Goal: Task Accomplishment & Management: Manage account settings

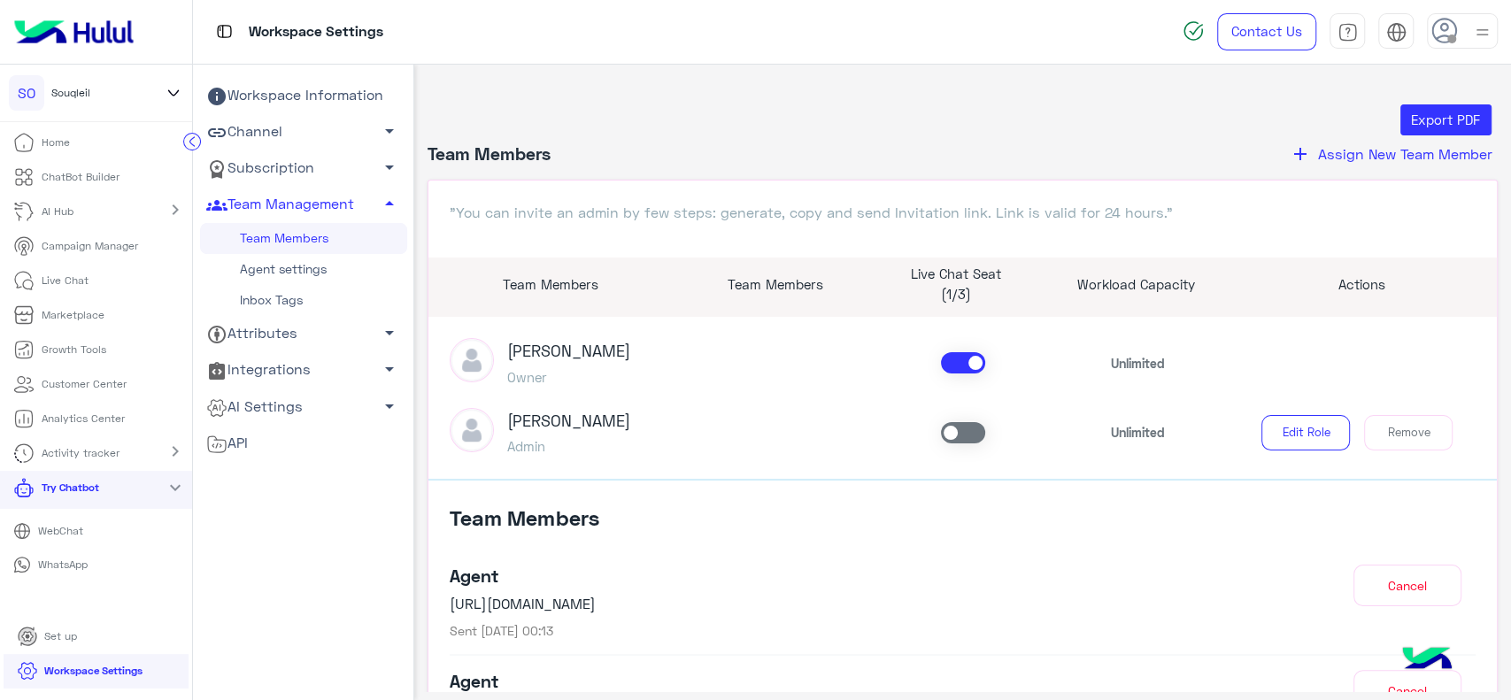
click at [100, 29] on img at bounding box center [74, 31] width 134 height 37
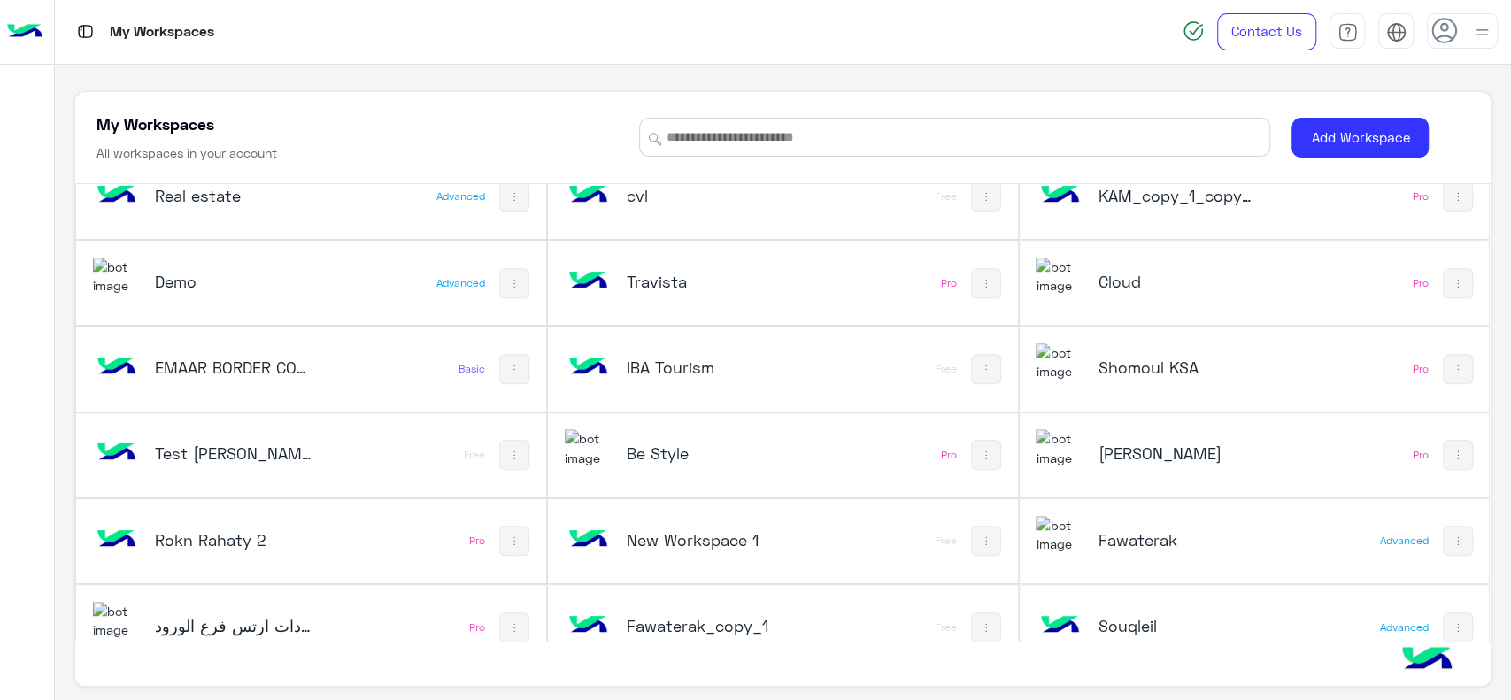
scroll to position [632, 0]
click at [1137, 274] on h5 "Cloud" at bounding box center [1177, 282] width 158 height 21
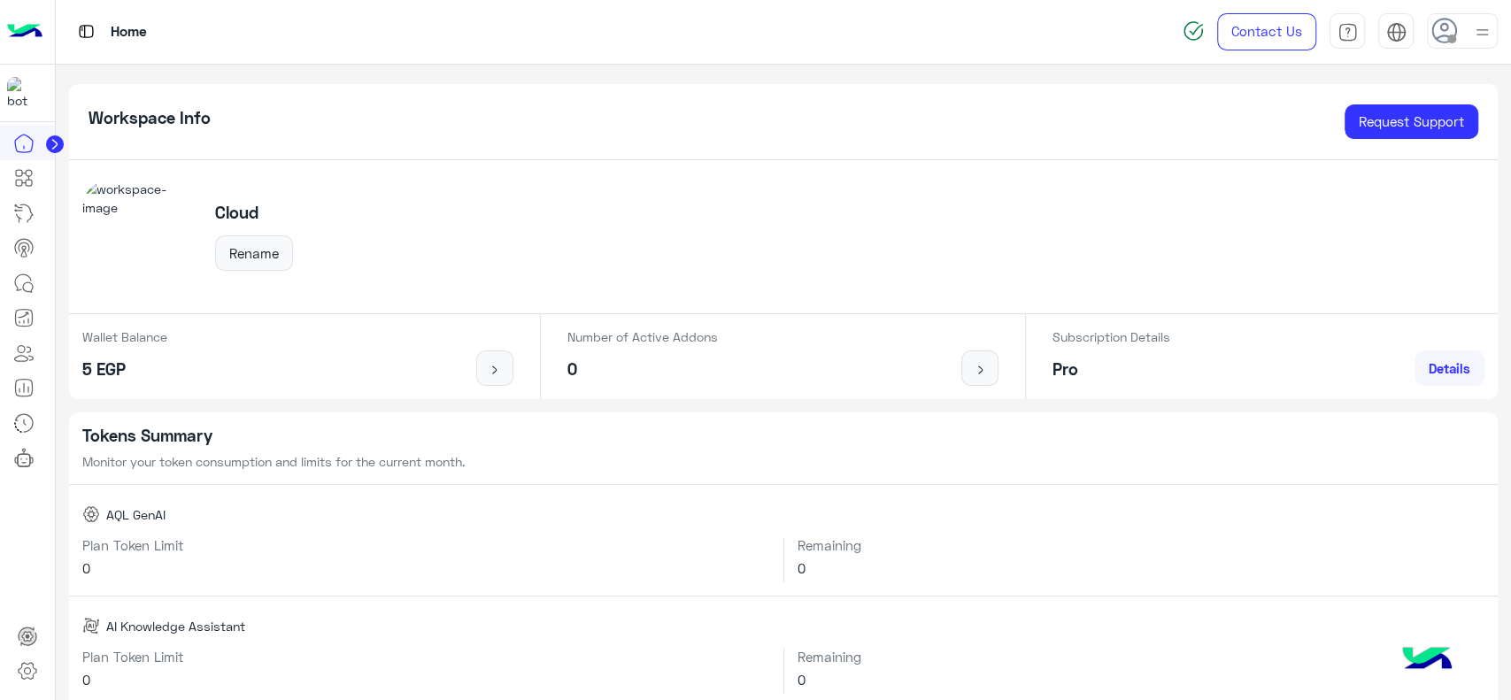
click at [50, 144] on circle at bounding box center [55, 144] width 18 height 18
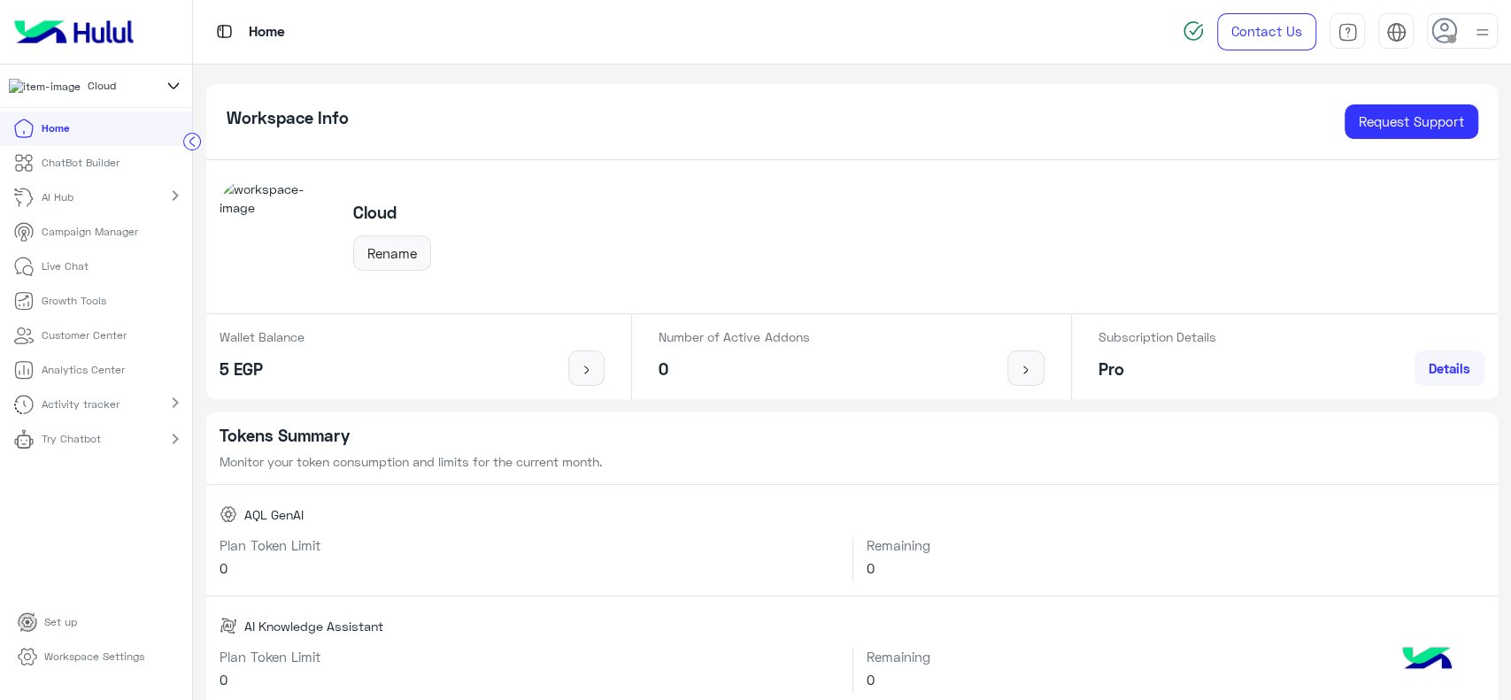
click at [99, 166] on p "ChatBot Builder" at bounding box center [81, 163] width 78 height 16
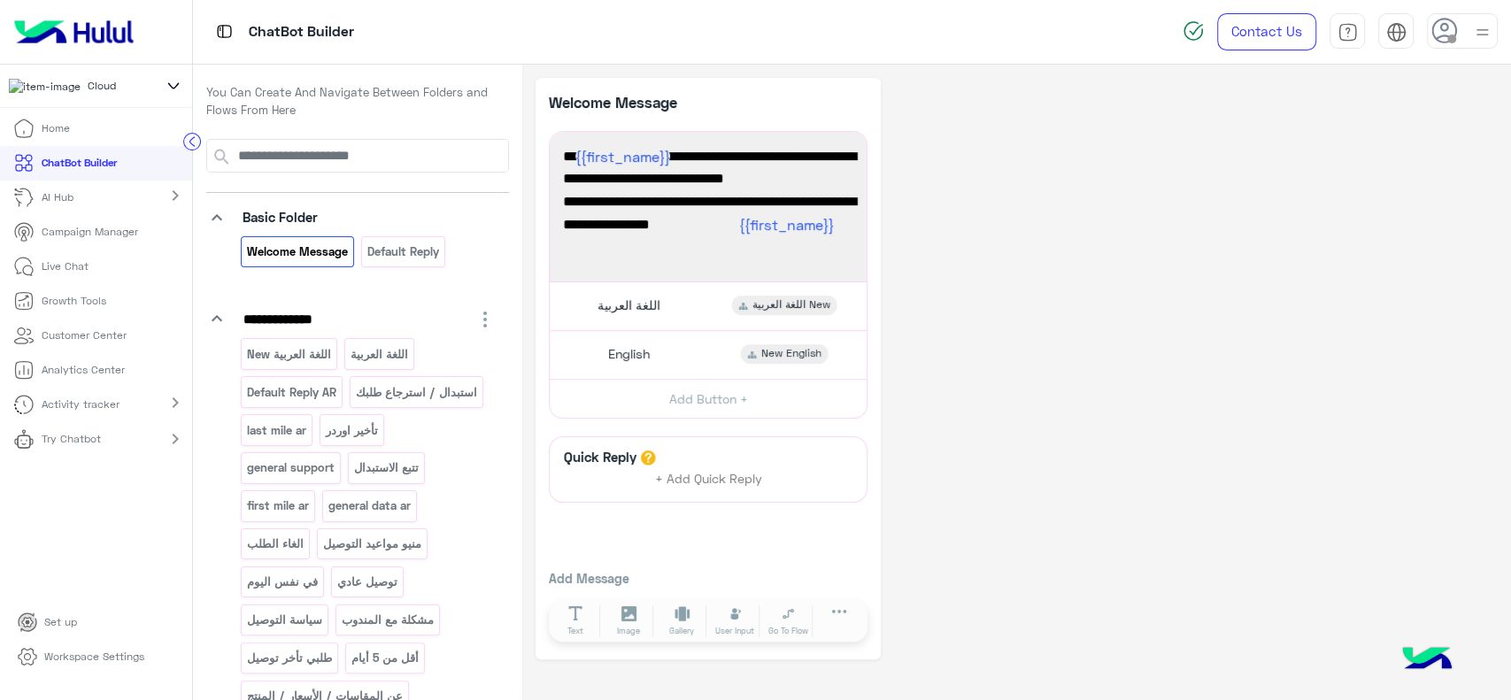
click at [108, 237] on p "Campaign Manager" at bounding box center [90, 232] width 96 height 16
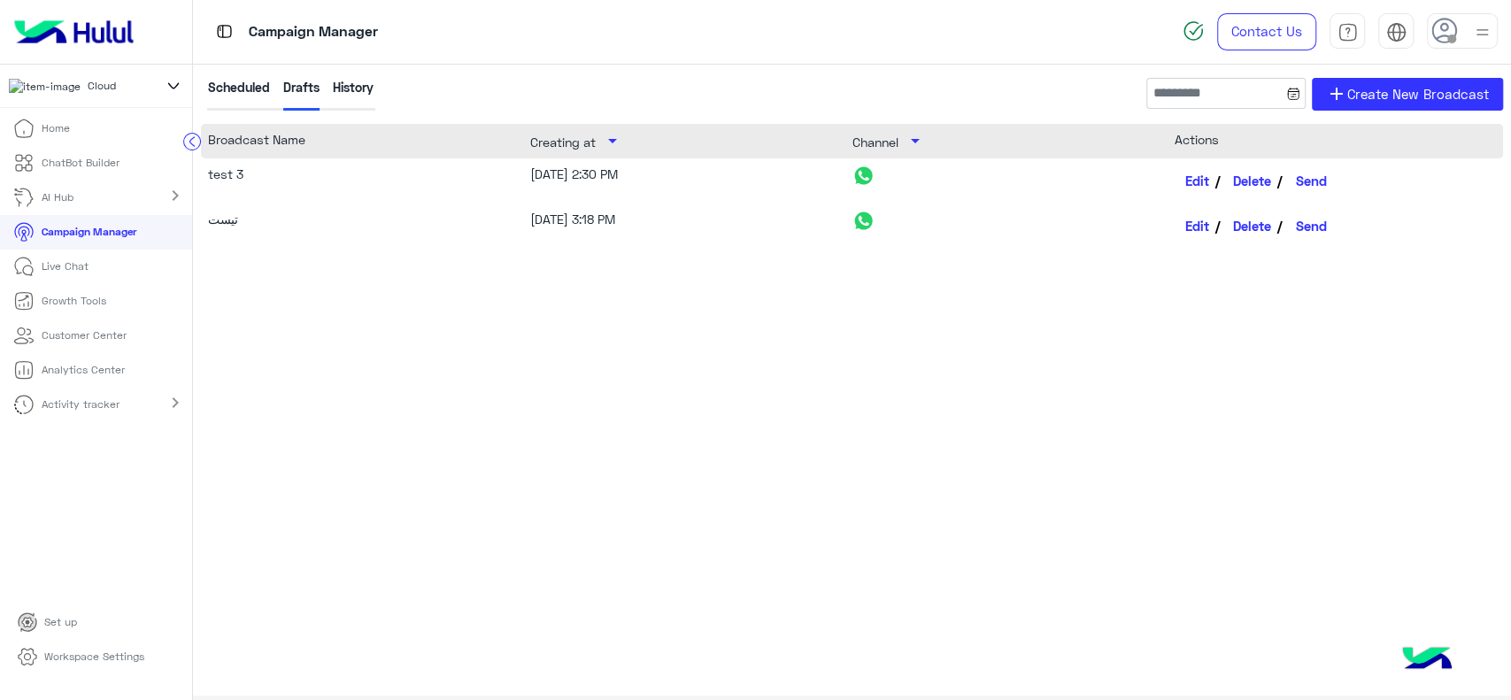
click at [92, 171] on p "ChatBot Builder" at bounding box center [81, 163] width 78 height 16
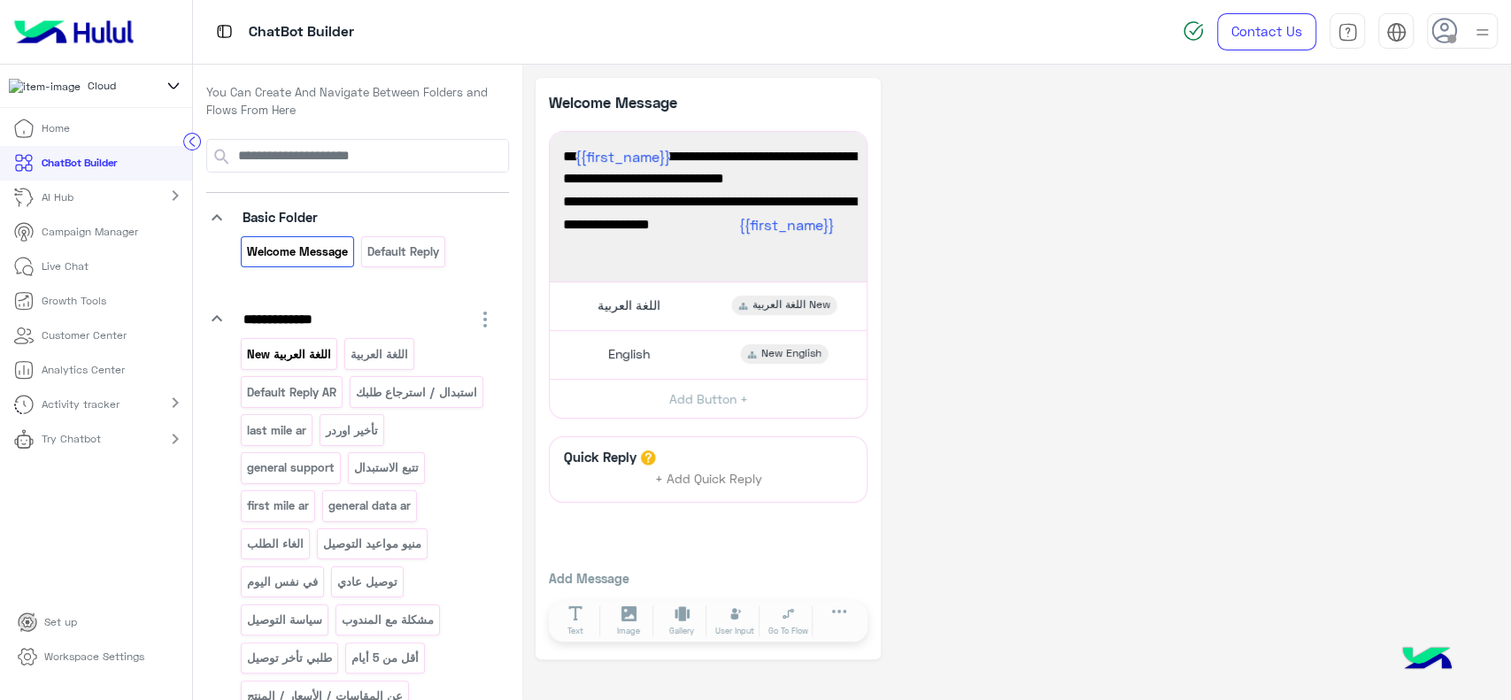
click at [309, 359] on p "اللغة العربية New" at bounding box center [289, 354] width 87 height 20
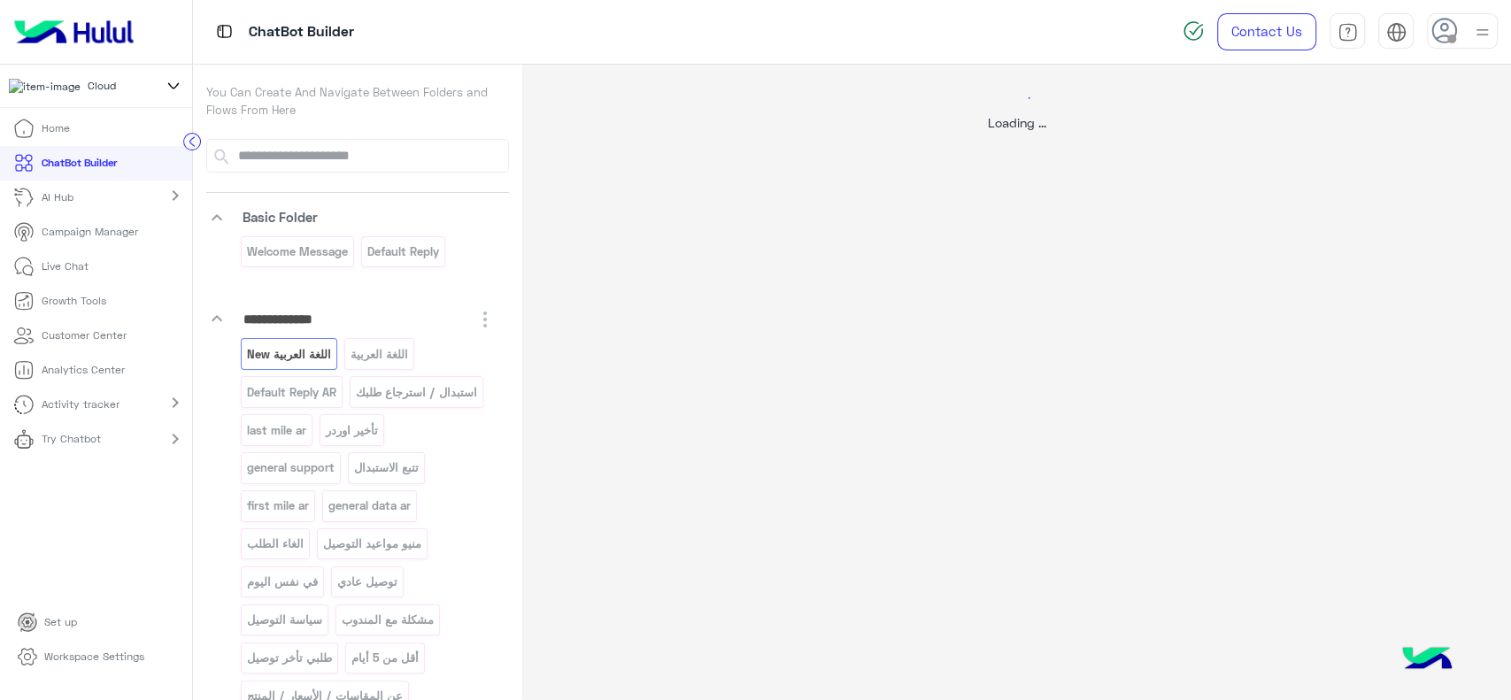
select select "*"
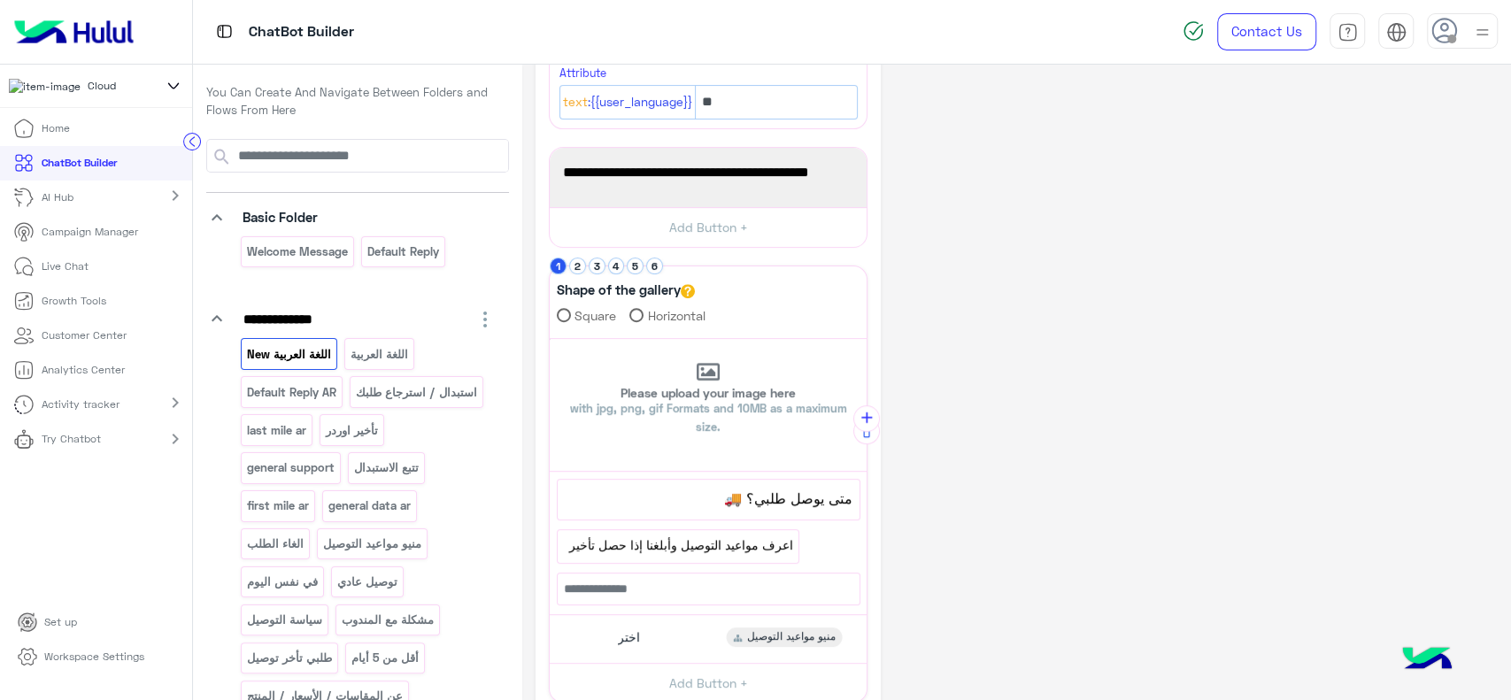
scroll to position [361, 0]
click at [581, 263] on button "2" at bounding box center [577, 265] width 17 height 17
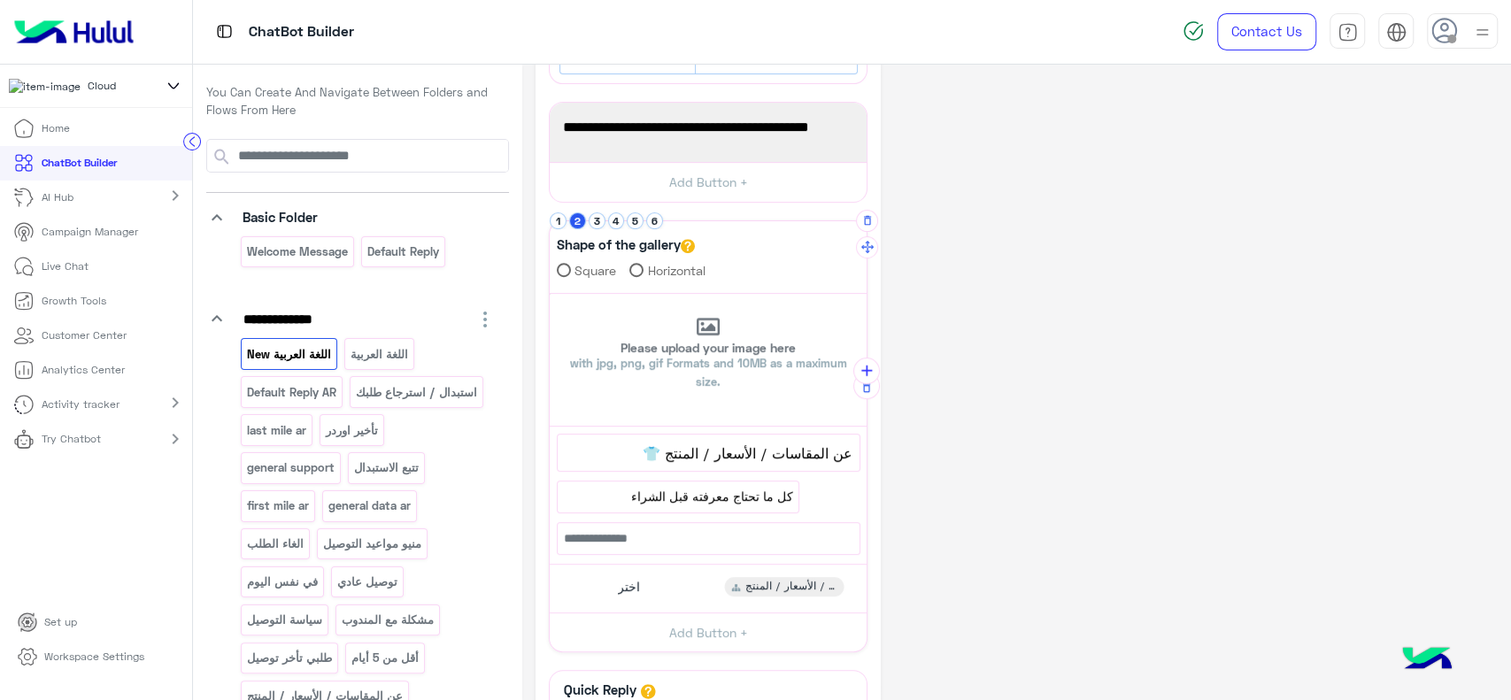
scroll to position [408, 0]
click at [557, 216] on button "1" at bounding box center [558, 218] width 17 height 17
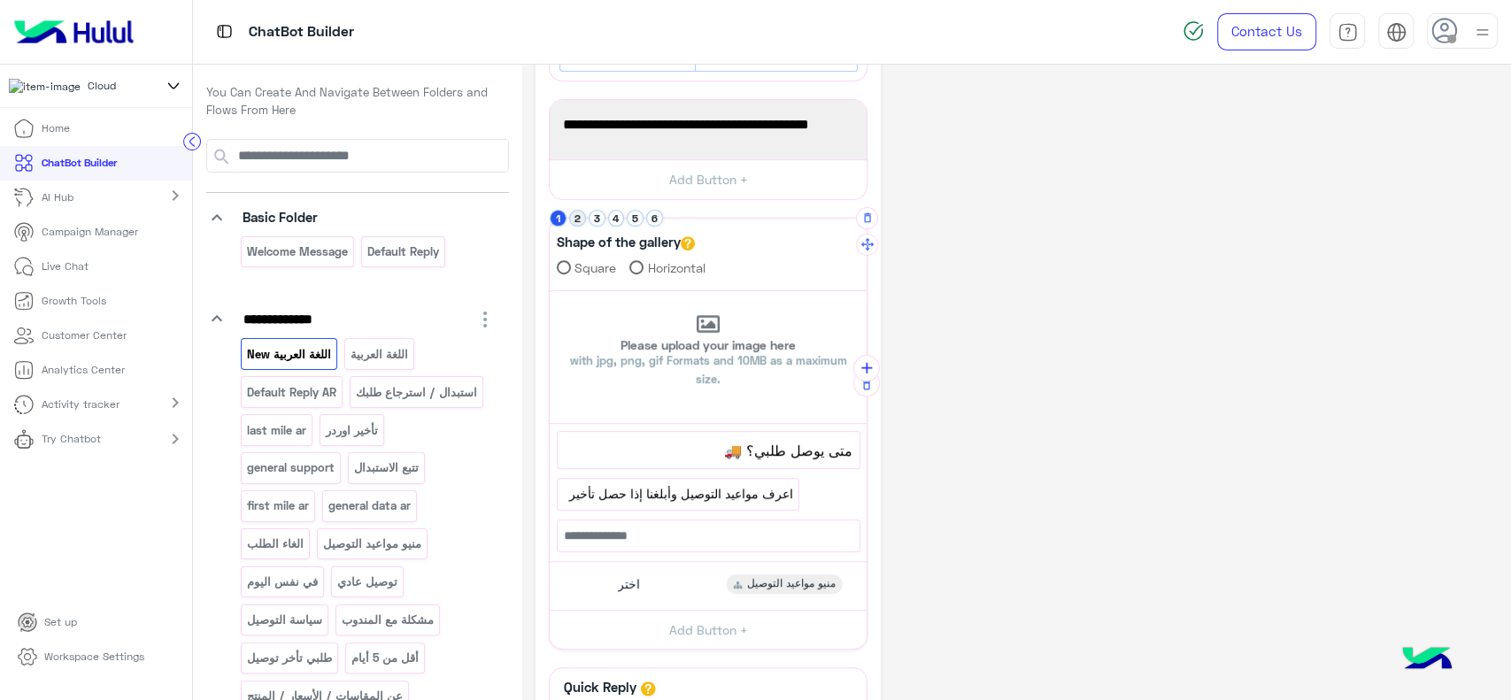
scroll to position [249, 0]
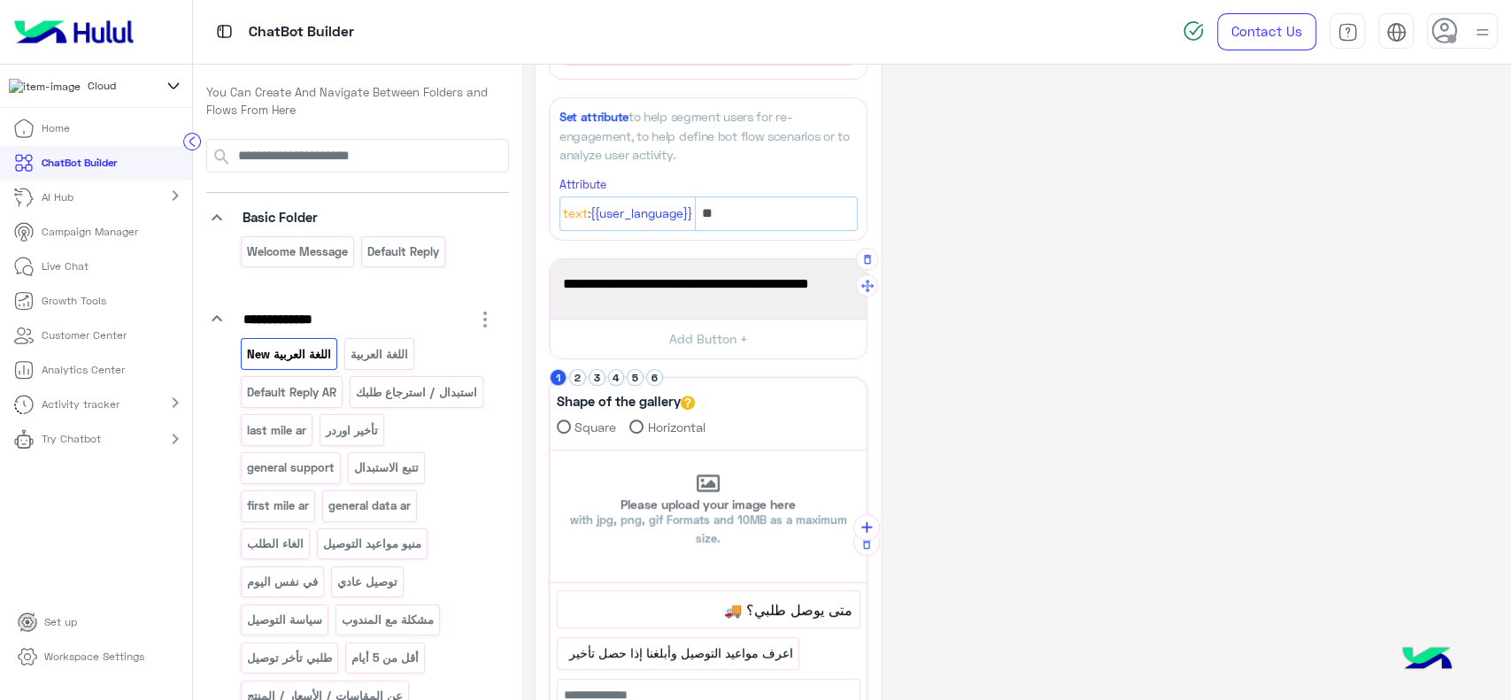
click at [729, 300] on div "يُرجى اختيار استفسارك من الخيارات التالية 👇🔎" at bounding box center [708, 289] width 305 height 47
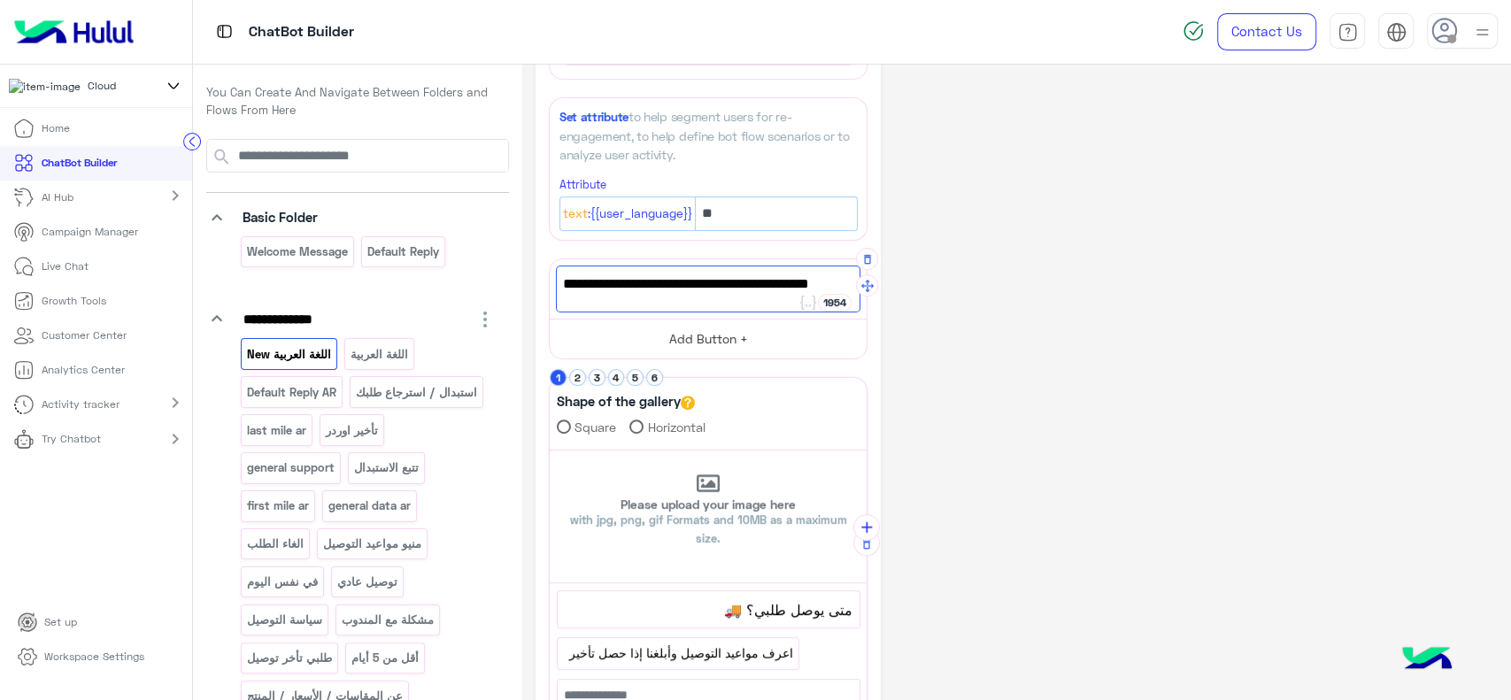
click at [729, 336] on button "Add Button +" at bounding box center [708, 339] width 317 height 40
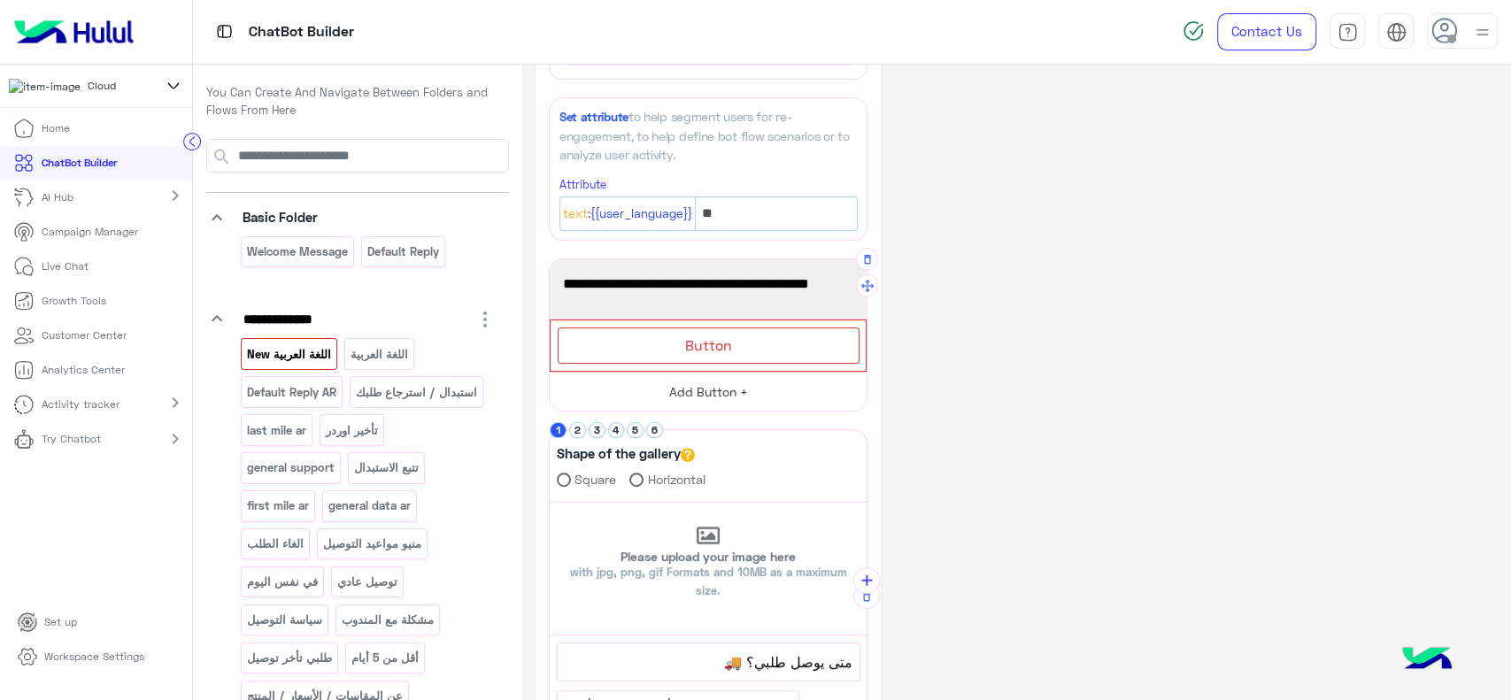
click at [729, 336] on span "Button" at bounding box center [708, 344] width 47 height 17
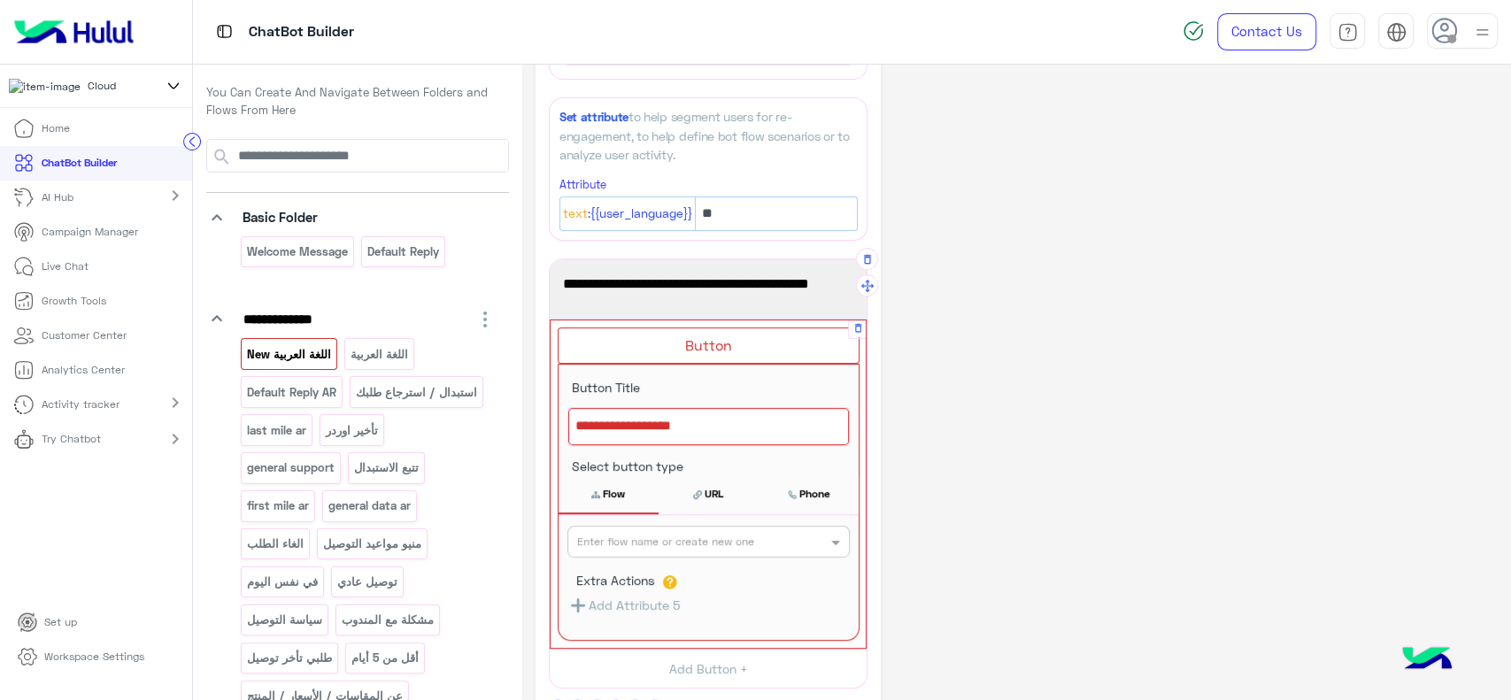
click at [704, 421] on div at bounding box center [708, 426] width 281 height 37
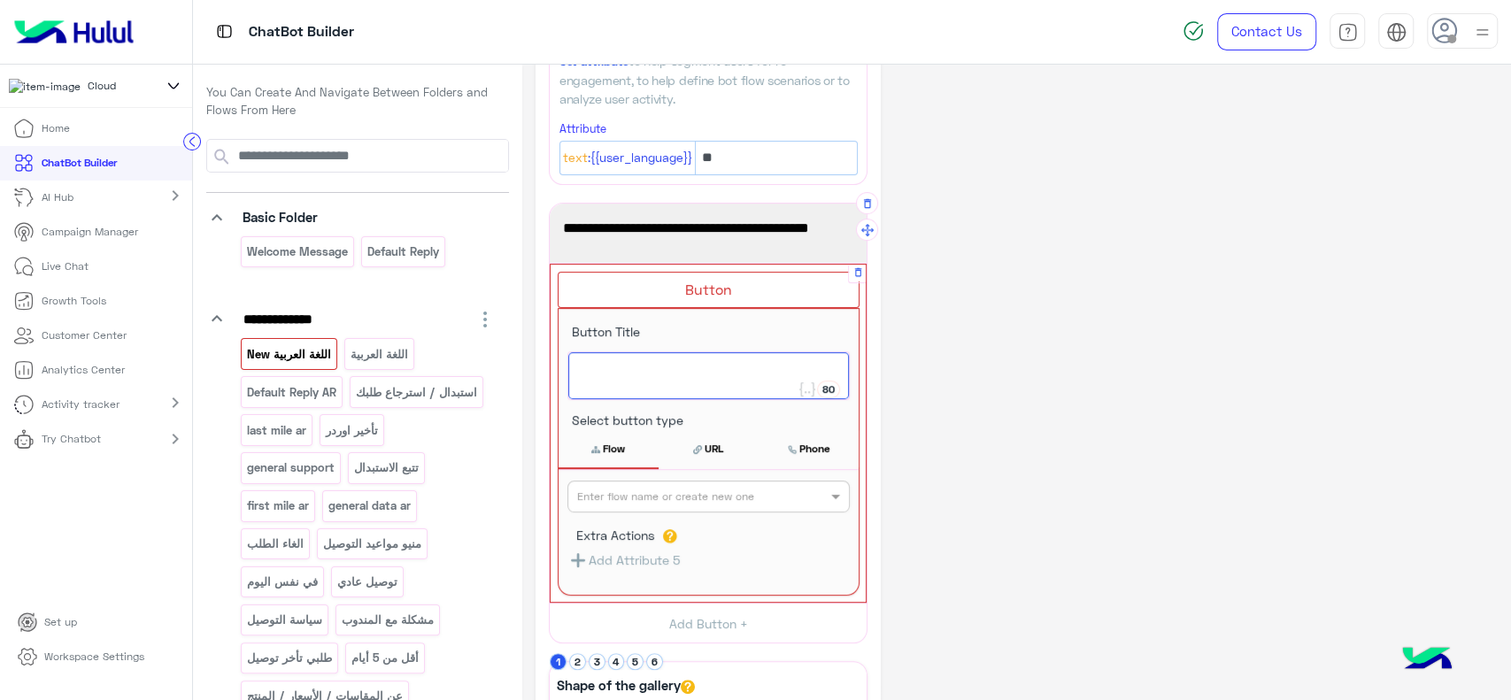
scroll to position [306, 0]
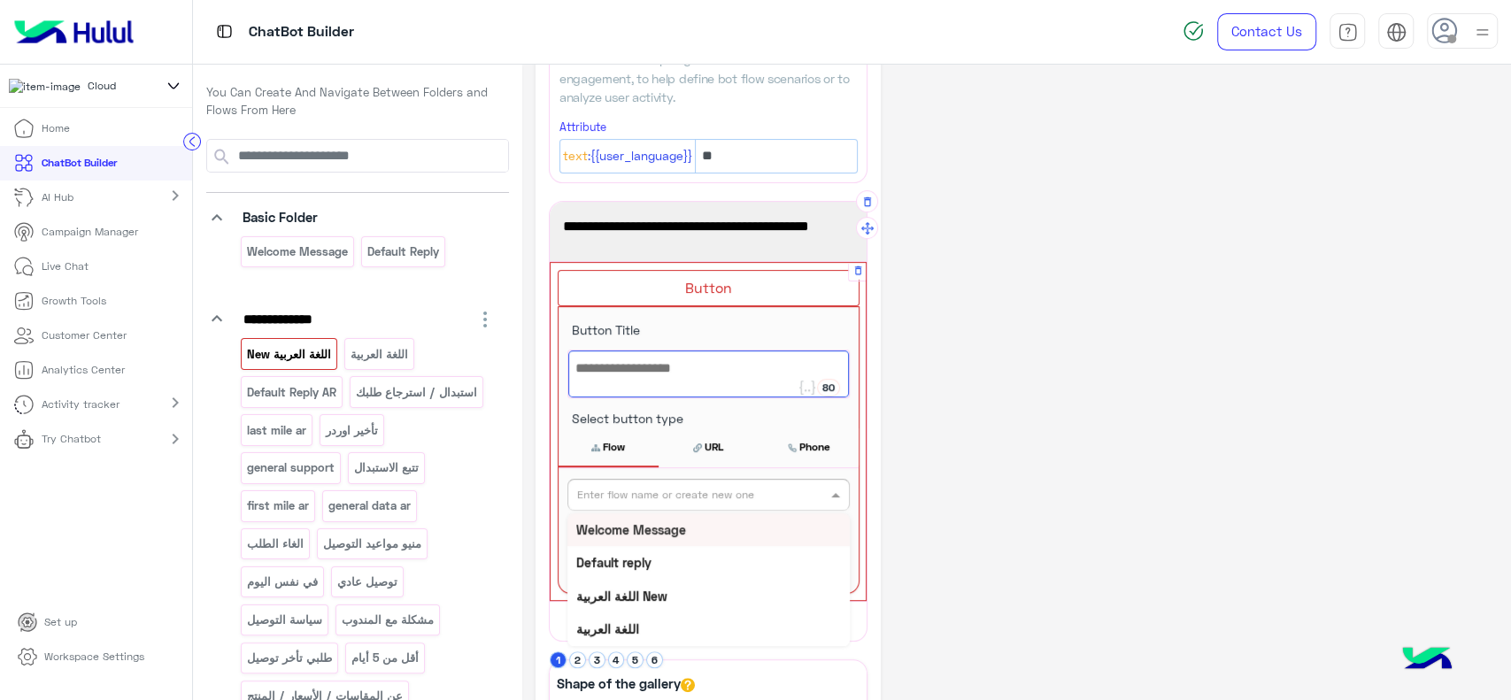
click at [700, 489] on input "text" at bounding box center [679, 493] width 204 height 16
click at [992, 333] on div "**********" at bounding box center [1017, 552] width 962 height 1561
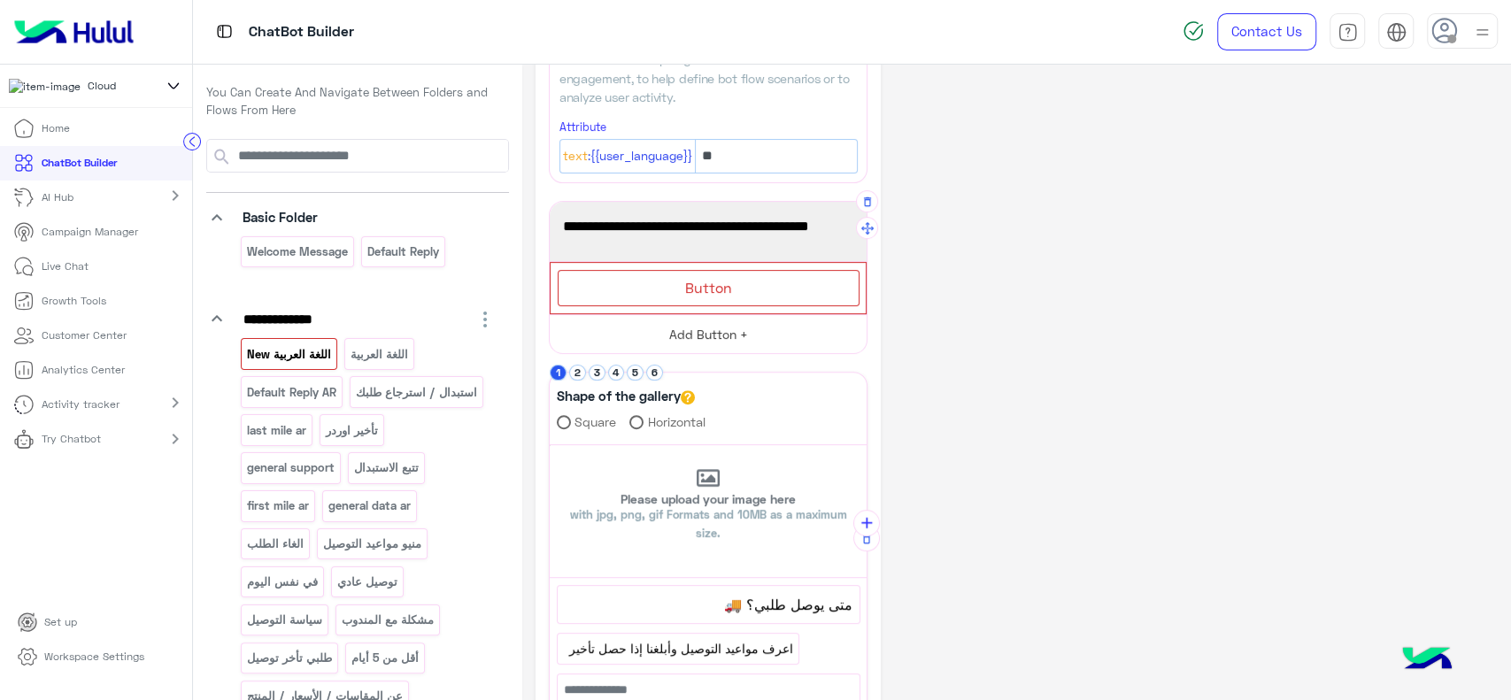
click at [752, 338] on button "Add Button +" at bounding box center [708, 334] width 317 height 40
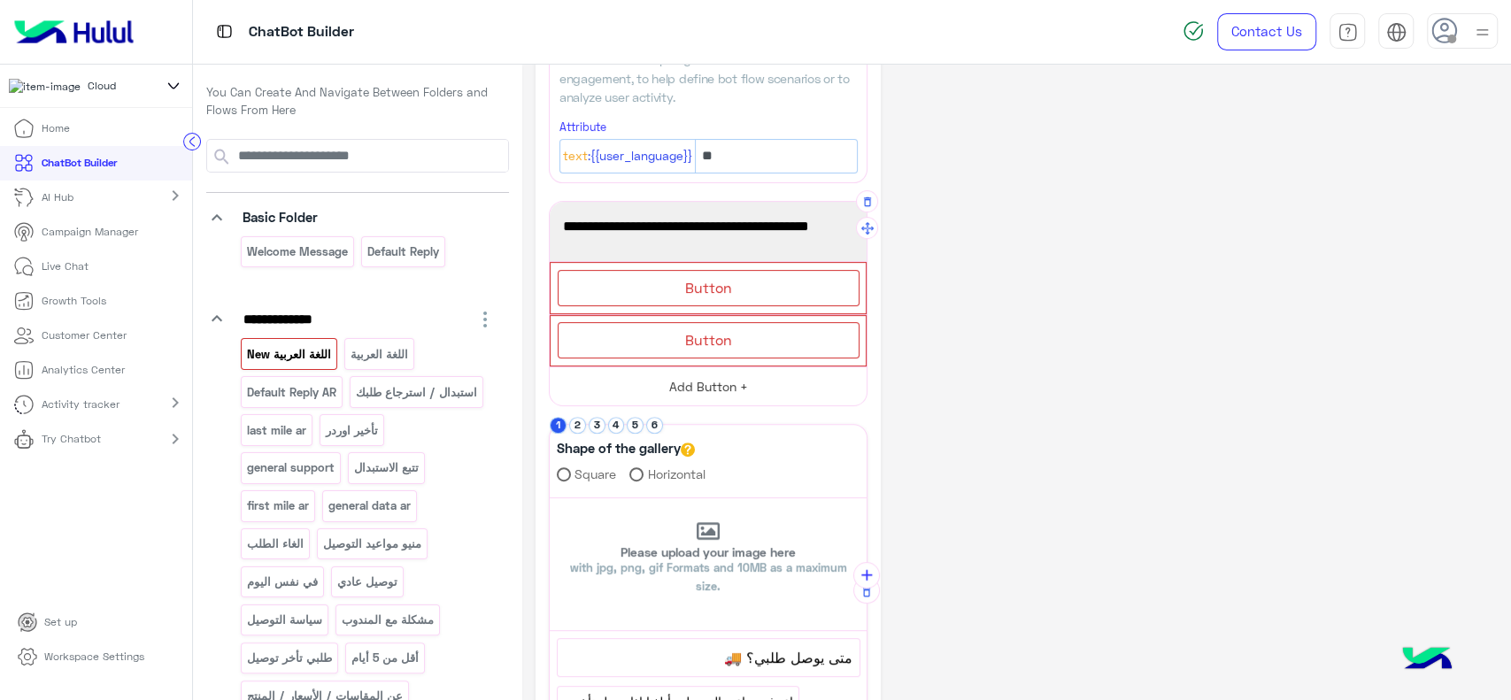
click at [752, 338] on div "Button" at bounding box center [709, 340] width 302 height 36
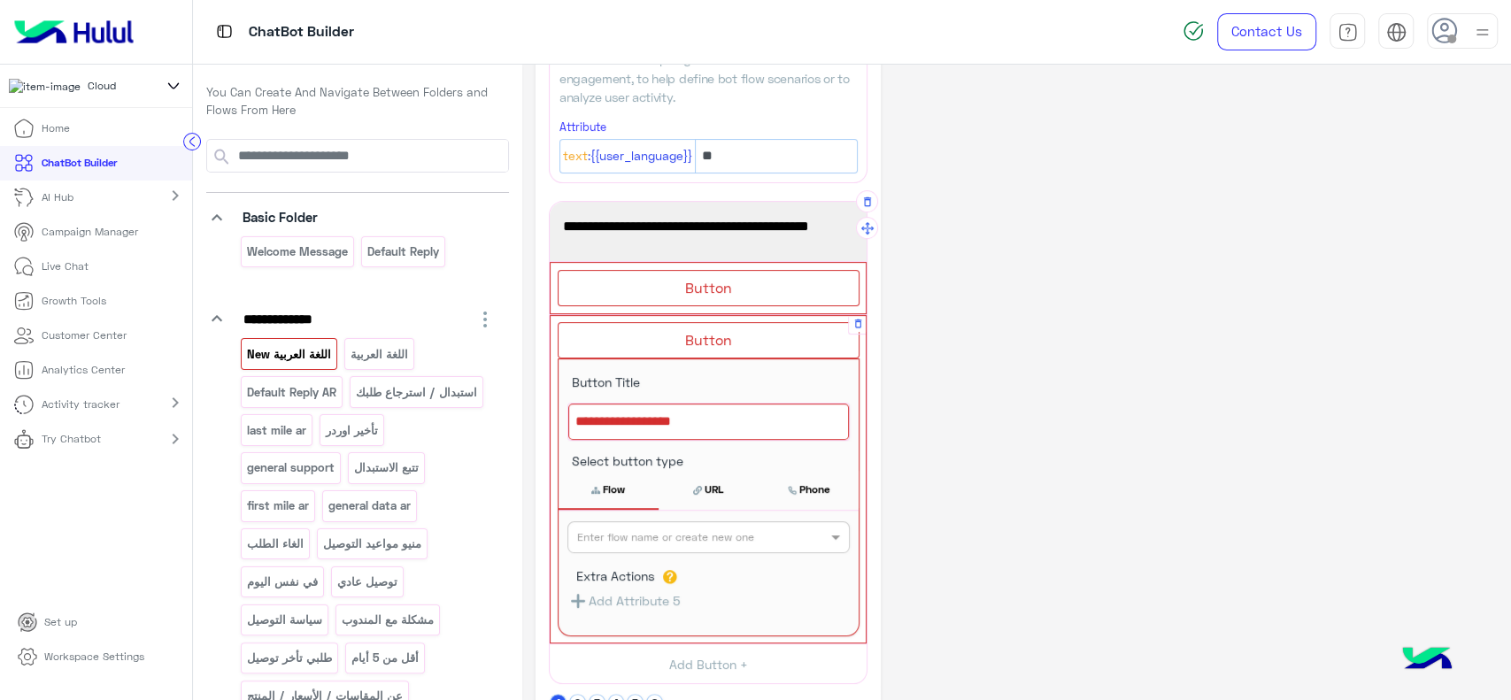
click at [718, 428] on div at bounding box center [708, 422] width 281 height 37
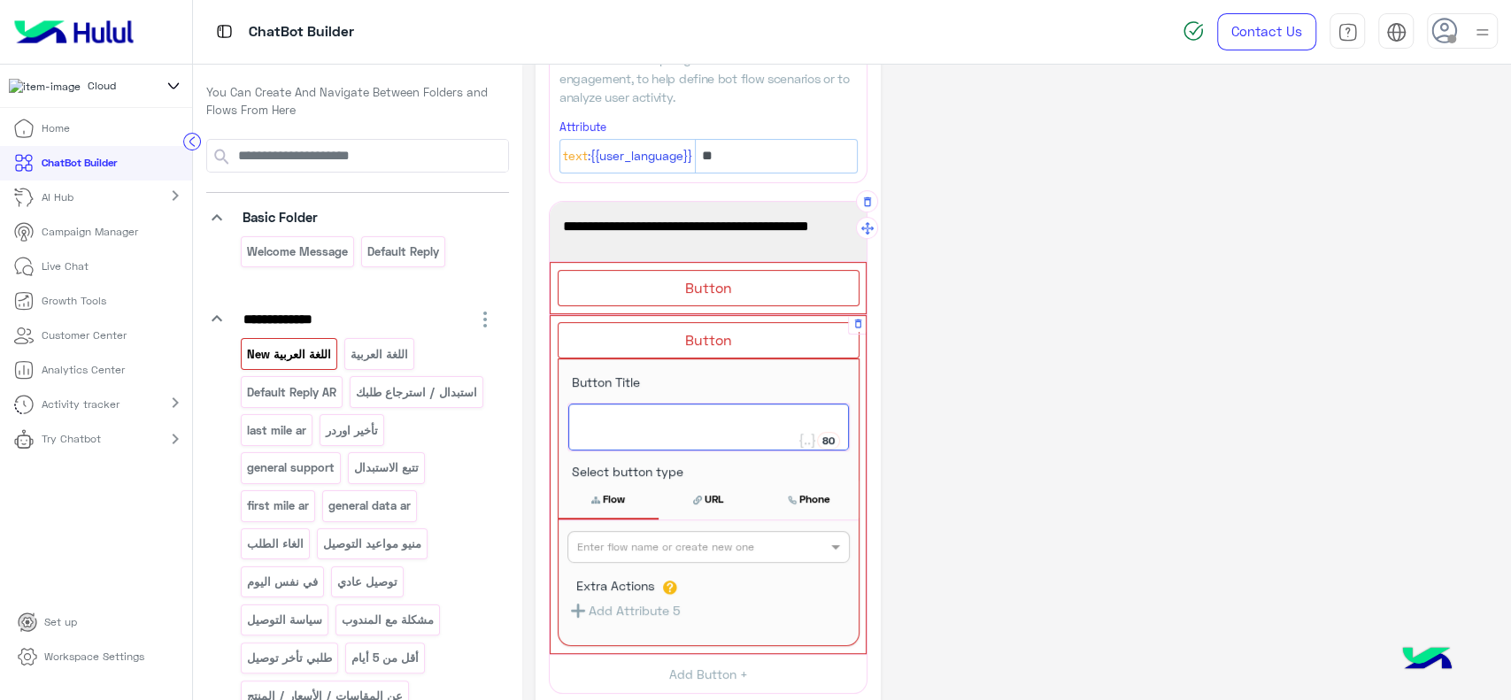
type textarea "*"
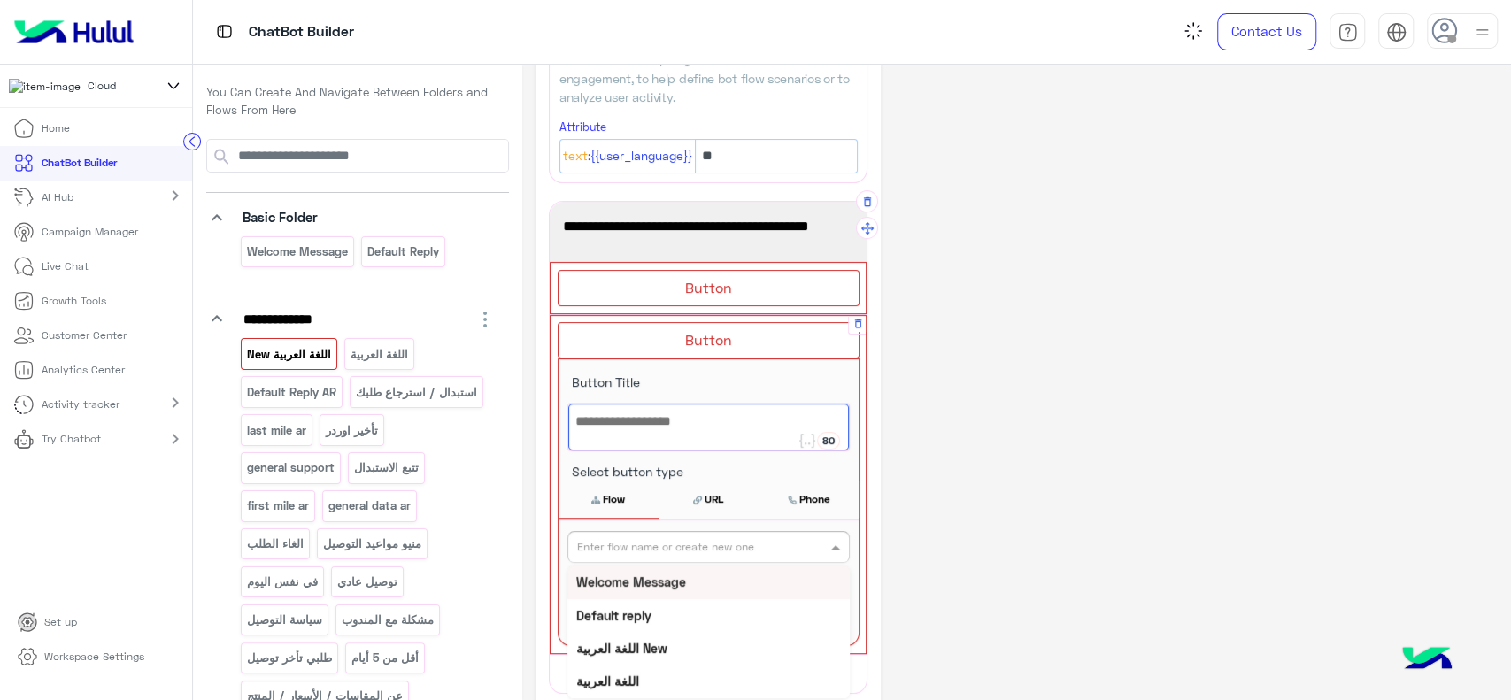
click at [683, 545] on input "text" at bounding box center [679, 545] width 204 height 16
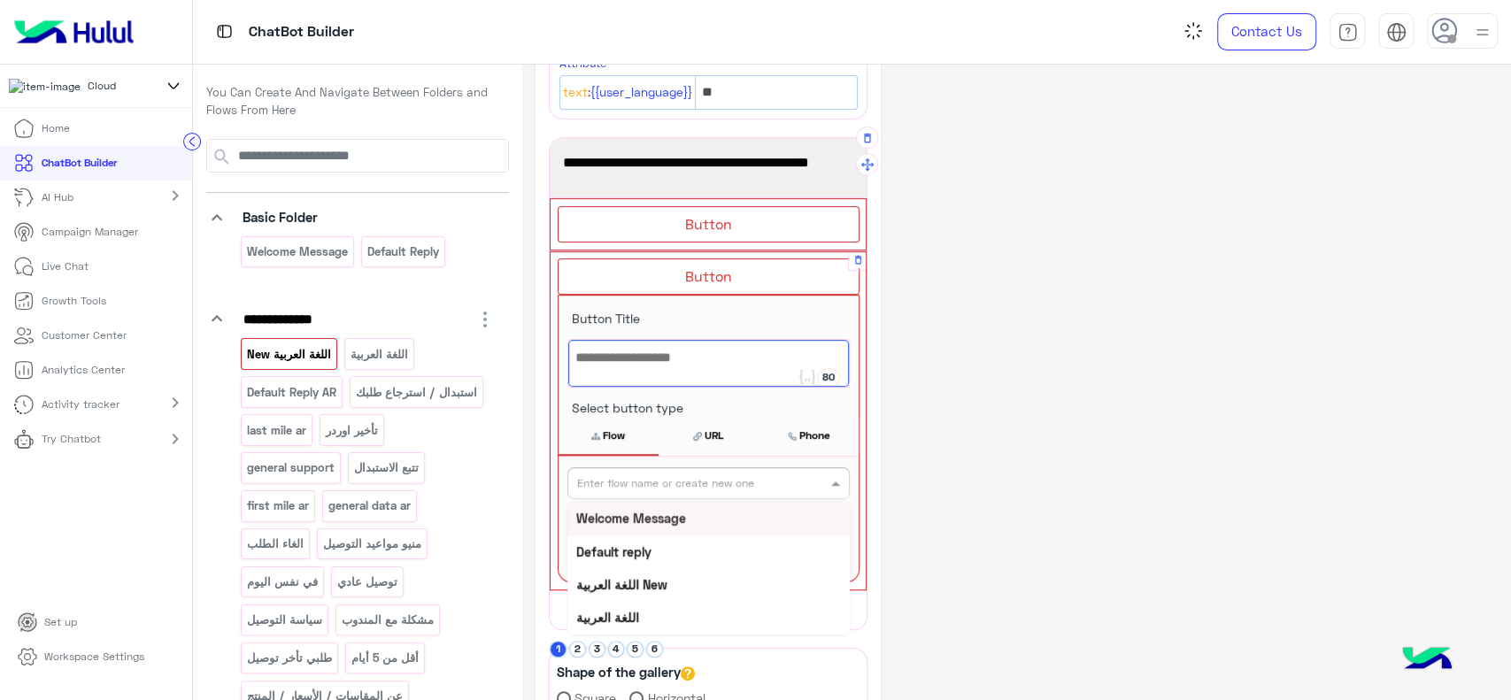
scroll to position [373, 0]
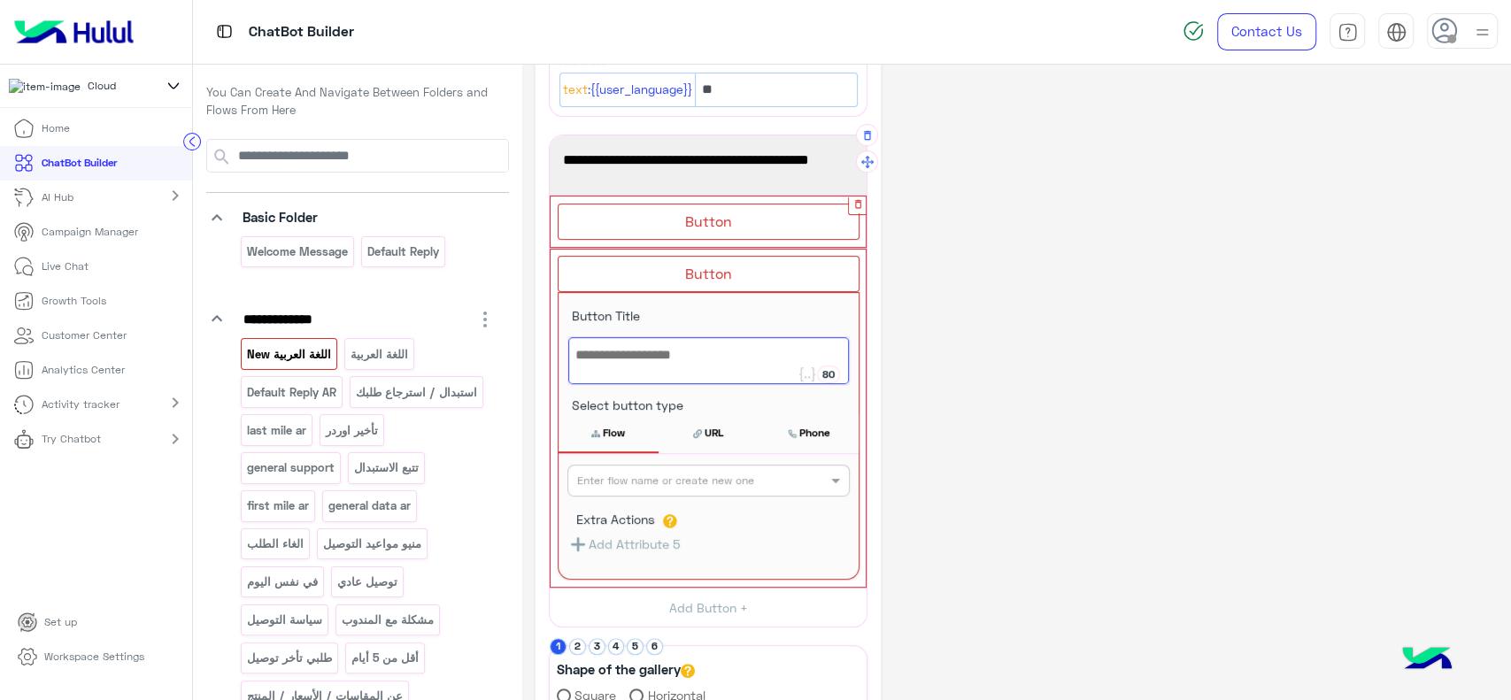
click at [857, 204] on icon "button" at bounding box center [858, 204] width 12 height 12
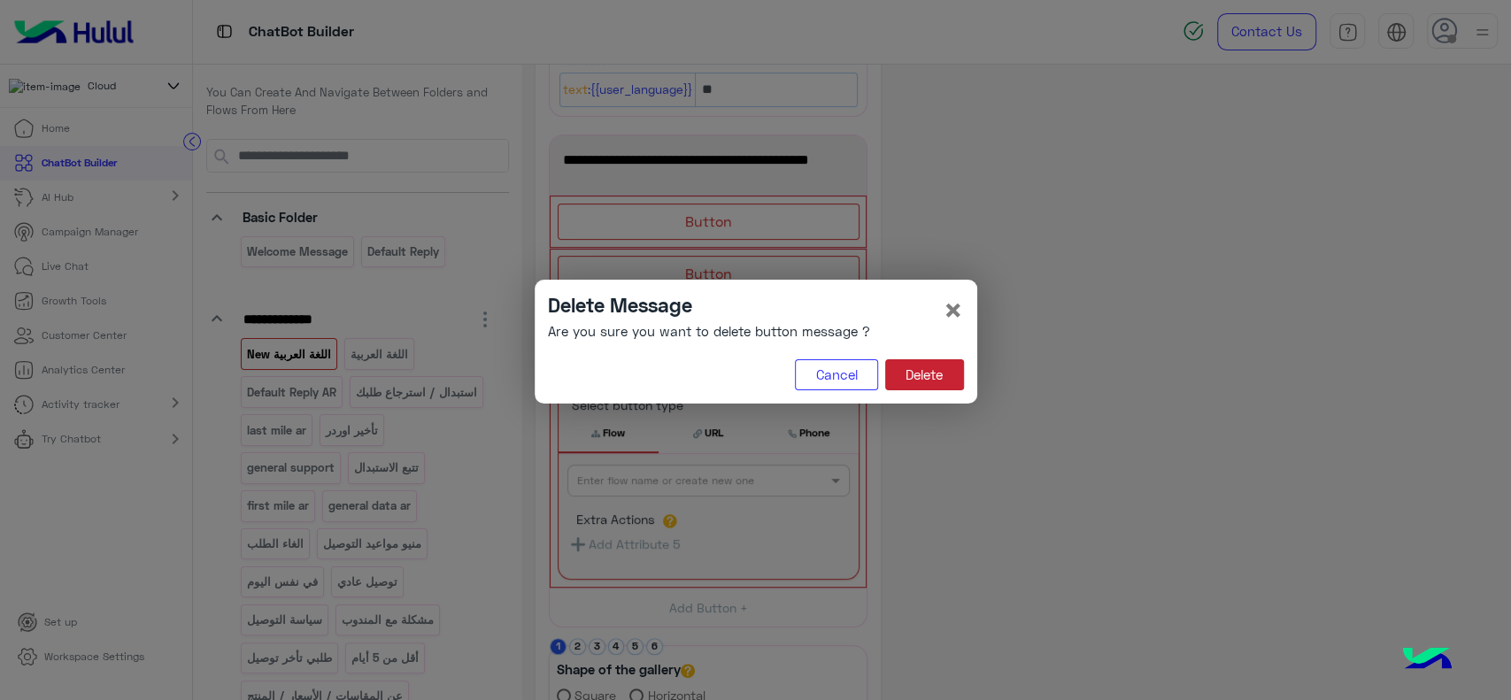
click at [922, 381] on button "Delete" at bounding box center [924, 375] width 79 height 32
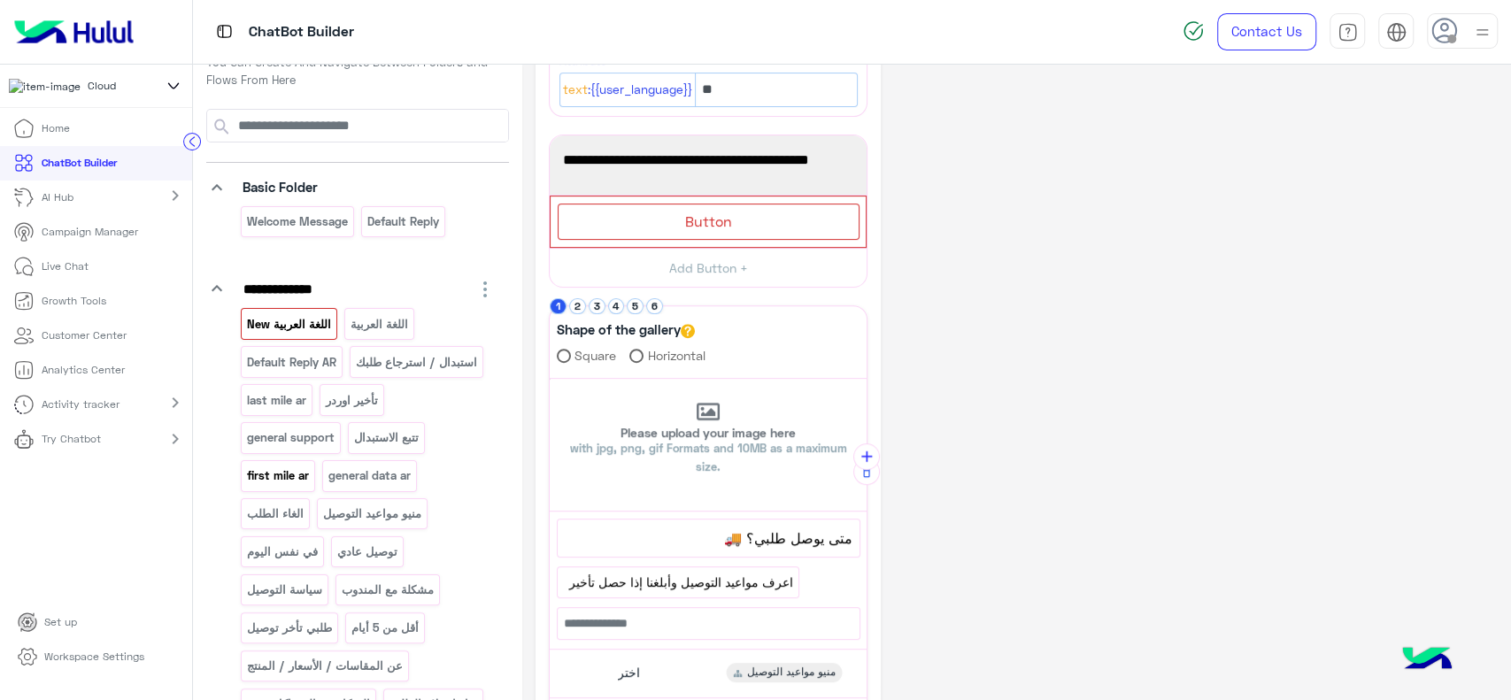
scroll to position [0, 0]
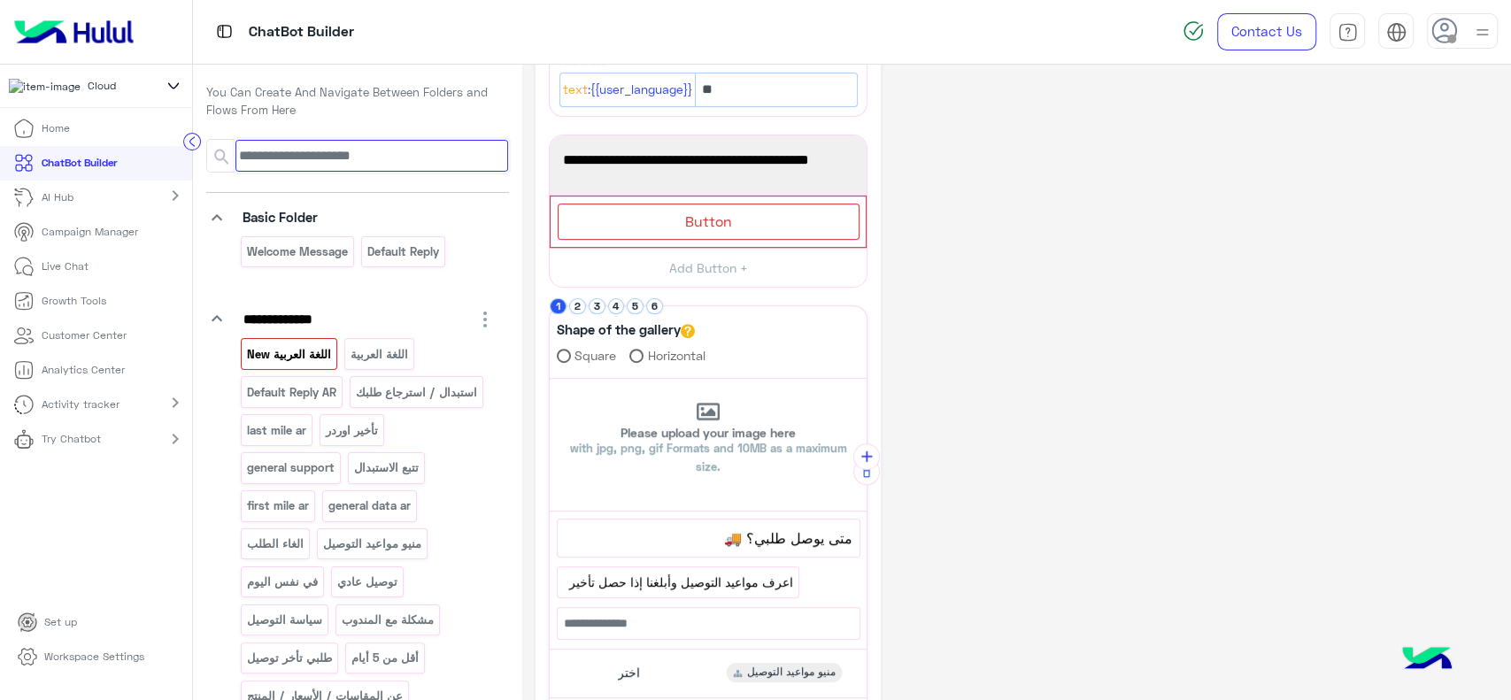
click at [378, 152] on input at bounding box center [371, 156] width 273 height 32
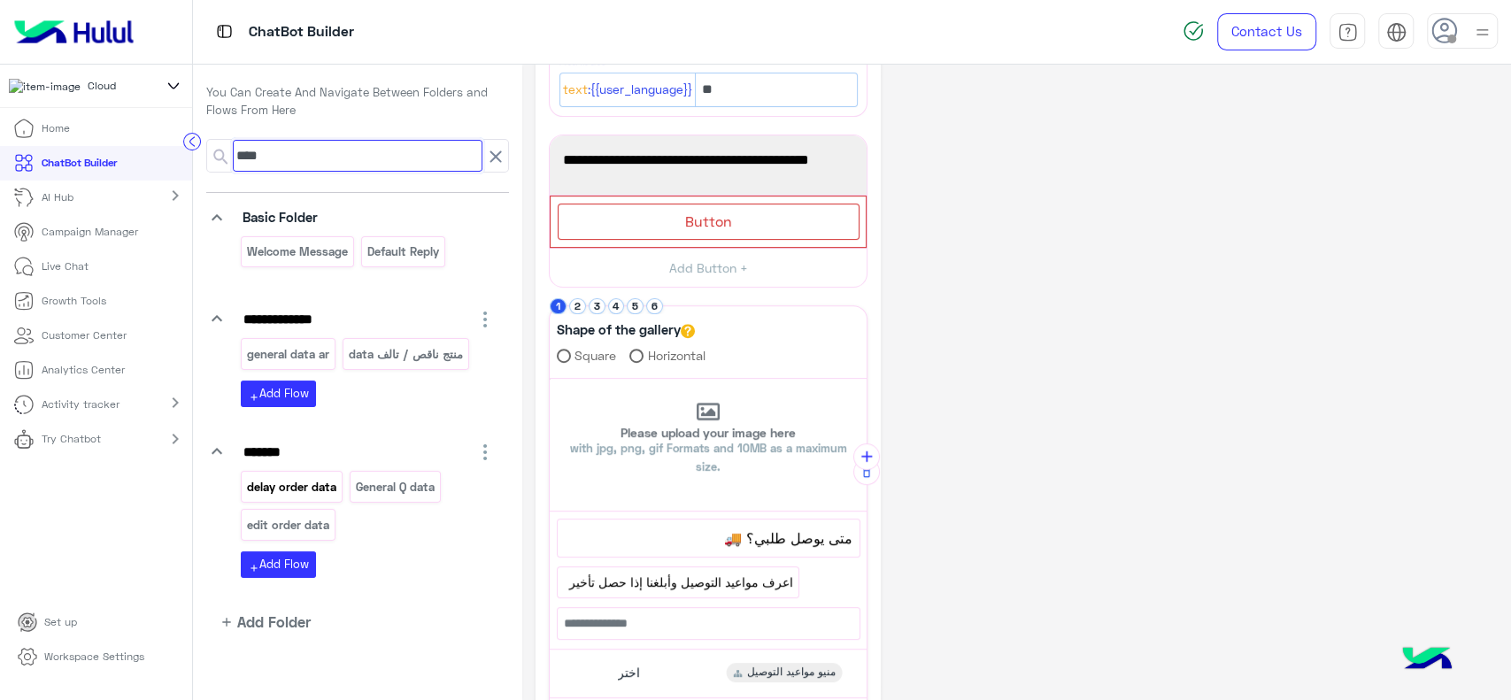
type input "****"
click at [320, 489] on p "delay order data" at bounding box center [292, 487] width 92 height 20
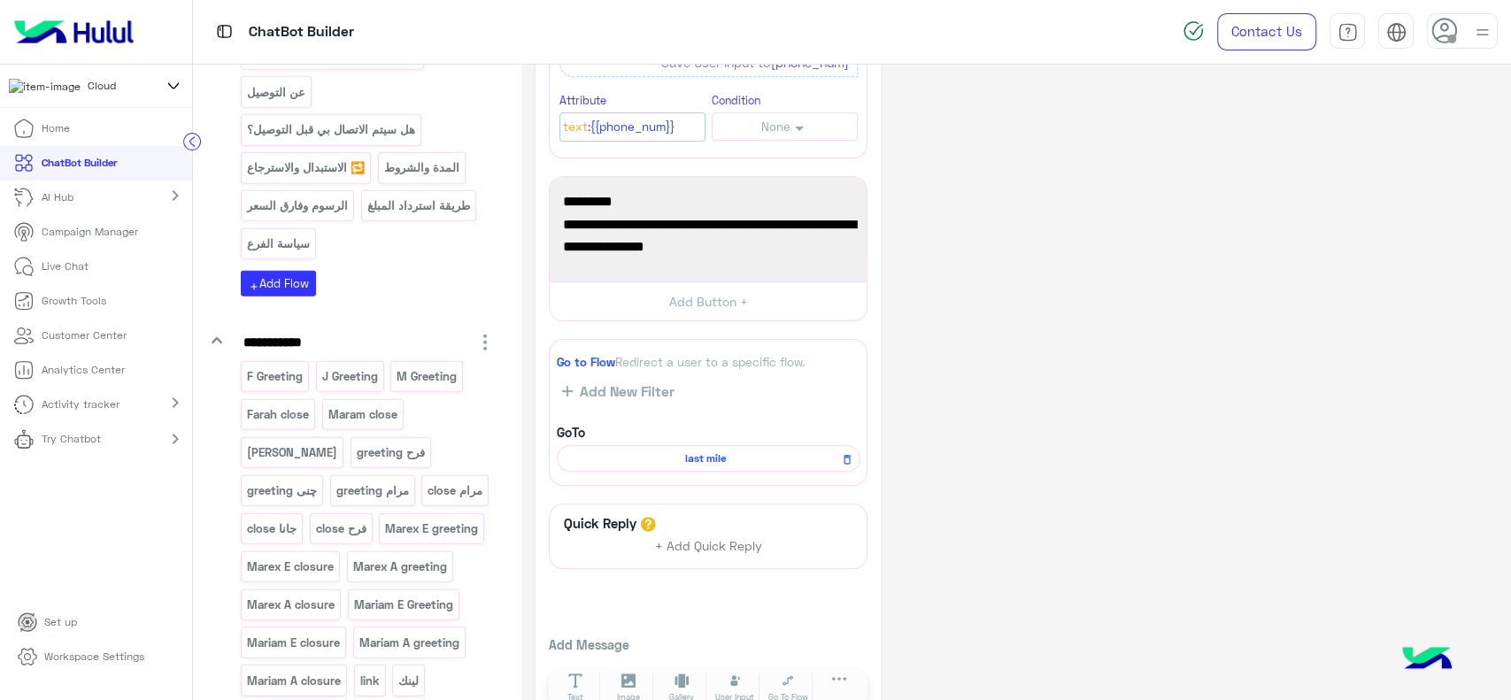
scroll to position [3717, 0]
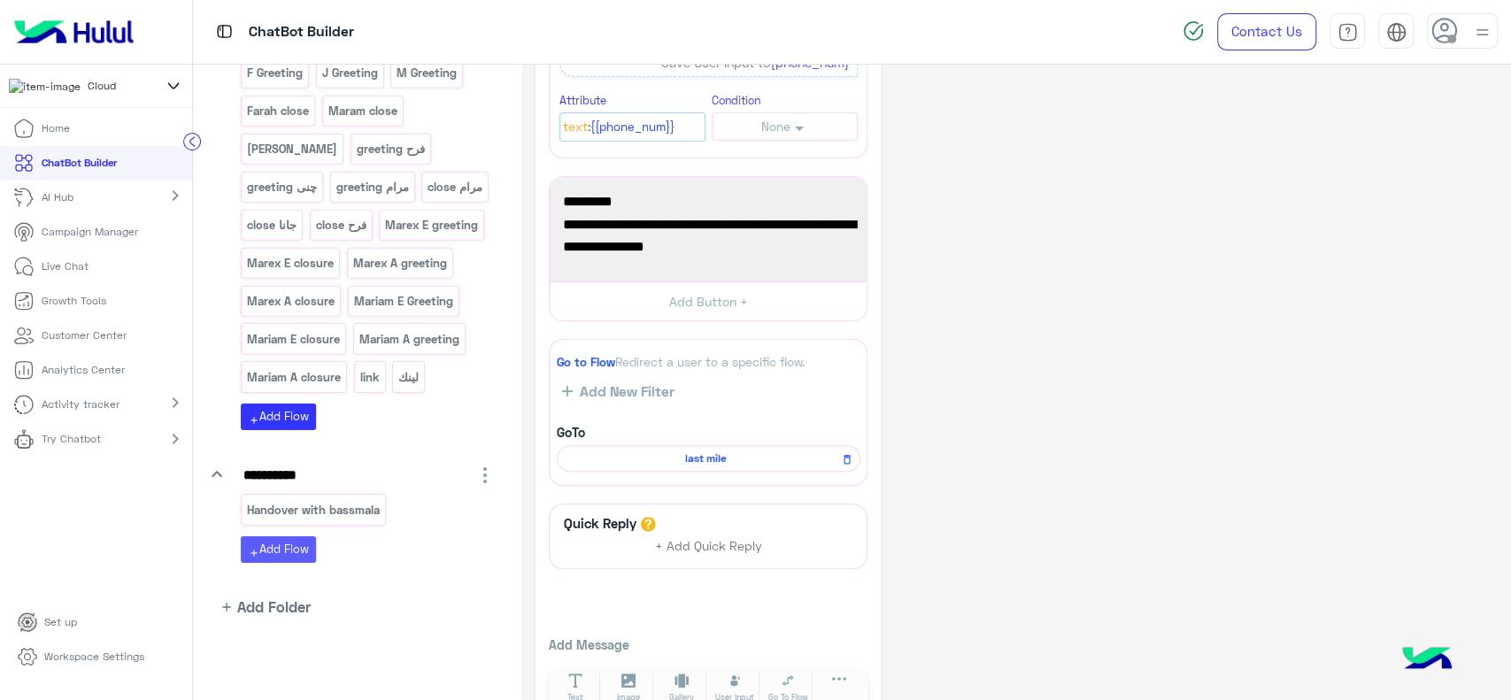
click at [281, 556] on button "add Add Flow" at bounding box center [278, 549] width 75 height 26
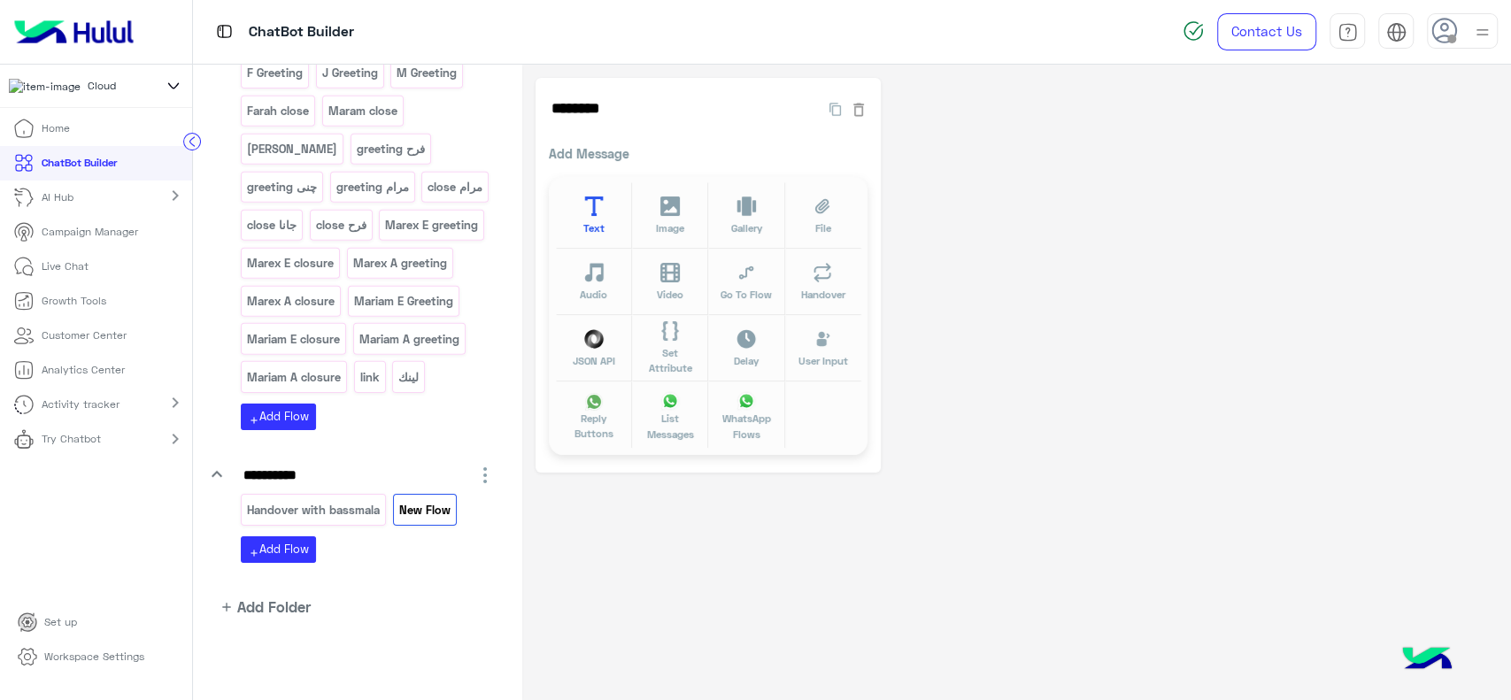
click at [602, 202] on icon at bounding box center [594, 207] width 20 height 20
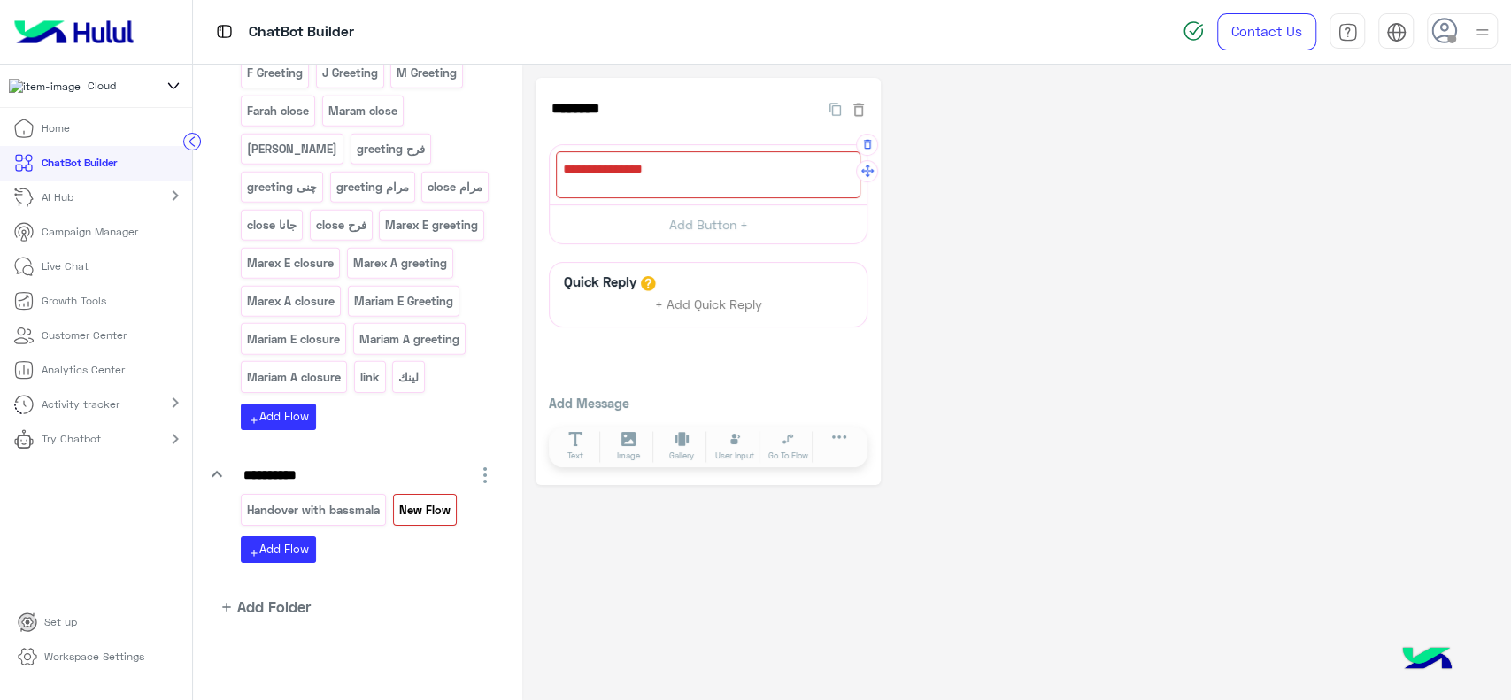
click at [619, 173] on div at bounding box center [708, 174] width 305 height 47
type textarea "*"
click at [617, 358] on div "Quick Reply + Add Quick Reply Add Message Text Image Gallery File Audio Video G…" at bounding box center [708, 367] width 319 height 210
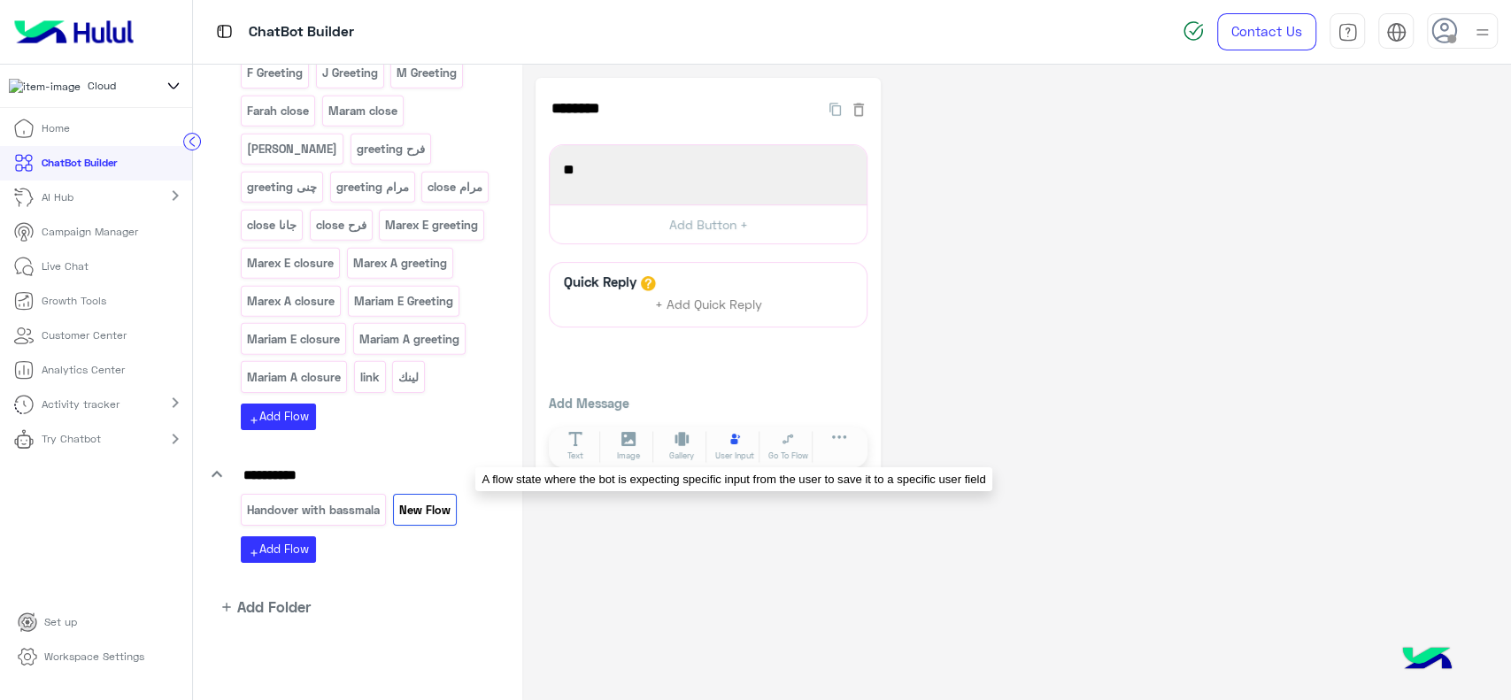
click at [740, 441] on icon at bounding box center [735, 439] width 15 height 15
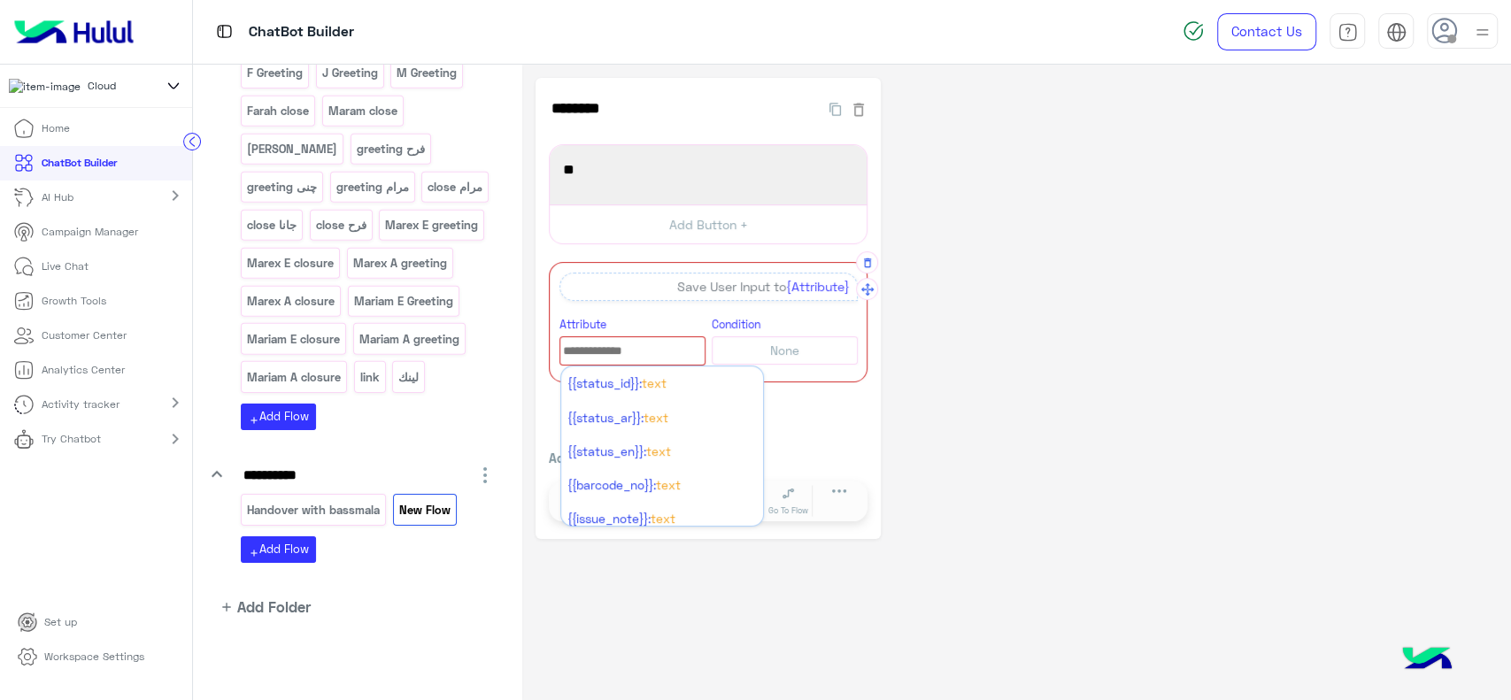
click at [605, 346] on input "text" at bounding box center [632, 351] width 144 height 19
click at [943, 415] on div "******** 142 * 1998 1 Add Button + A quick reply/user input can only be after a…" at bounding box center [1017, 309] width 962 height 462
click at [643, 414] on div "******** 142 * 1998 1 Add Button + A quick reply/user input can only be after a…" at bounding box center [708, 309] width 345 height 462
click at [602, 355] on input "text" at bounding box center [632, 351] width 144 height 19
click at [968, 280] on div "******** 142 * 1998 1 Add Button + A quick reply/user input can only be after a…" at bounding box center [1017, 309] width 962 height 462
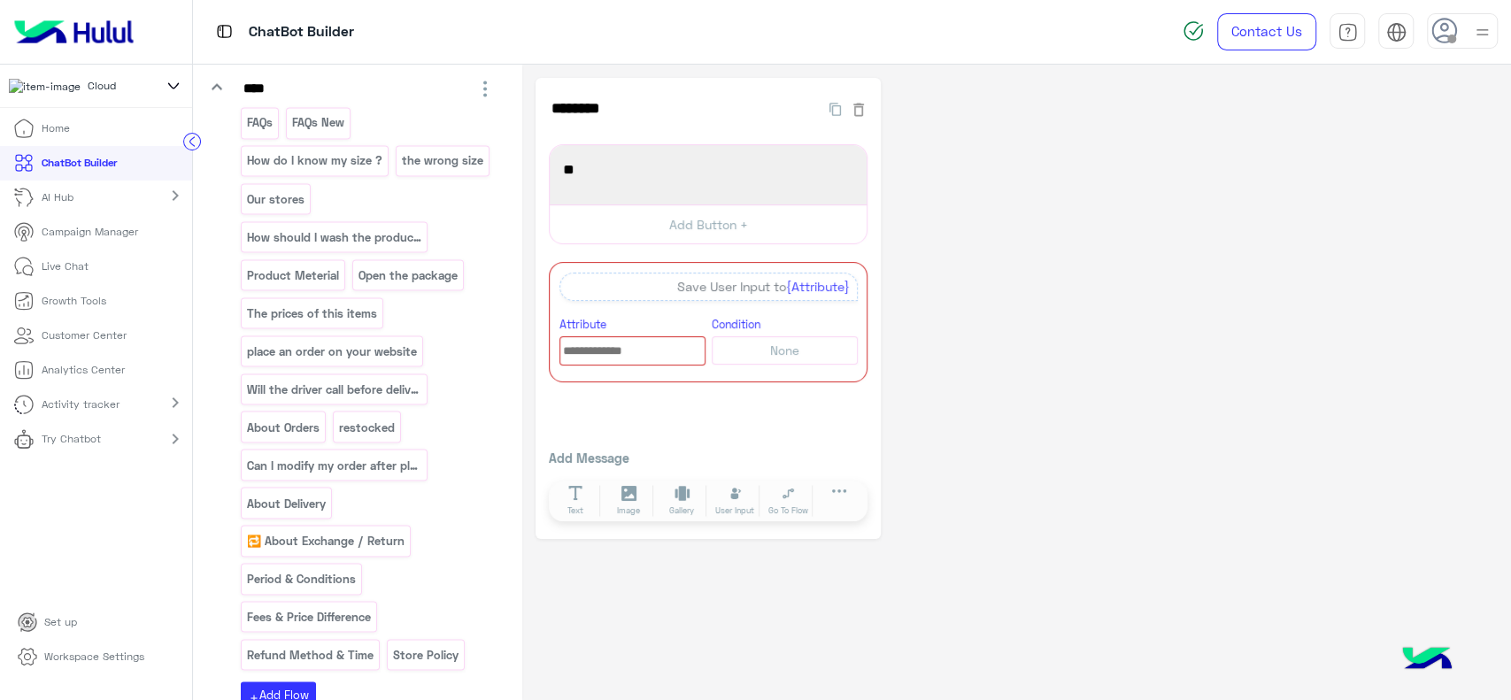
scroll to position [2149, 0]
click at [300, 134] on p "FAQs New" at bounding box center [317, 123] width 55 height 20
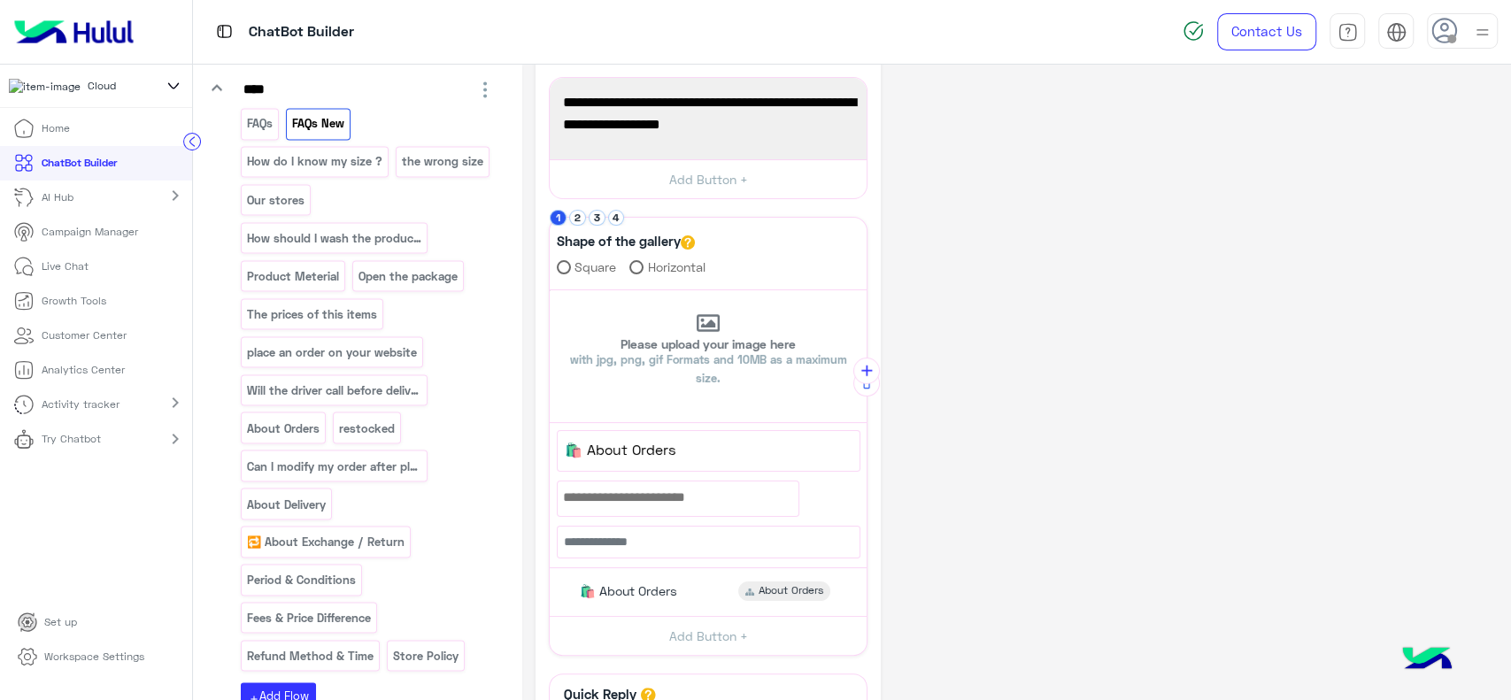
scroll to position [74, 0]
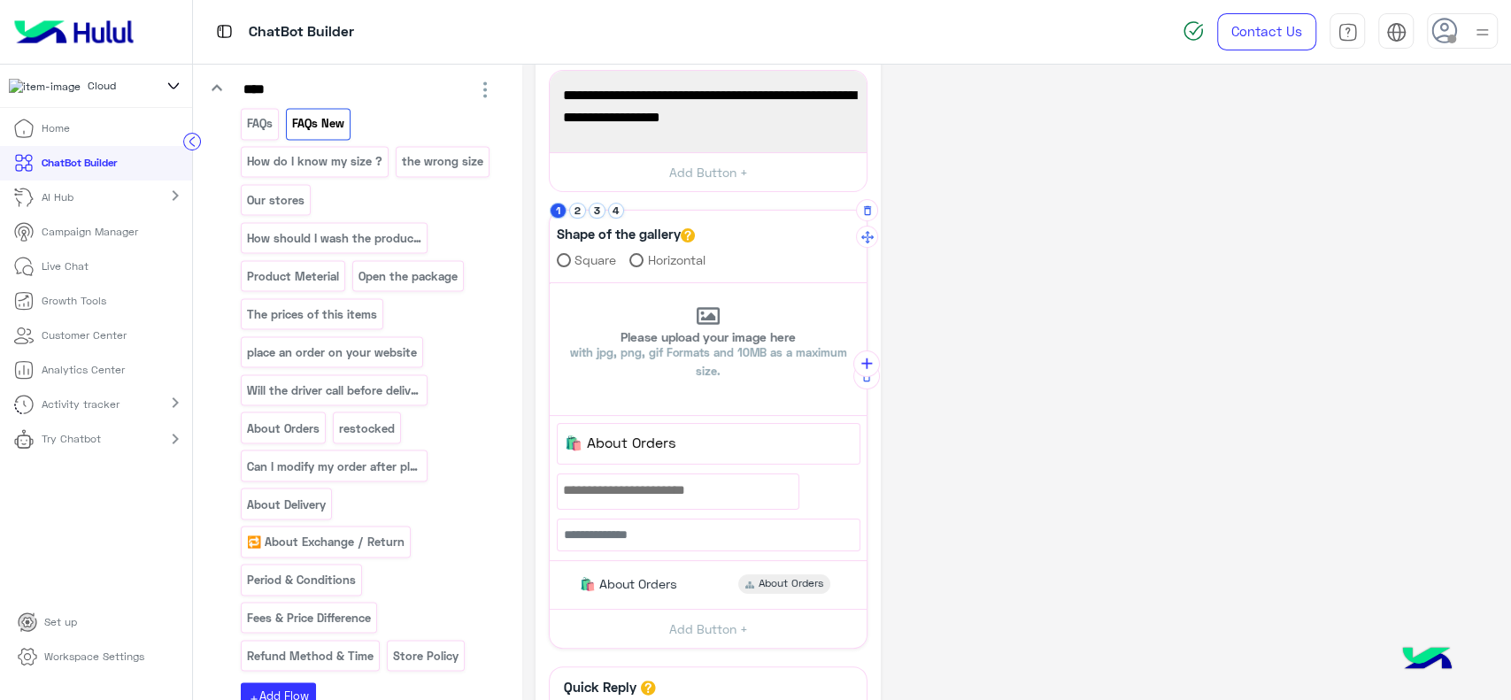
click at [577, 218] on div "Shape of the gallery Square Horizontal" at bounding box center [708, 251] width 317 height 66
click at [577, 213] on button "2" at bounding box center [577, 211] width 17 height 17
click at [601, 215] on button "3" at bounding box center [597, 211] width 17 height 17
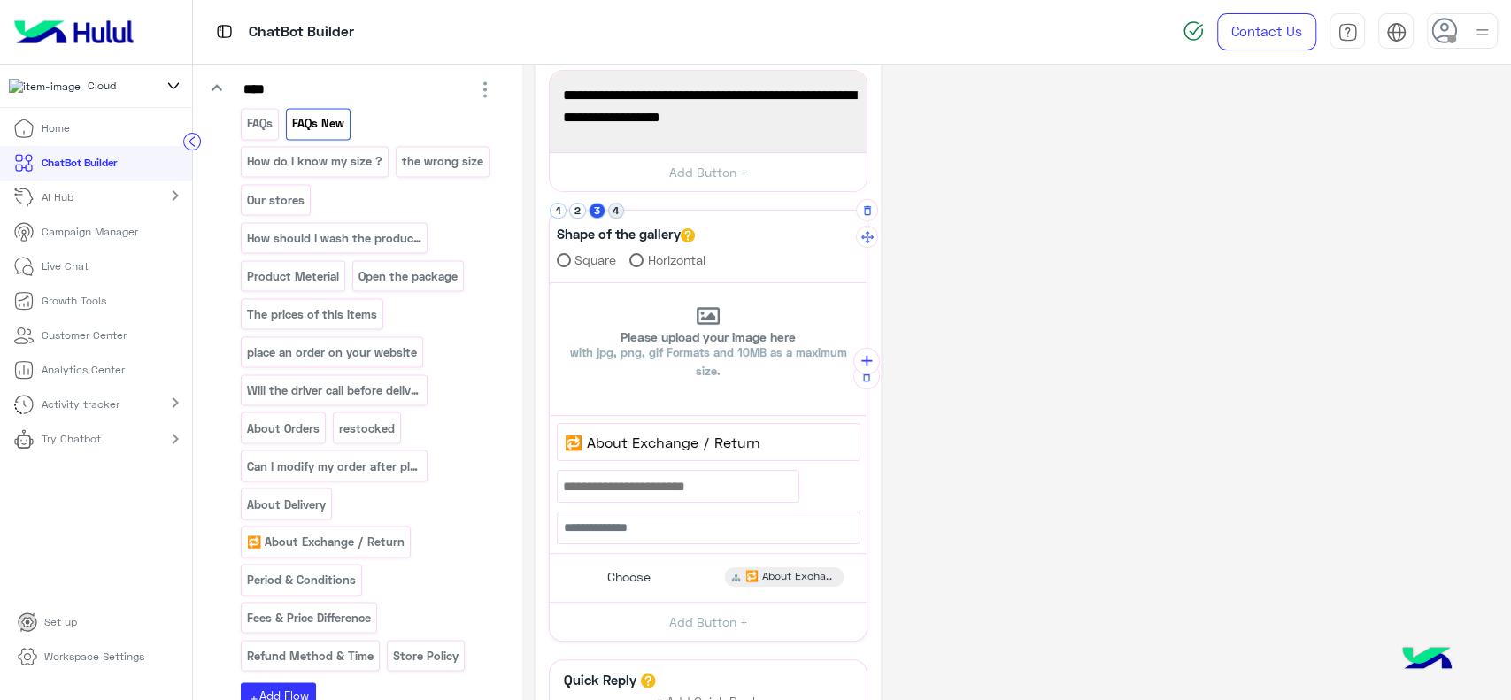
click at [618, 213] on button "4" at bounding box center [616, 211] width 17 height 17
click at [559, 212] on button "1" at bounding box center [558, 211] width 17 height 17
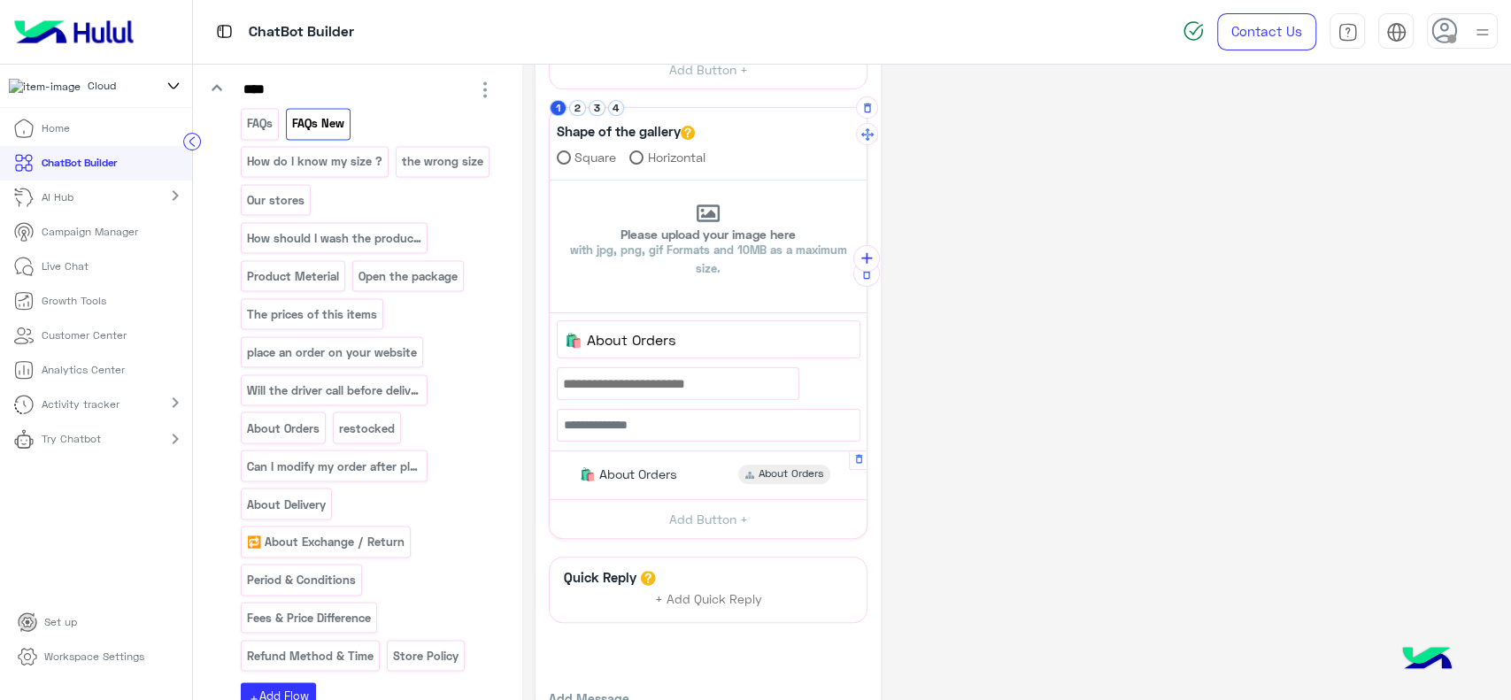
click at [630, 470] on span "🛍️ About Orders" at bounding box center [628, 475] width 97 height 16
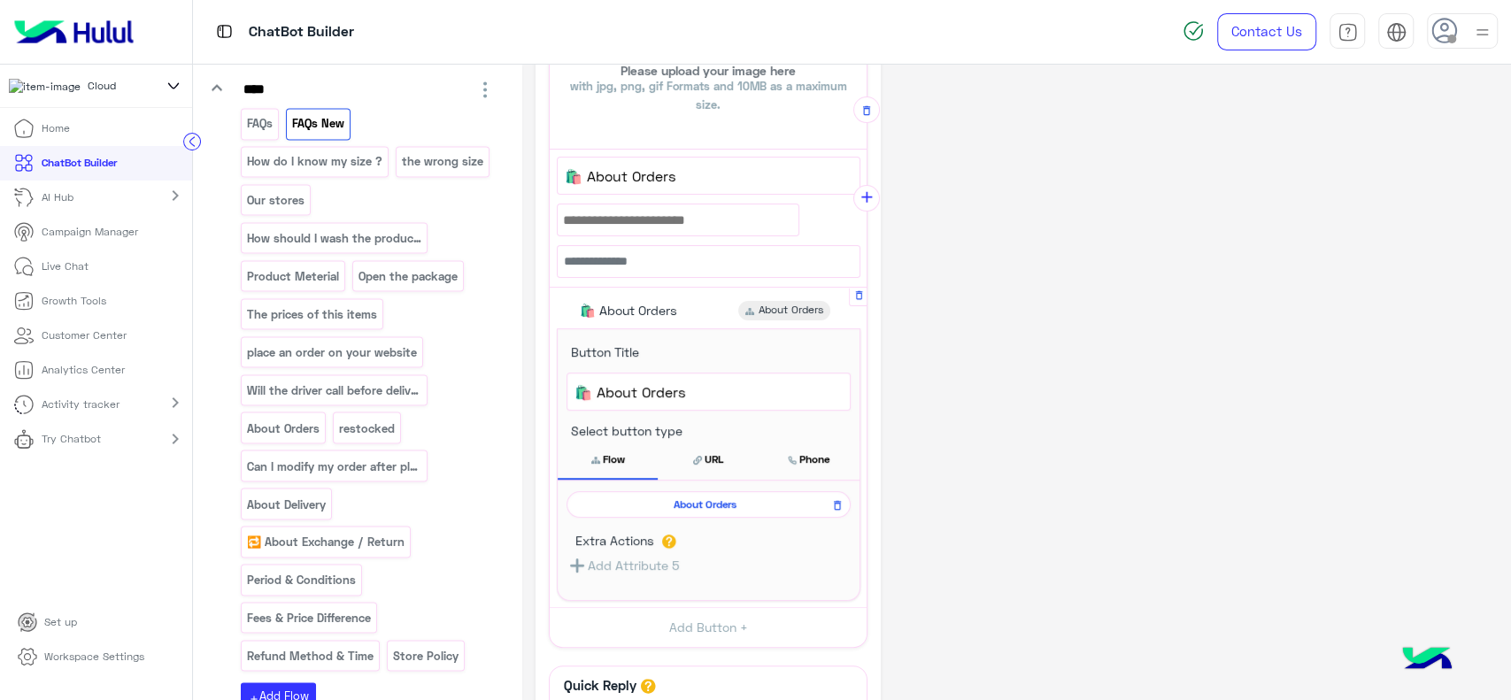
scroll to position [344, 0]
click at [648, 502] on span "About Orders" at bounding box center [705, 501] width 258 height 16
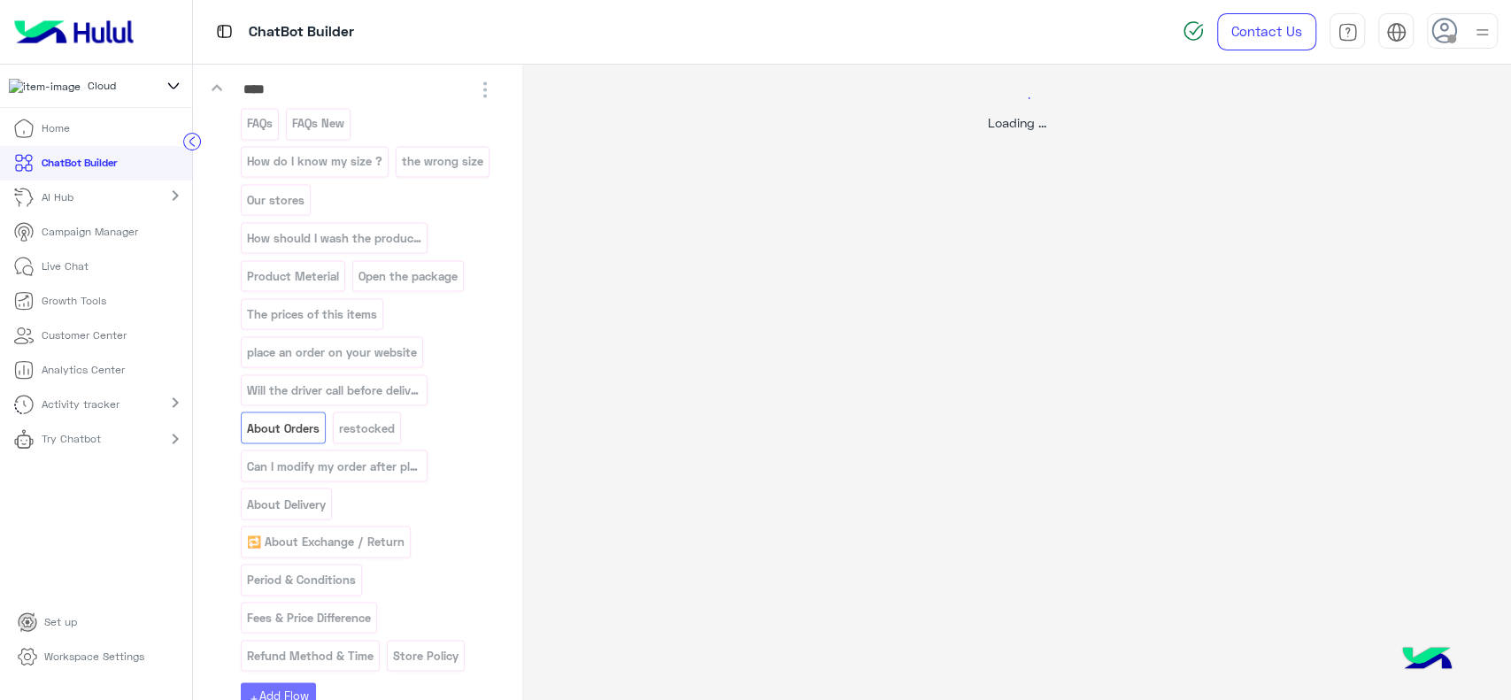
scroll to position [0, 0]
select select "*"
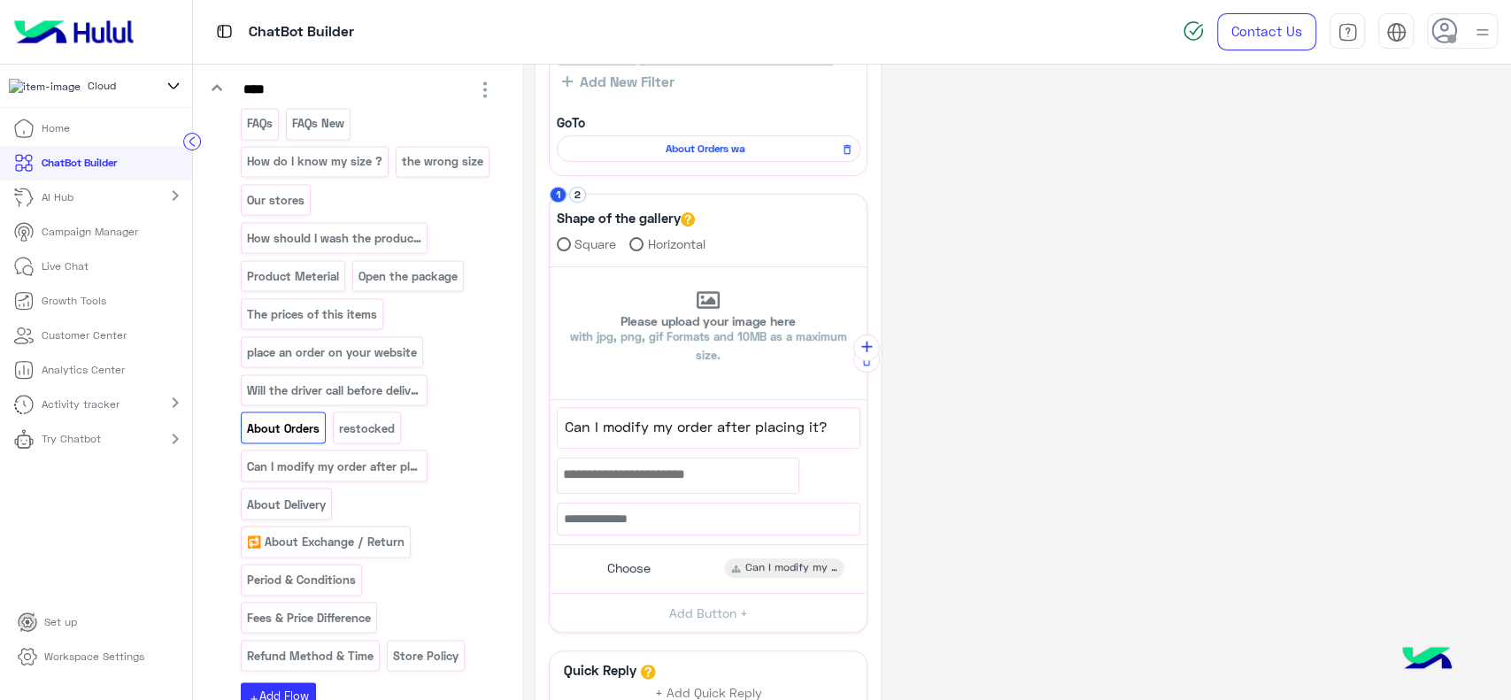
scroll to position [153, 0]
click at [582, 188] on button "2" at bounding box center [577, 194] width 17 height 17
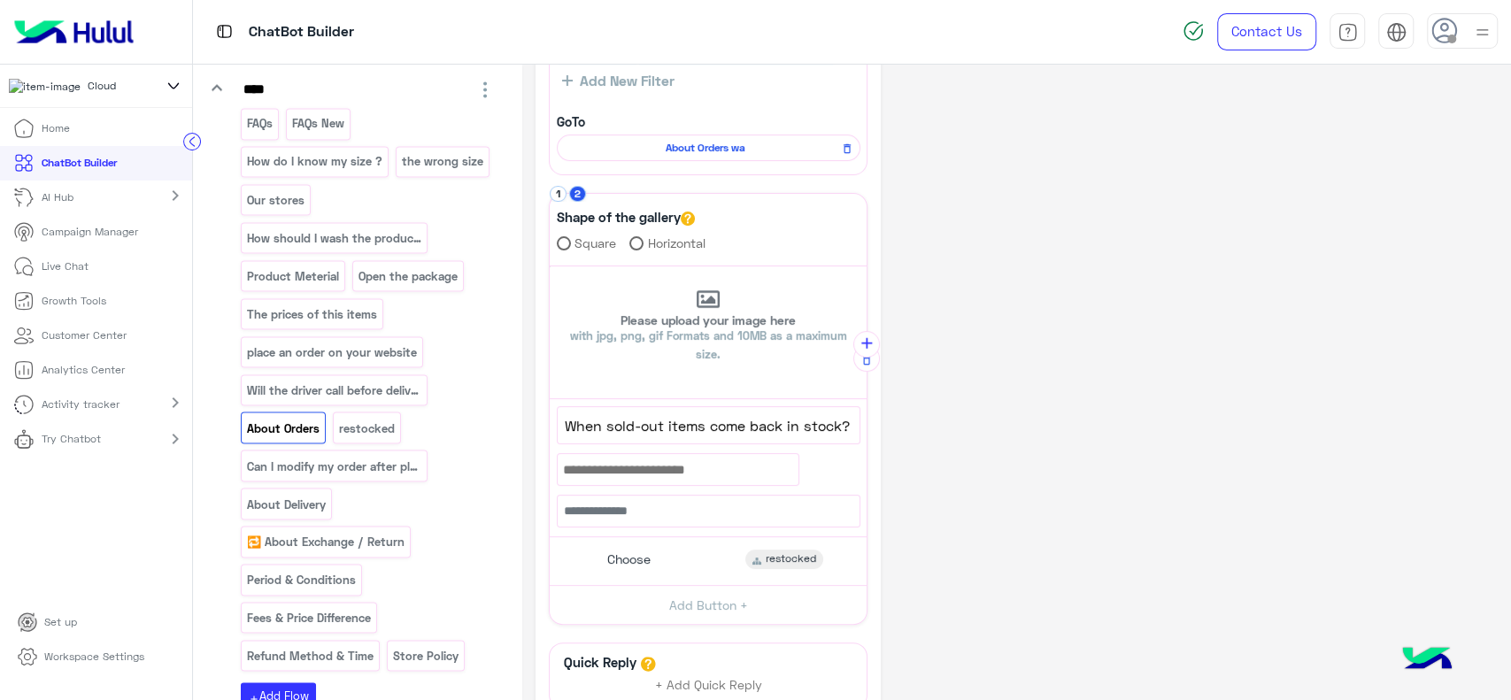
click at [986, 264] on div "**********" at bounding box center [1017, 395] width 962 height 941
click at [116, 204] on div "AI Hub chevron_right" at bounding box center [96, 198] width 192 height 35
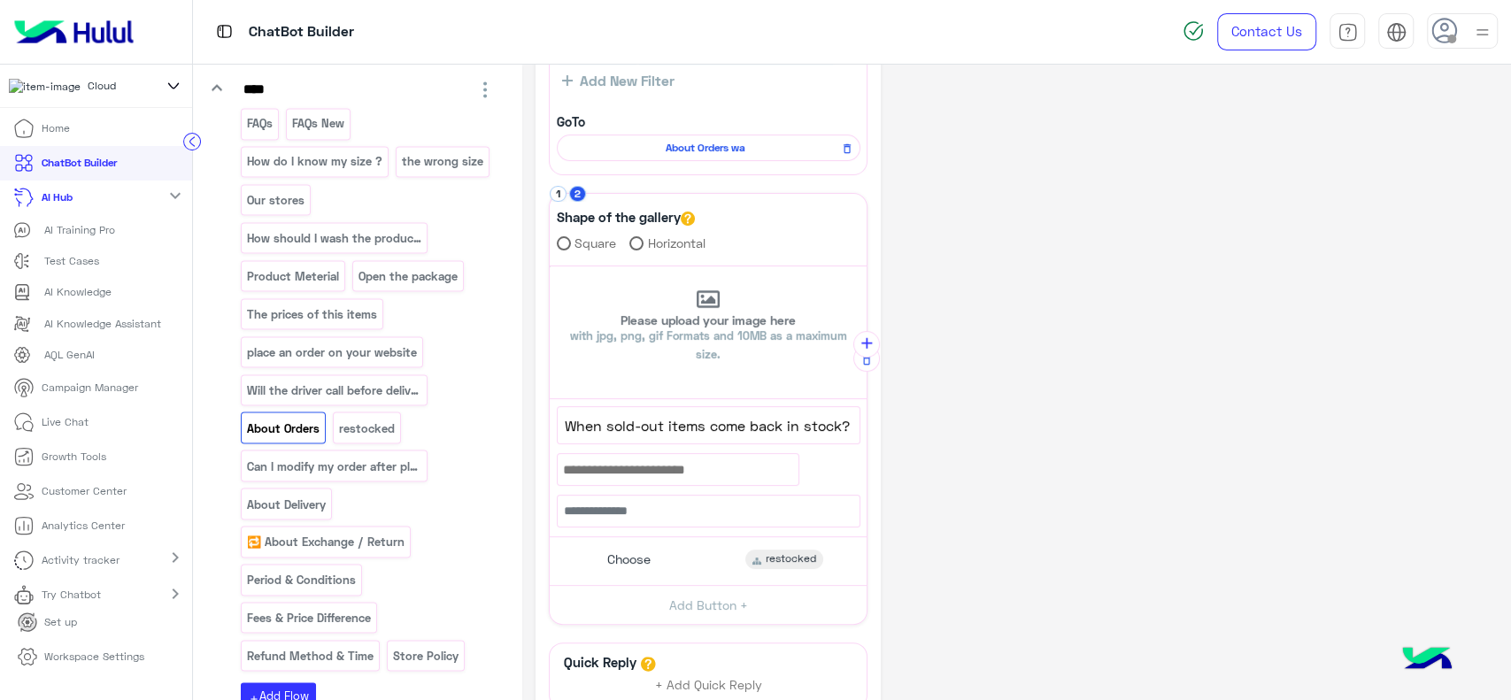
click at [116, 204] on div "AI Hub expand_more" at bounding box center [96, 198] width 192 height 35
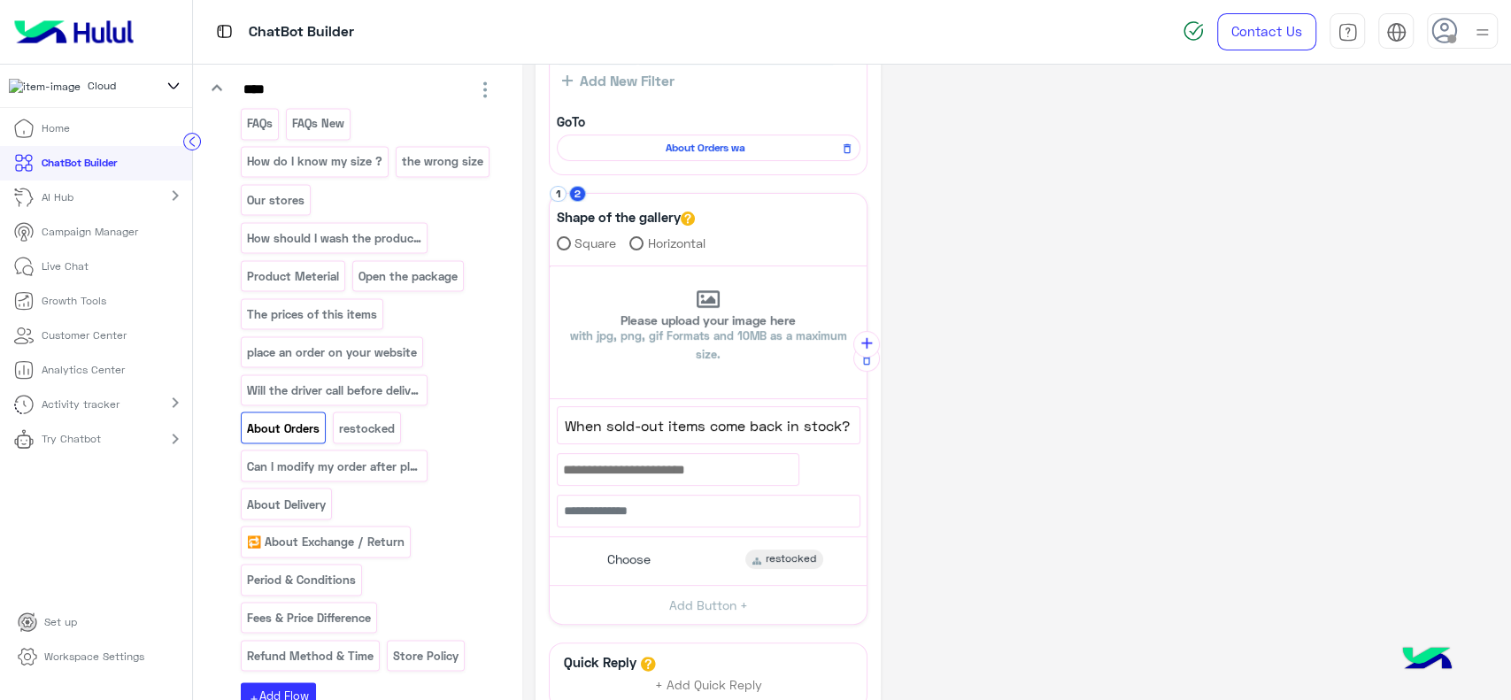
click at [116, 204] on div "AI Hub chevron_right" at bounding box center [96, 198] width 192 height 35
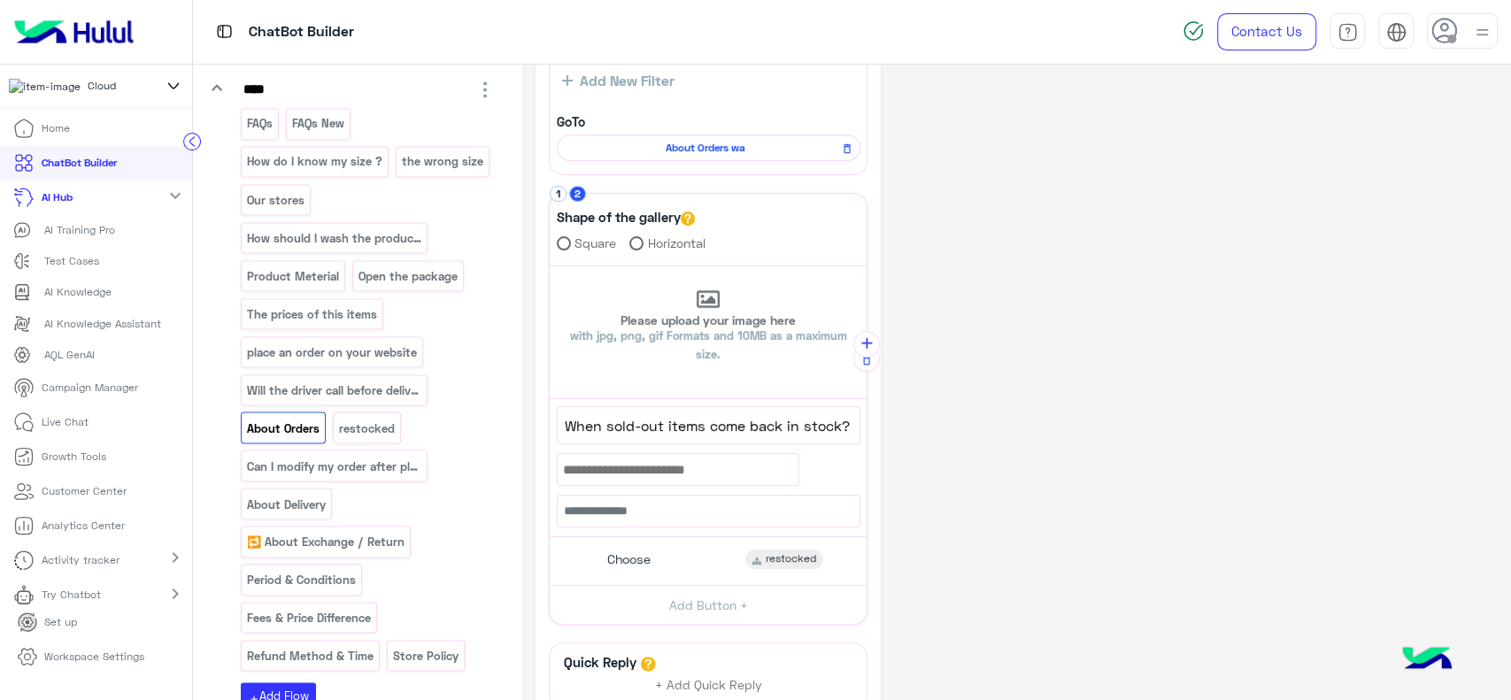
click at [85, 238] on p "AI Training Pro" at bounding box center [79, 230] width 71 height 16
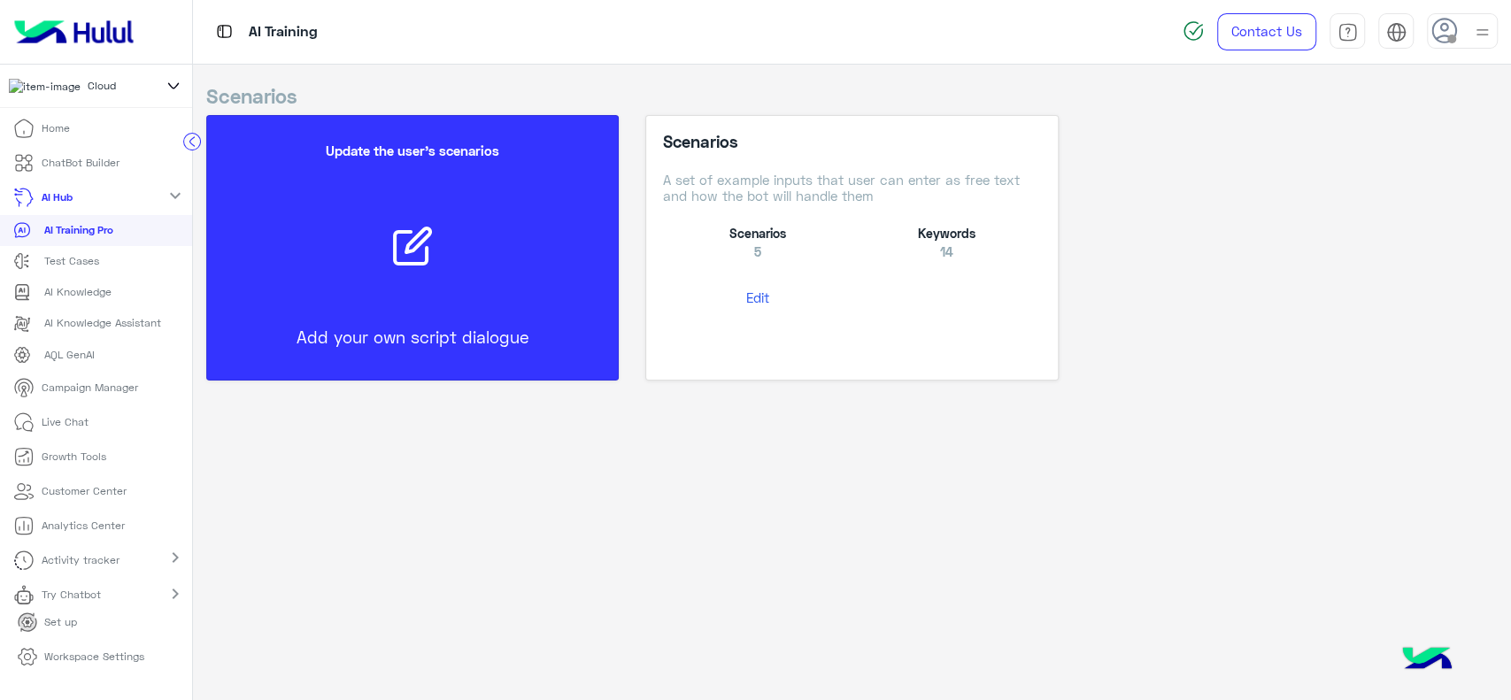
click at [754, 301] on button "Edit" at bounding box center [757, 298] width 189 height 33
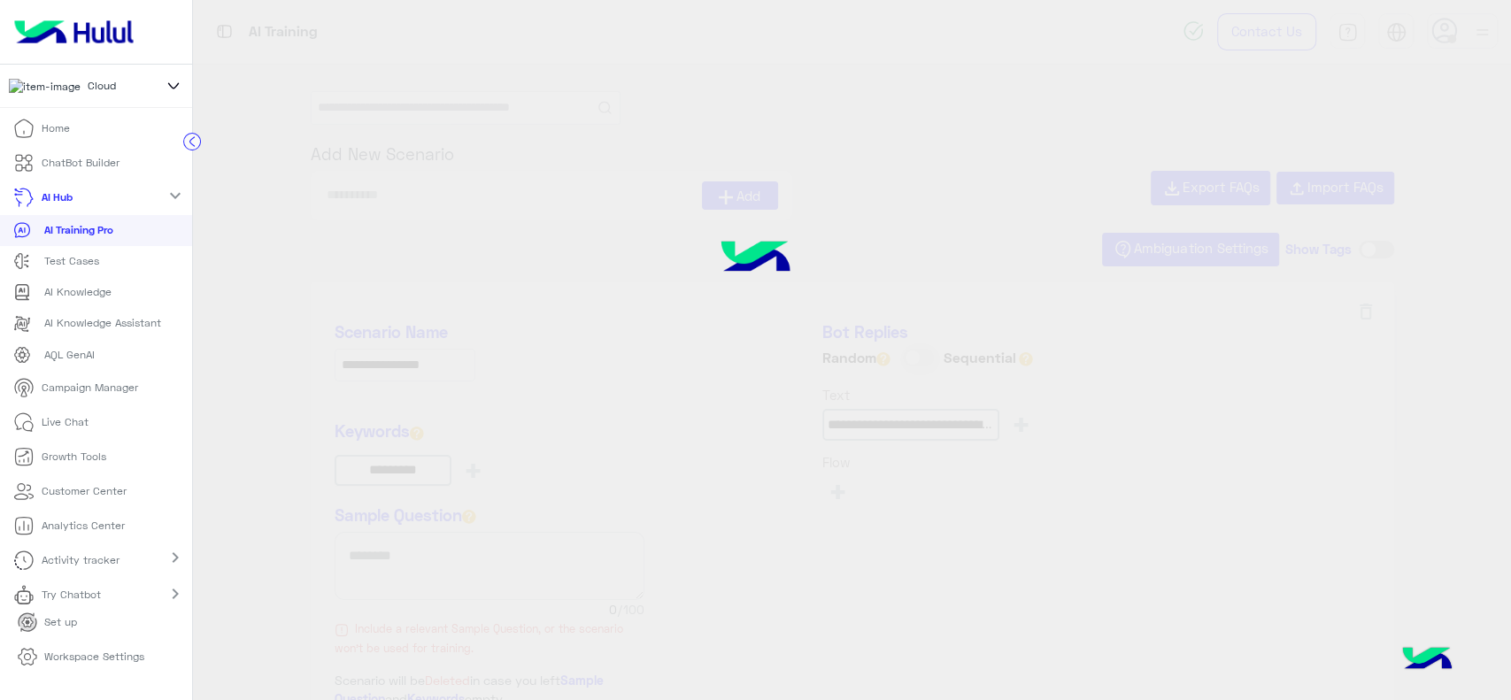
type input "**********"
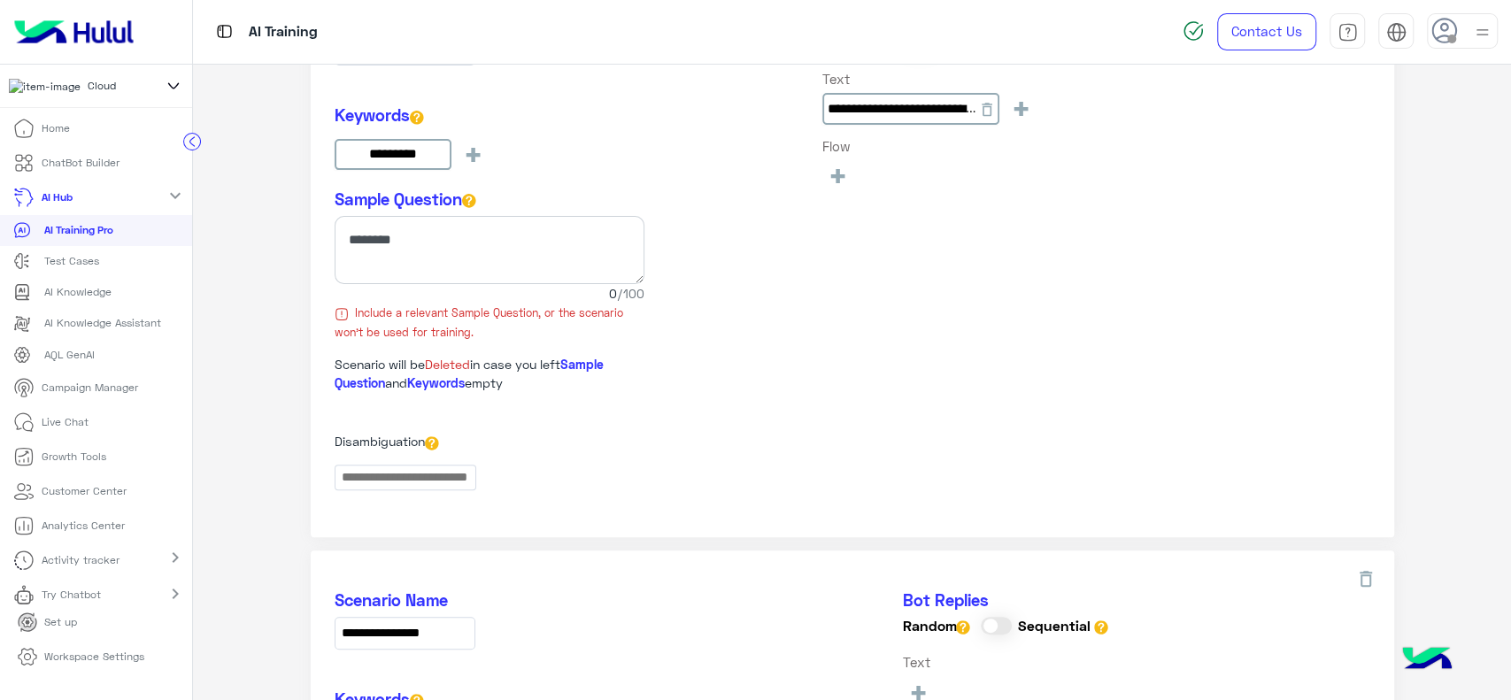
scroll to position [333, 0]
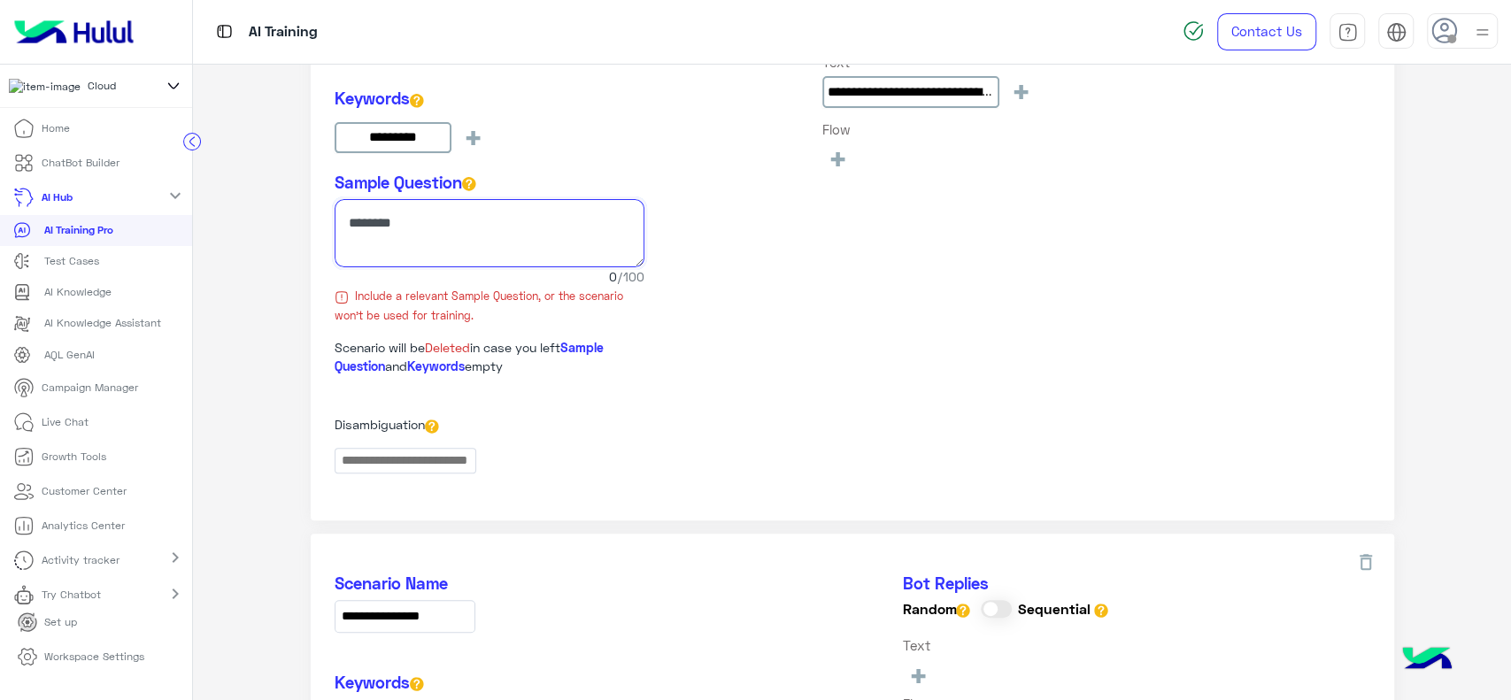
click at [464, 251] on textarea at bounding box center [490, 233] width 310 height 68
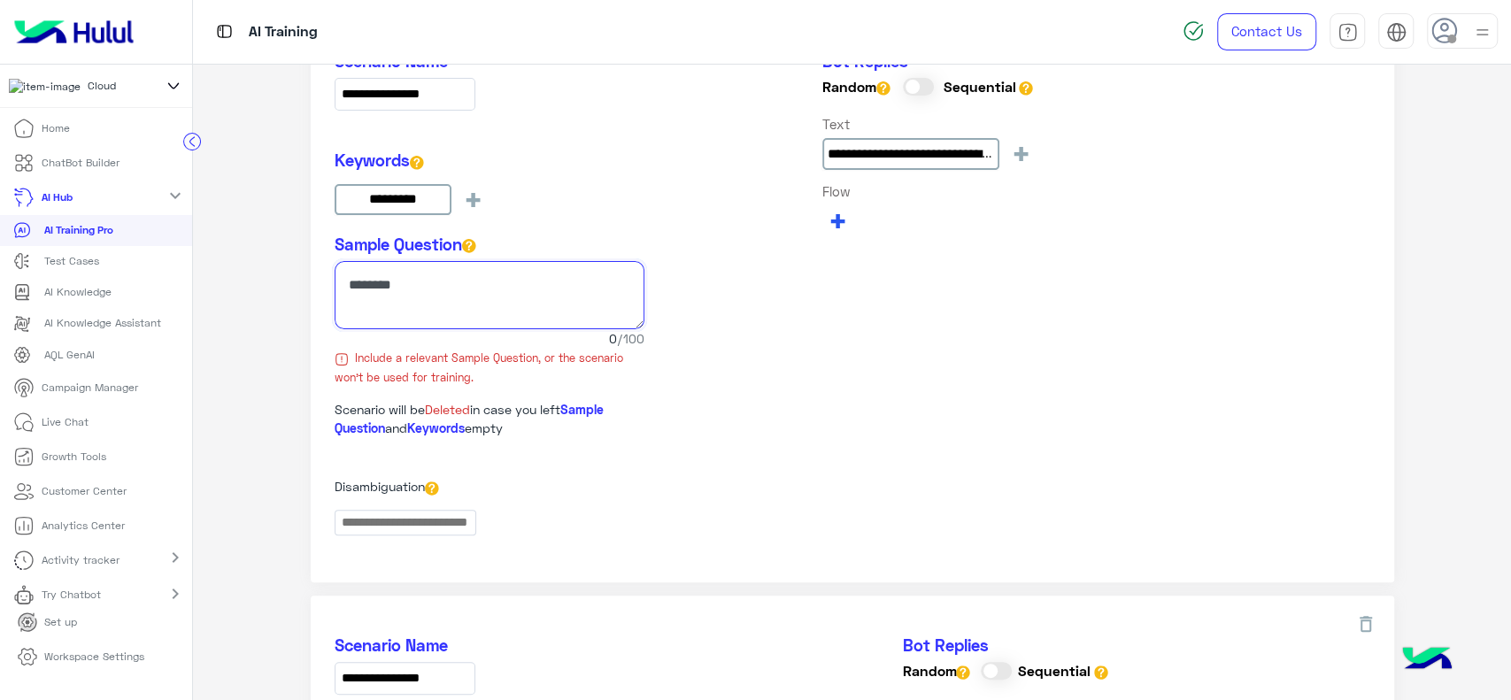
scroll to position [270, 0]
click at [860, 156] on input "**********" at bounding box center [910, 155] width 177 height 32
drag, startPoint x: 860, startPoint y: 156, endPoint x: 751, endPoint y: 207, distance: 121.2
click at [751, 207] on div "**********" at bounding box center [853, 143] width 1036 height 183
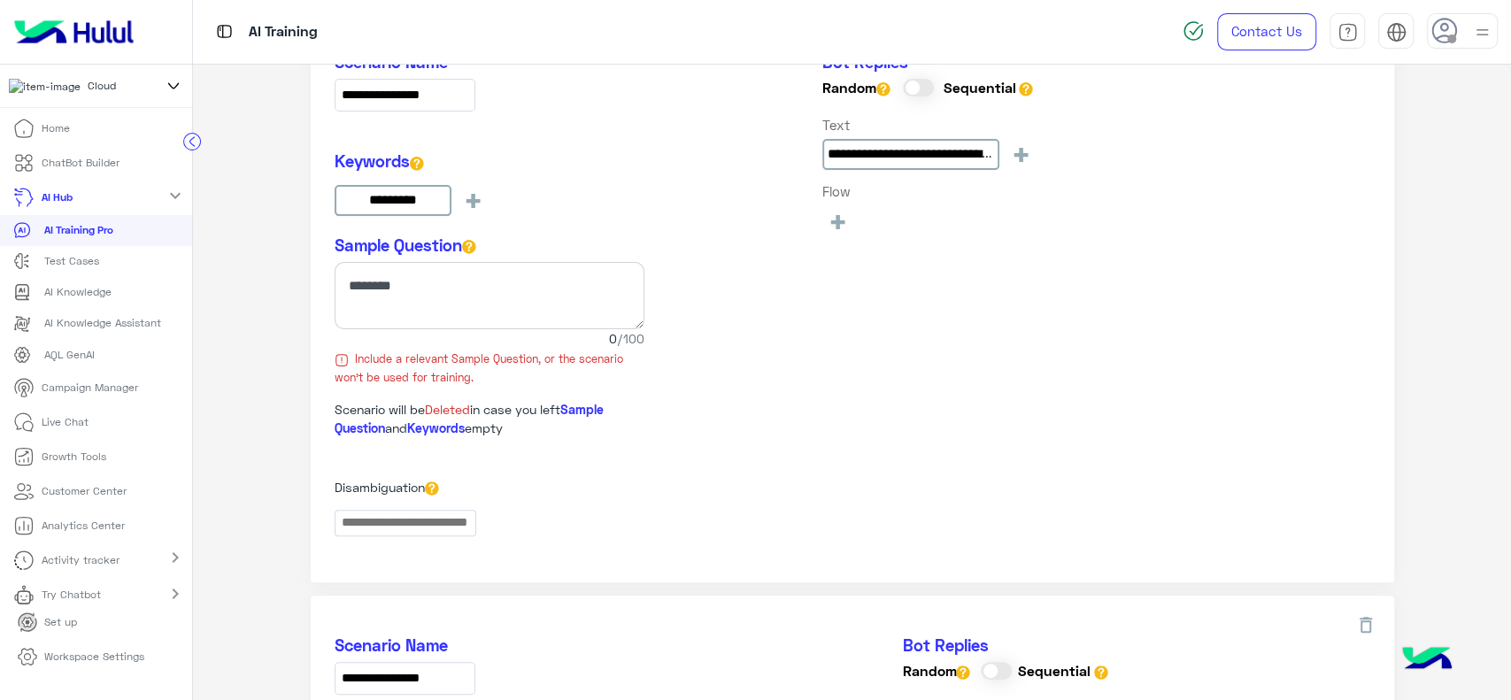
click at [751, 207] on div "**********" at bounding box center [853, 143] width 1036 height 183
click at [168, 206] on mat-icon "expand_more" at bounding box center [175, 195] width 21 height 21
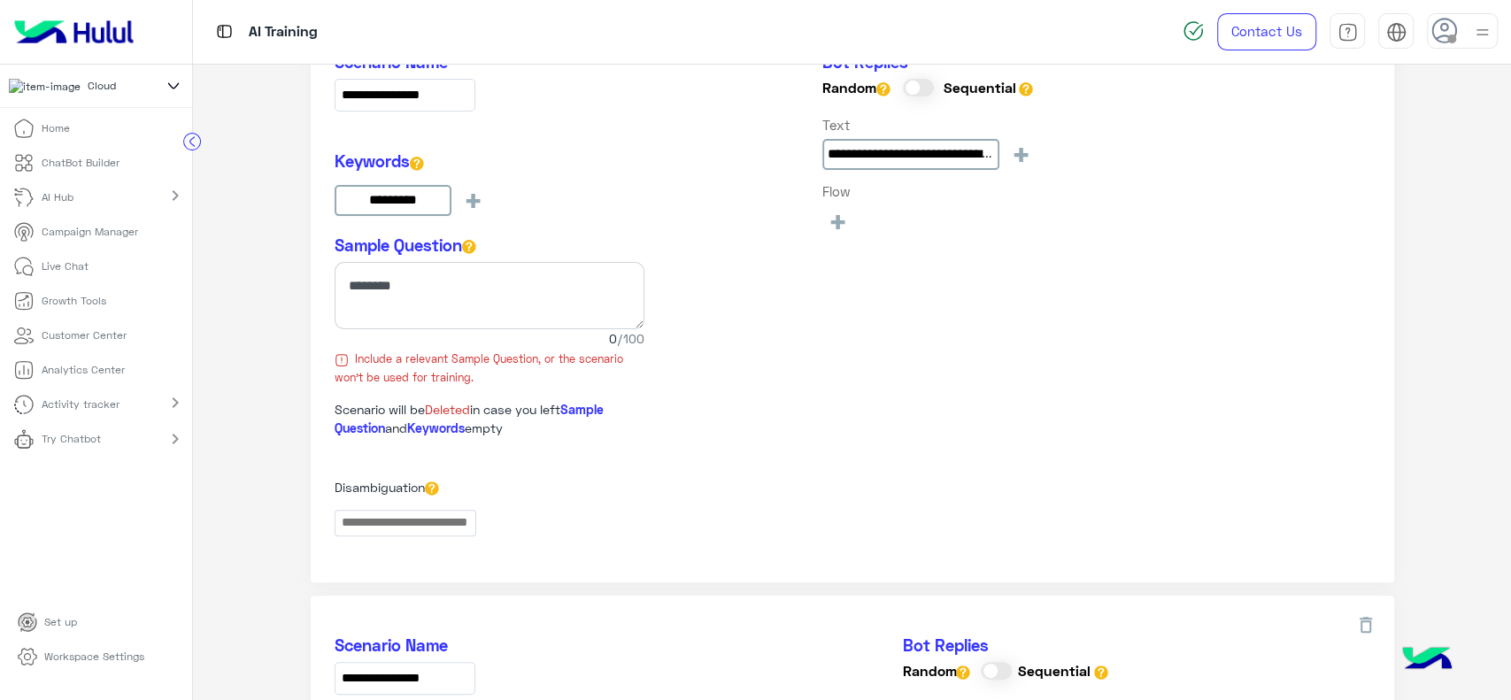
click at [112, 240] on p "Campaign Manager" at bounding box center [90, 232] width 96 height 16
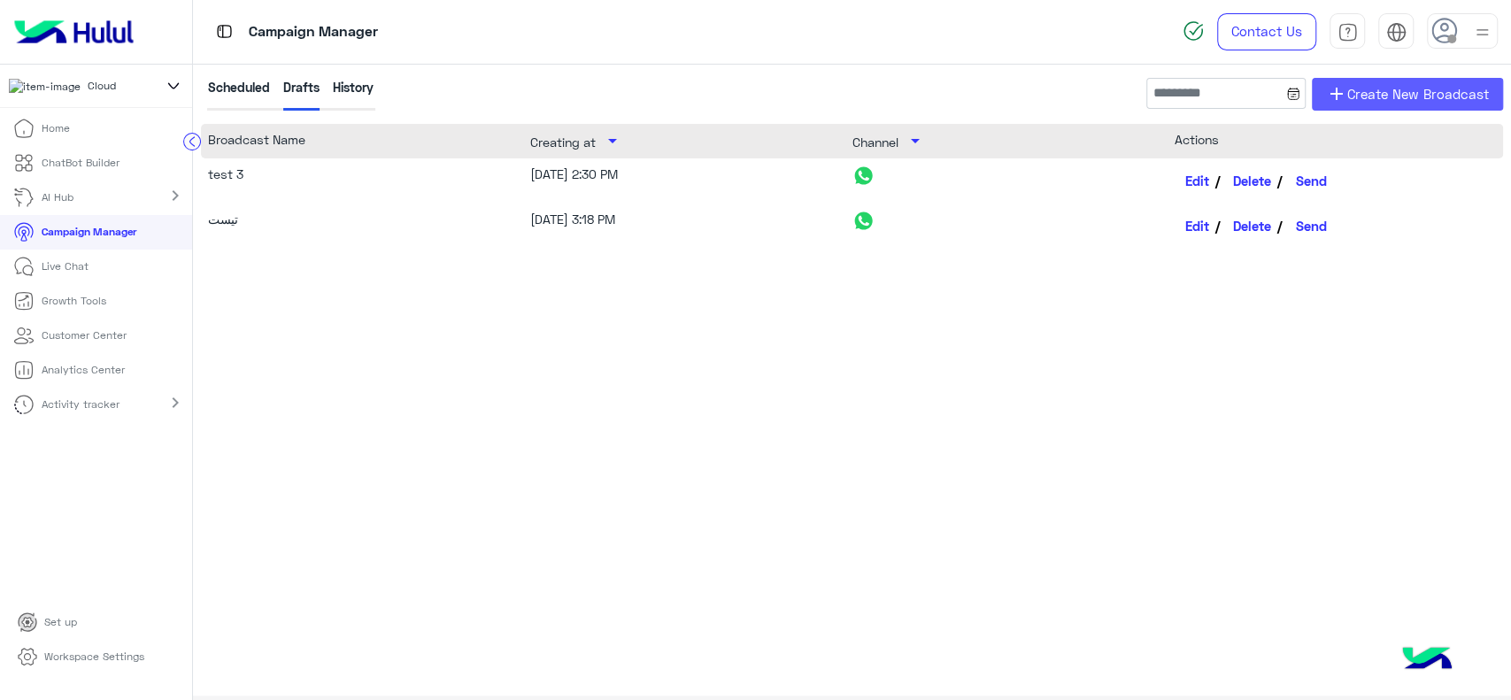
click at [1388, 89] on span "Create New Broadcast" at bounding box center [1418, 94] width 142 height 20
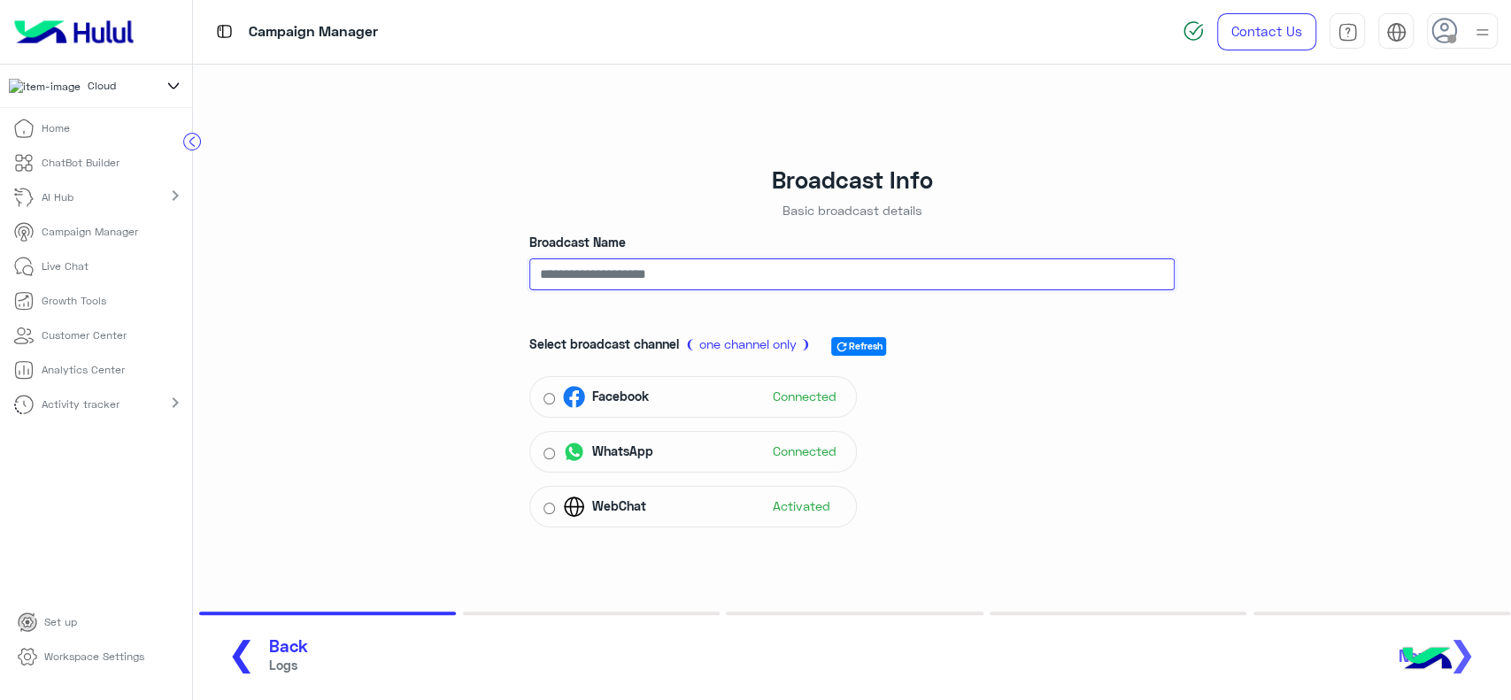
click at [625, 280] on input "Broadcast Name" at bounding box center [851, 274] width 645 height 32
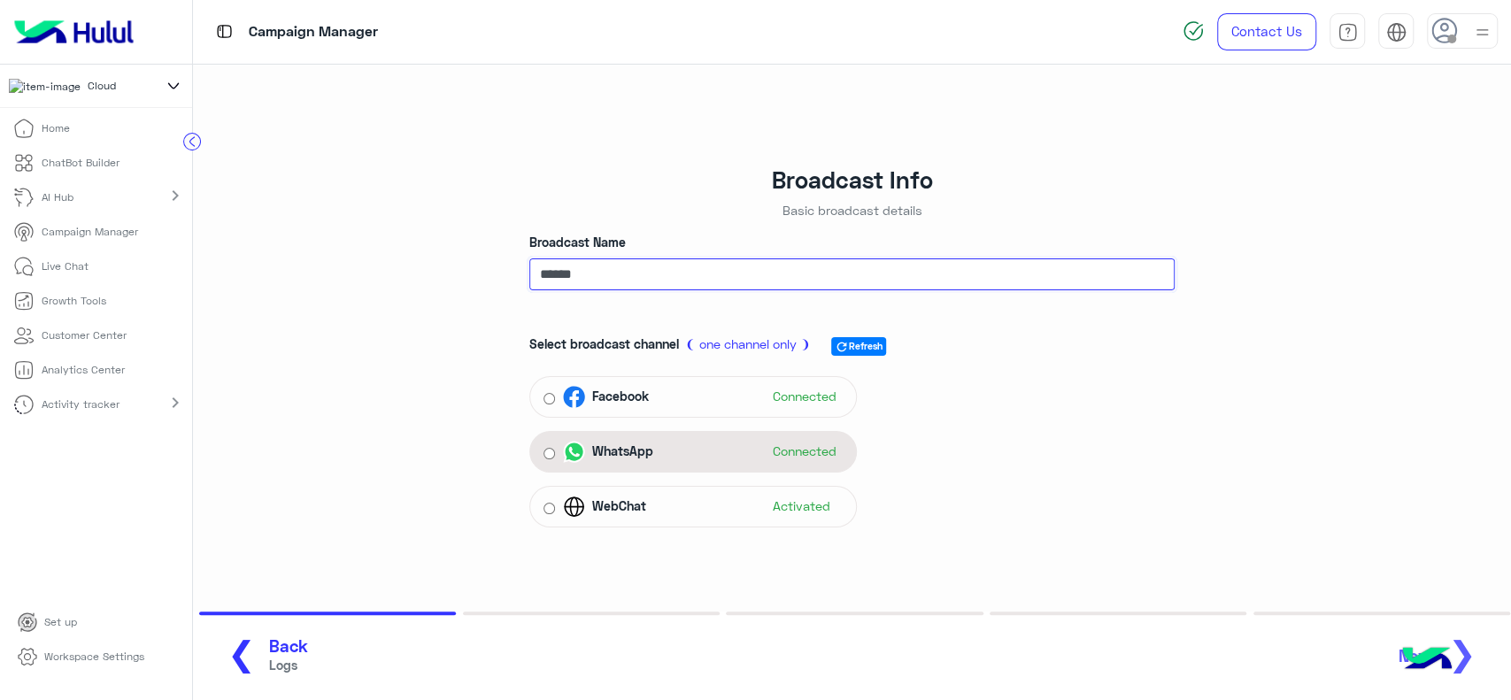
type input "*****"
click at [595, 455] on span "WhatsApp" at bounding box center [622, 451] width 61 height 19
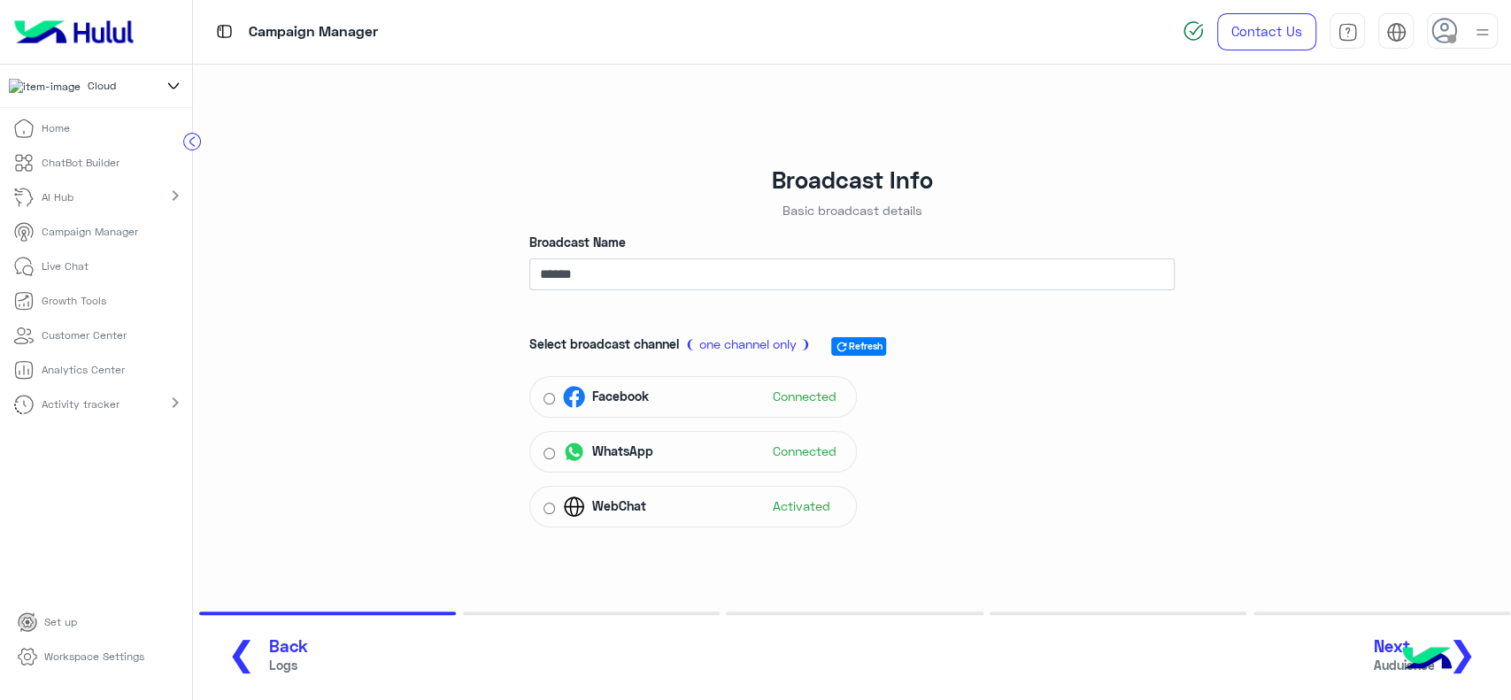
click at [1384, 645] on span "Next" at bounding box center [1404, 646] width 61 height 20
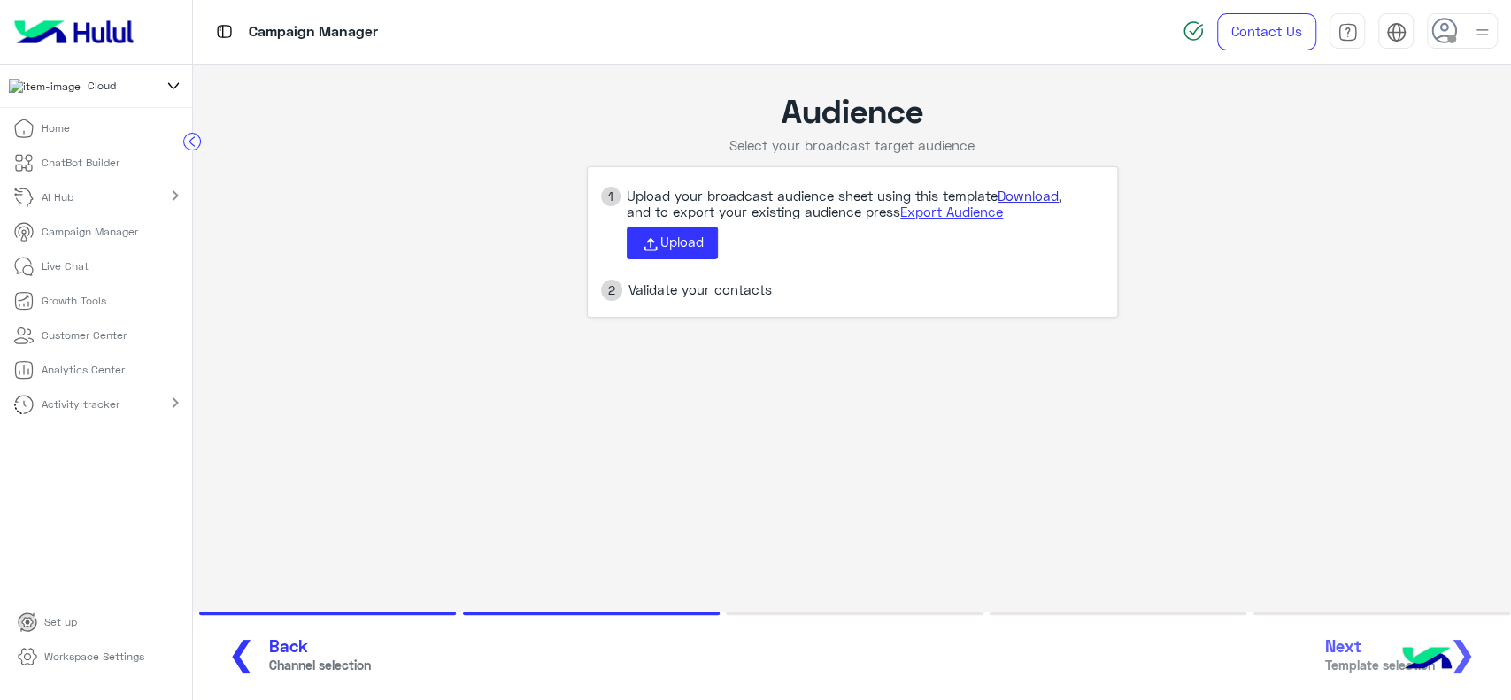
click at [1042, 191] on link "Download" at bounding box center [1028, 196] width 61 height 16
click at [69, 343] on p "Customer Center" at bounding box center [84, 336] width 85 height 16
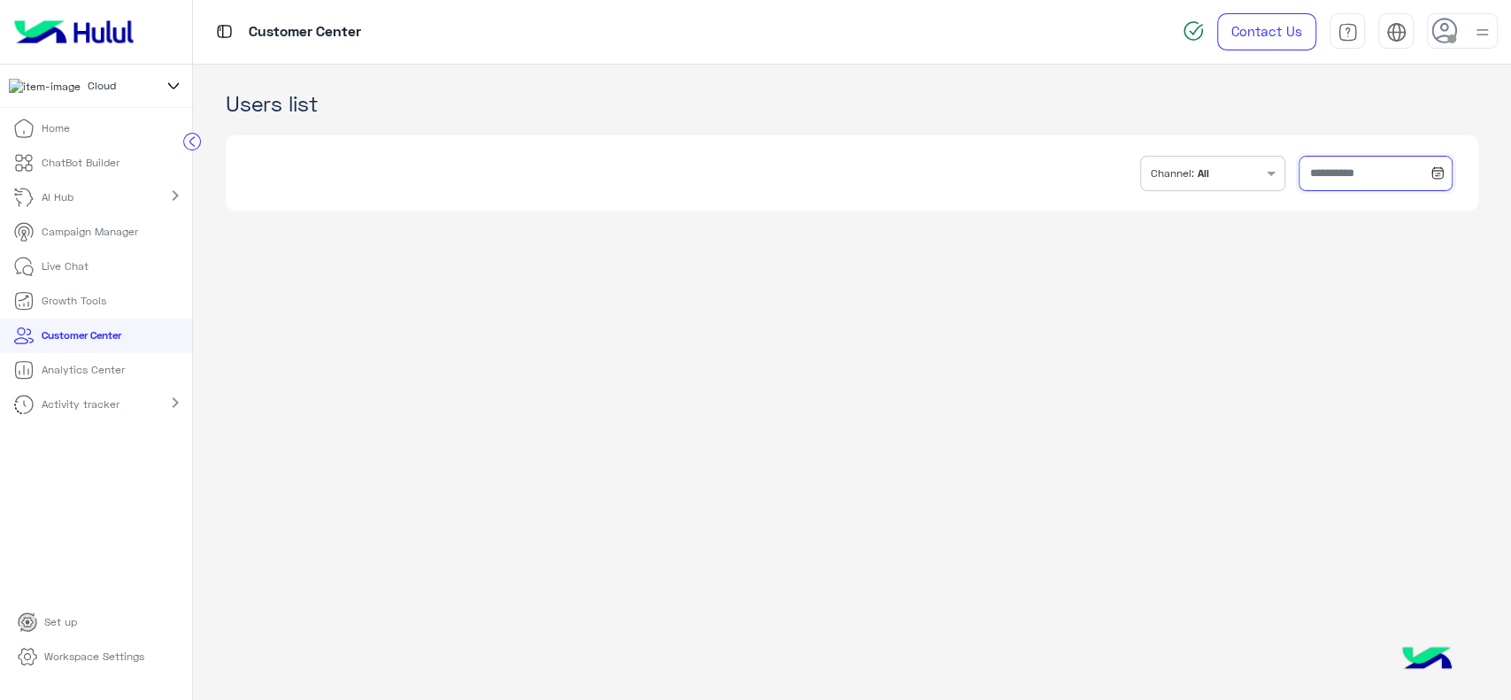
click at [1365, 181] on input "text" at bounding box center [1375, 173] width 153 height 35
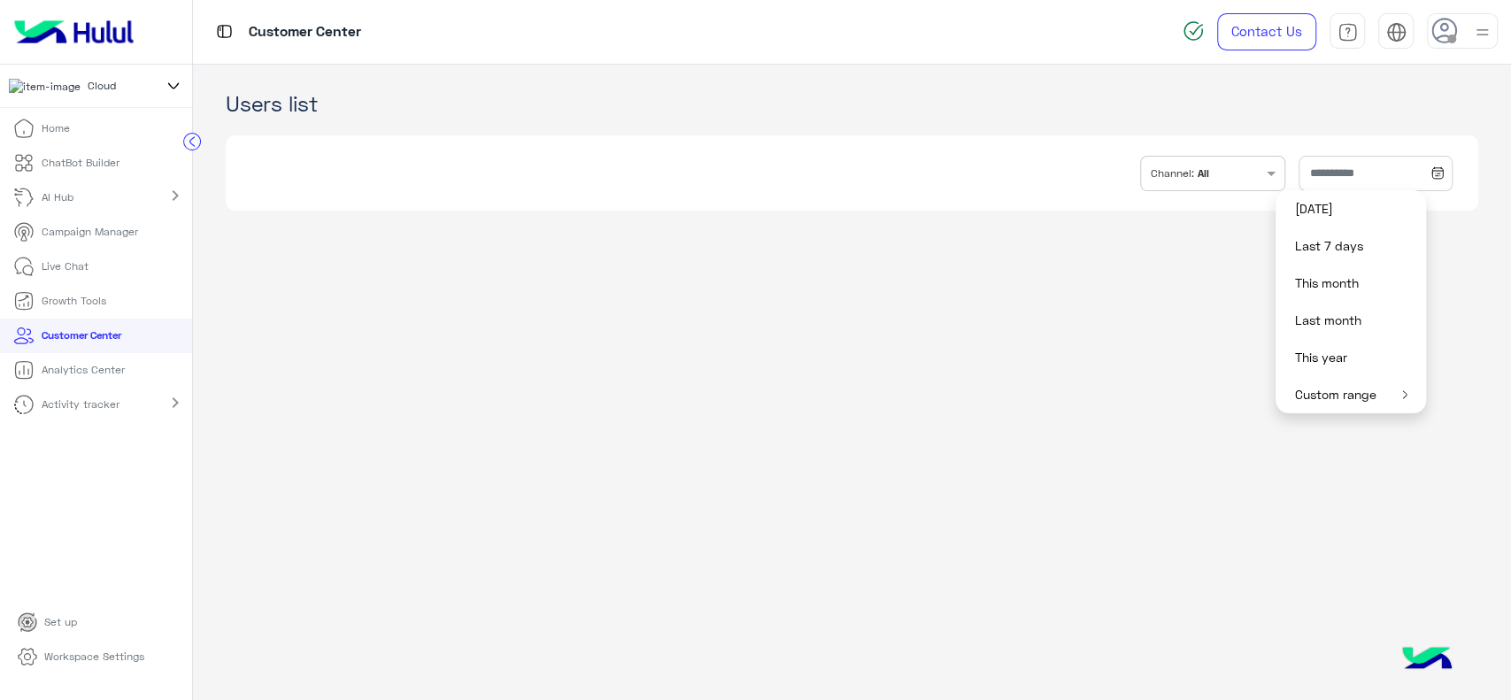
click at [1349, 391] on button "Custom range" at bounding box center [1351, 394] width 150 height 37
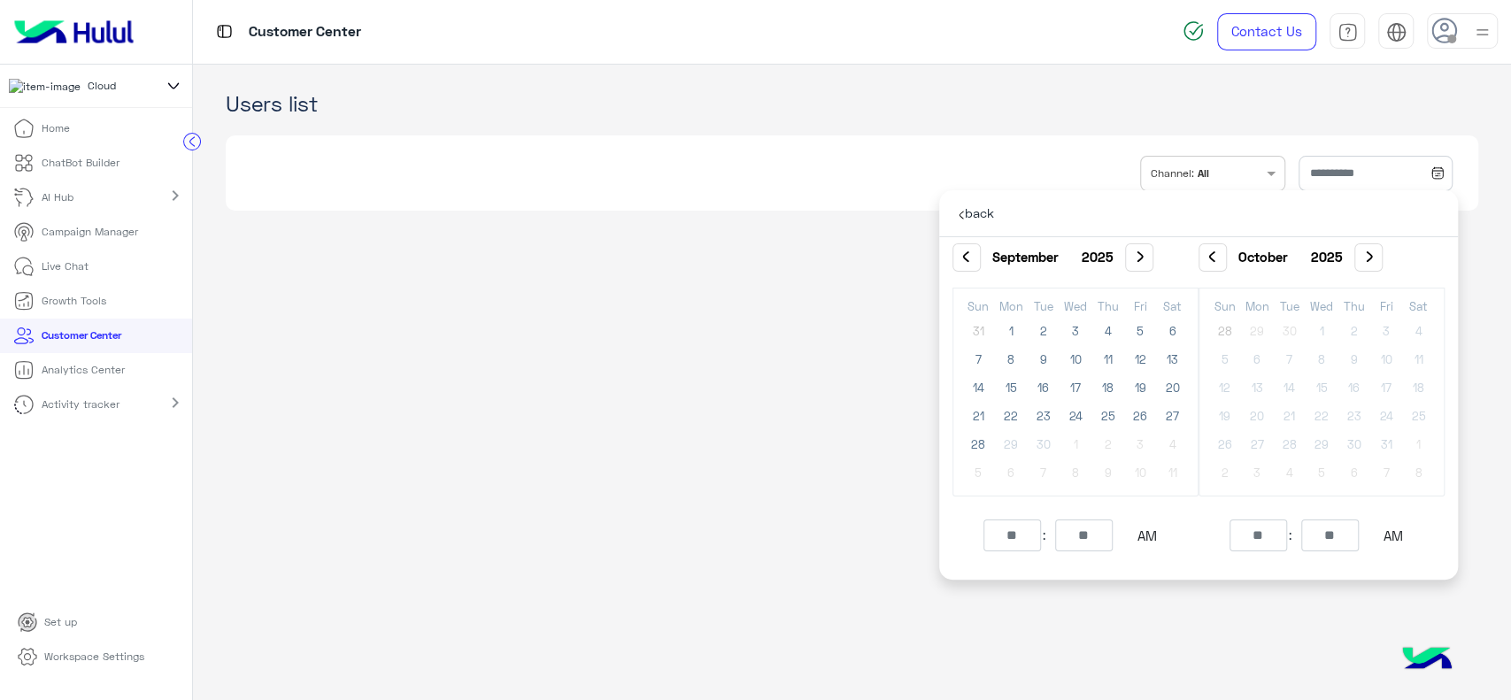
click at [827, 397] on app-crm "Users list INBOX.FILTER.CHANNELS Channel: All" at bounding box center [852, 383] width 1318 height 636
click at [85, 240] on p "Campaign Manager" at bounding box center [90, 232] width 96 height 16
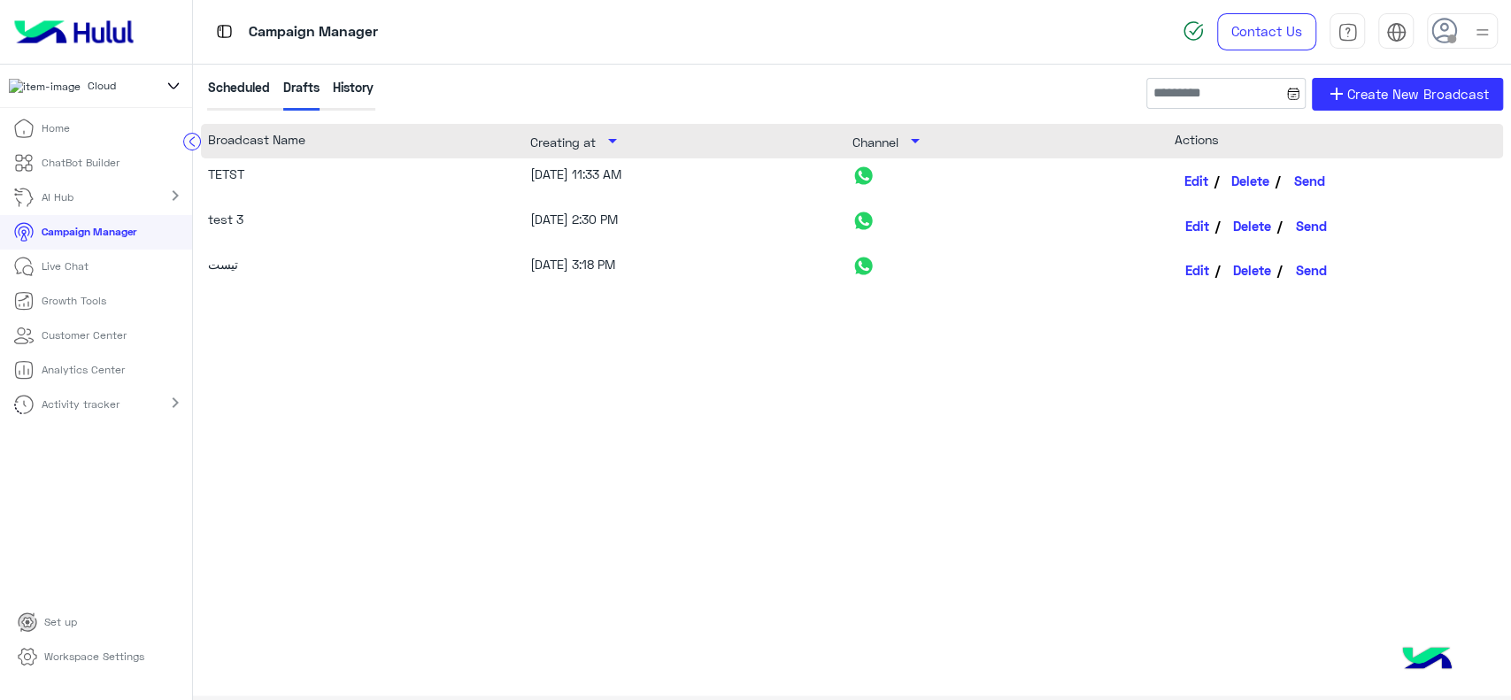
click at [1187, 183] on link "Edit" at bounding box center [1198, 181] width 46 height 30
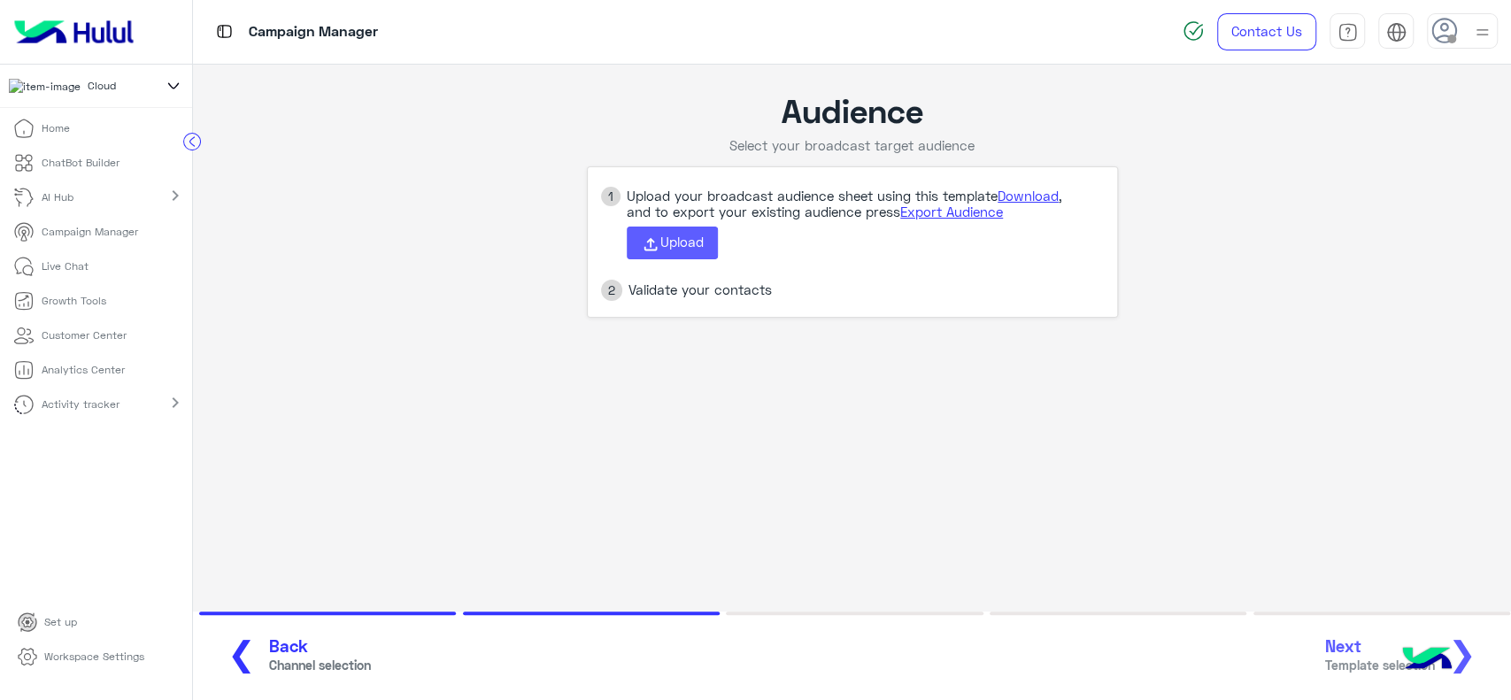
click at [677, 251] on button "Upload" at bounding box center [672, 244] width 91 height 34
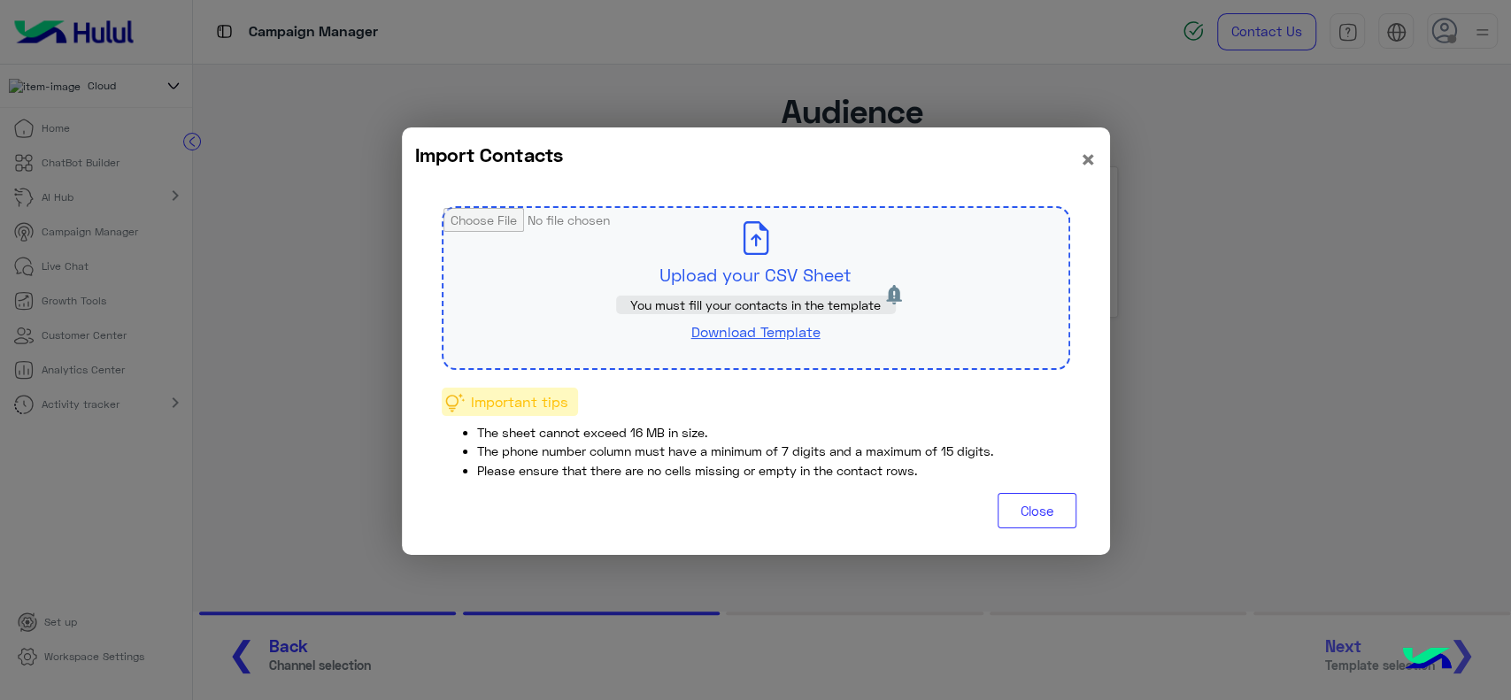
click at [714, 270] on input "file" at bounding box center [756, 288] width 625 height 160
click at [1092, 159] on span "×" at bounding box center [1088, 159] width 17 height 32
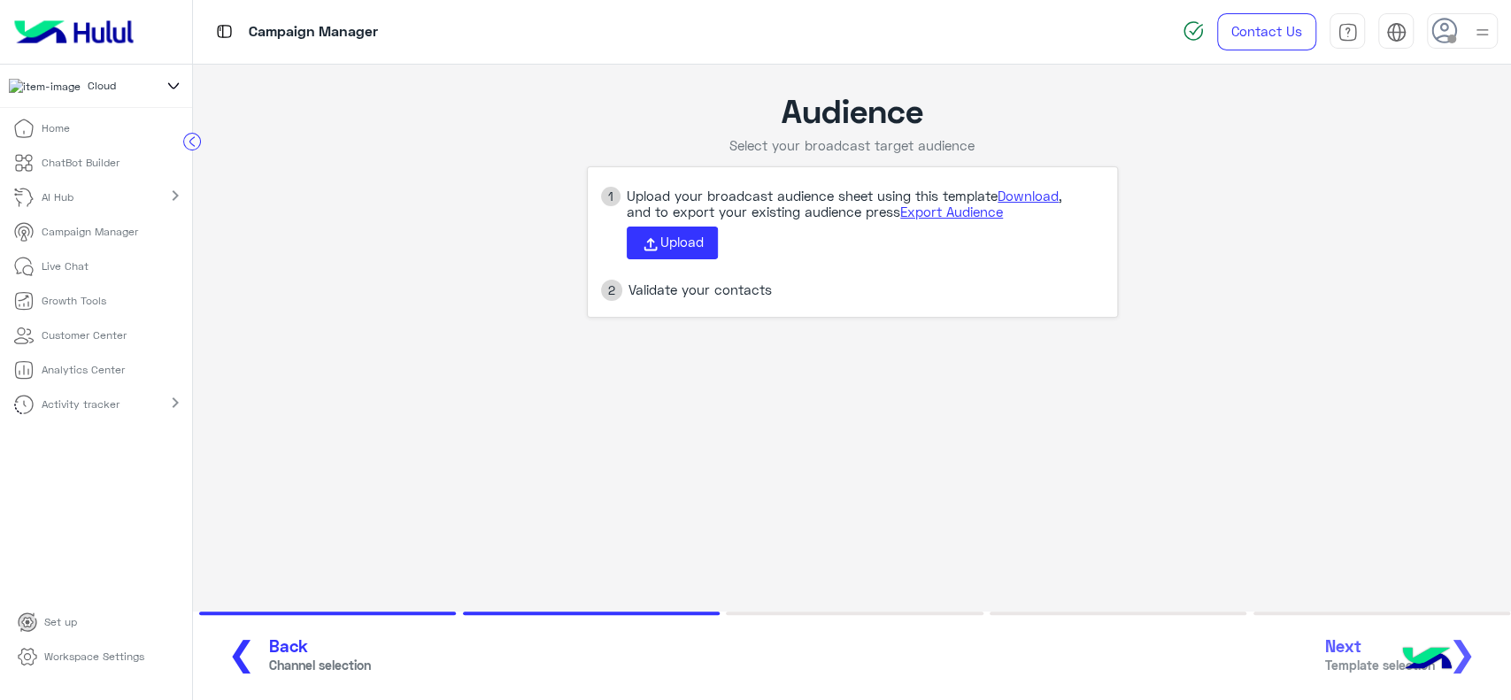
click at [69, 274] on p "Live Chat" at bounding box center [65, 266] width 47 height 16
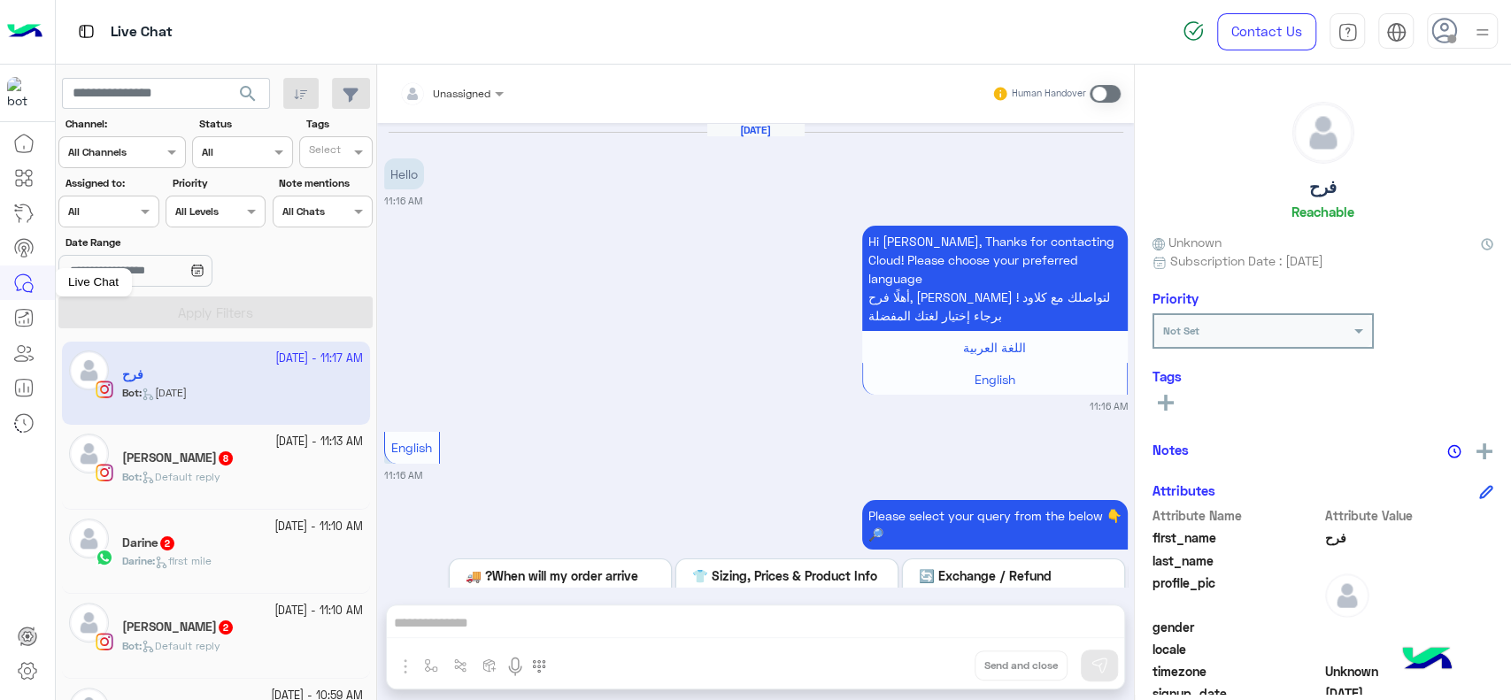
scroll to position [1901, 0]
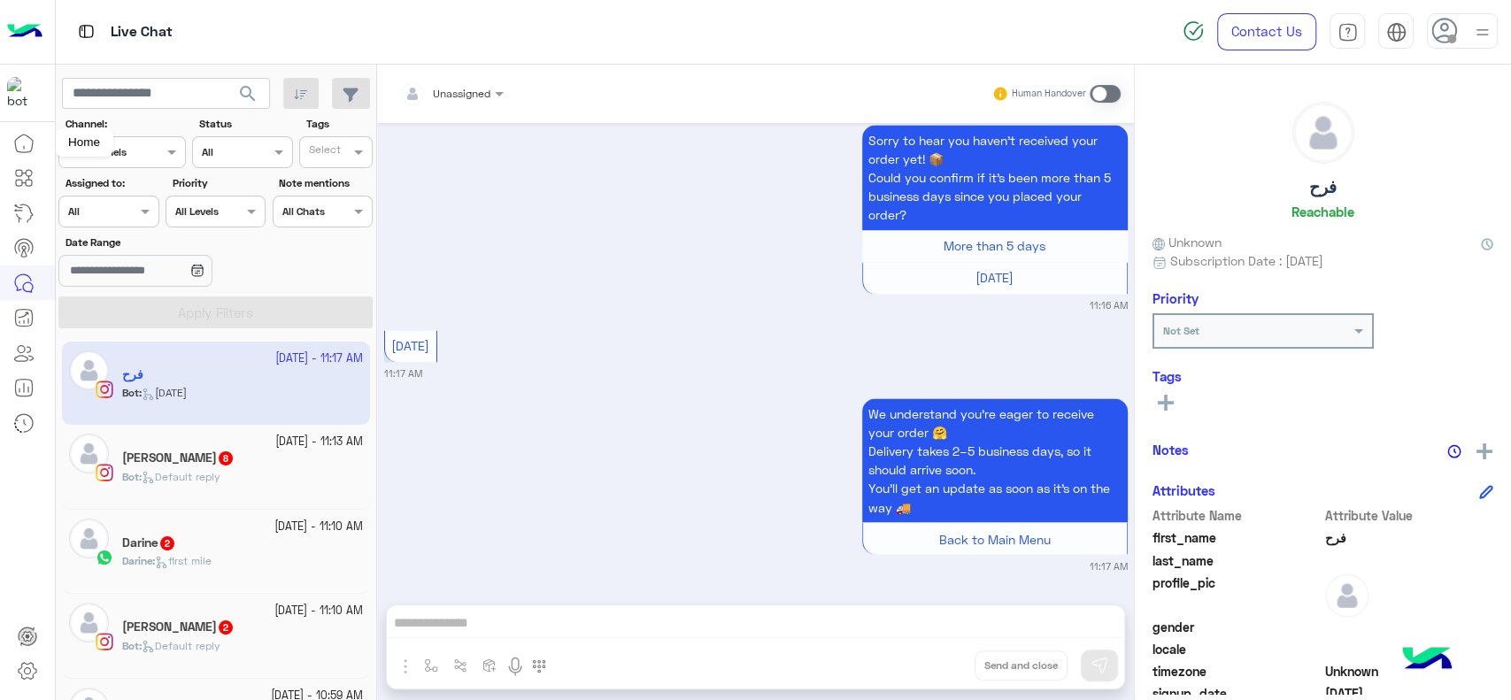
click at [32, 149] on icon at bounding box center [23, 143] width 21 height 21
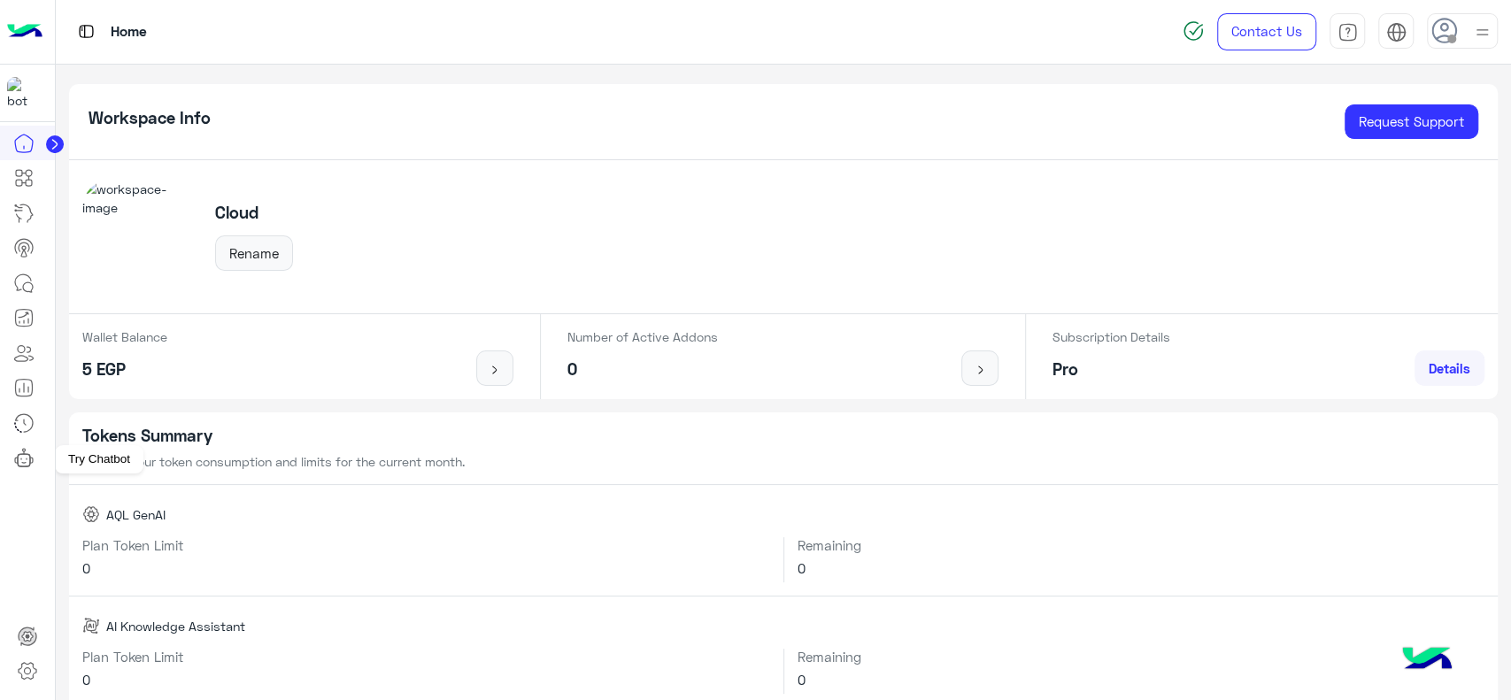
click at [27, 447] on icon at bounding box center [23, 457] width 21 height 21
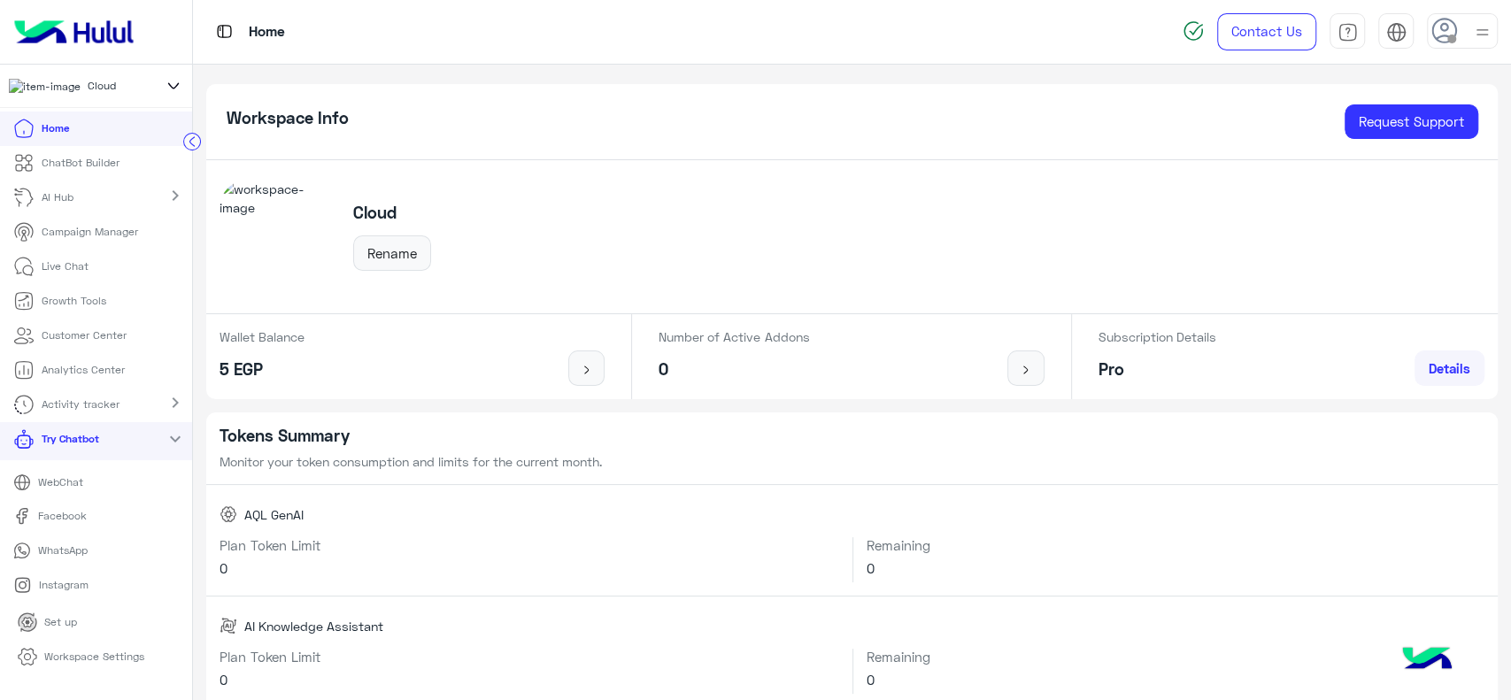
click at [66, 558] on p "WhatsApp" at bounding box center [62, 551] width 63 height 16
click at [61, 270] on p "Live Chat" at bounding box center [65, 266] width 47 height 16
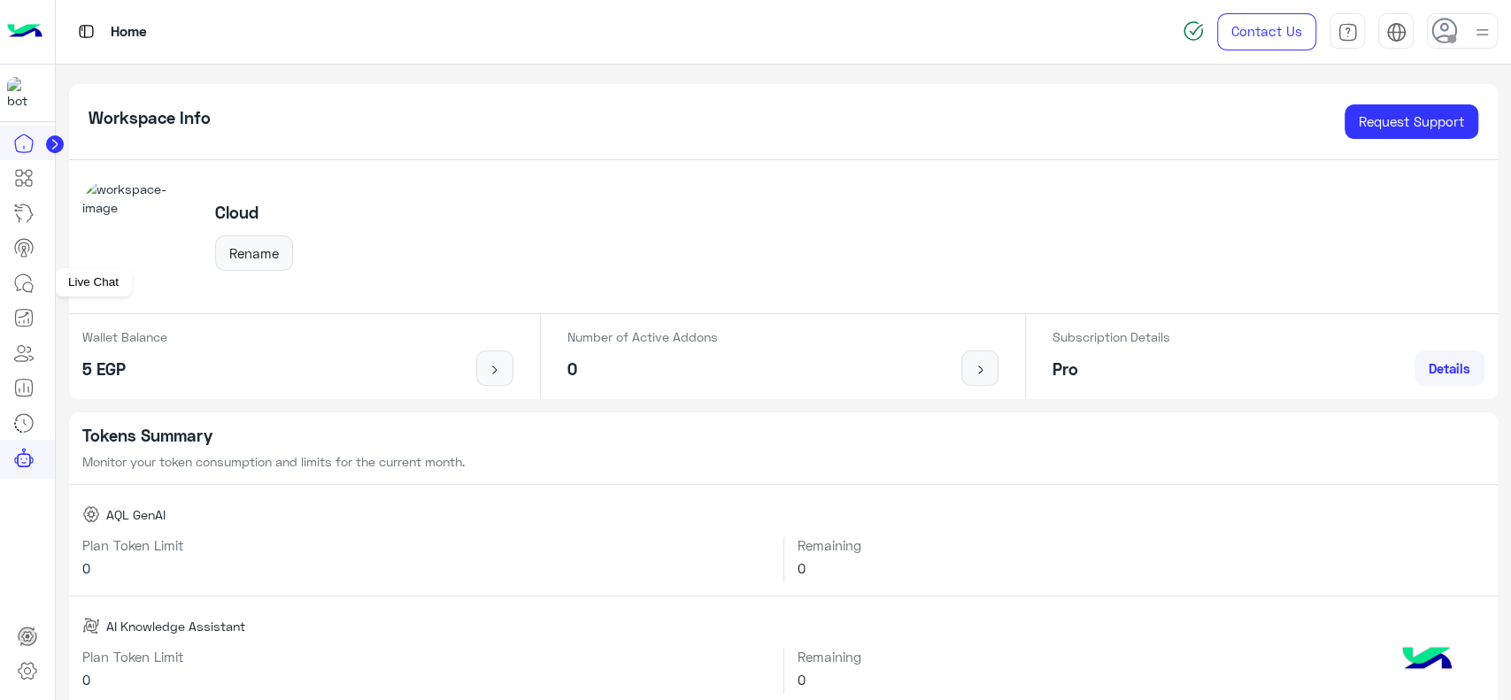
click at [28, 284] on icon at bounding box center [23, 283] width 21 height 21
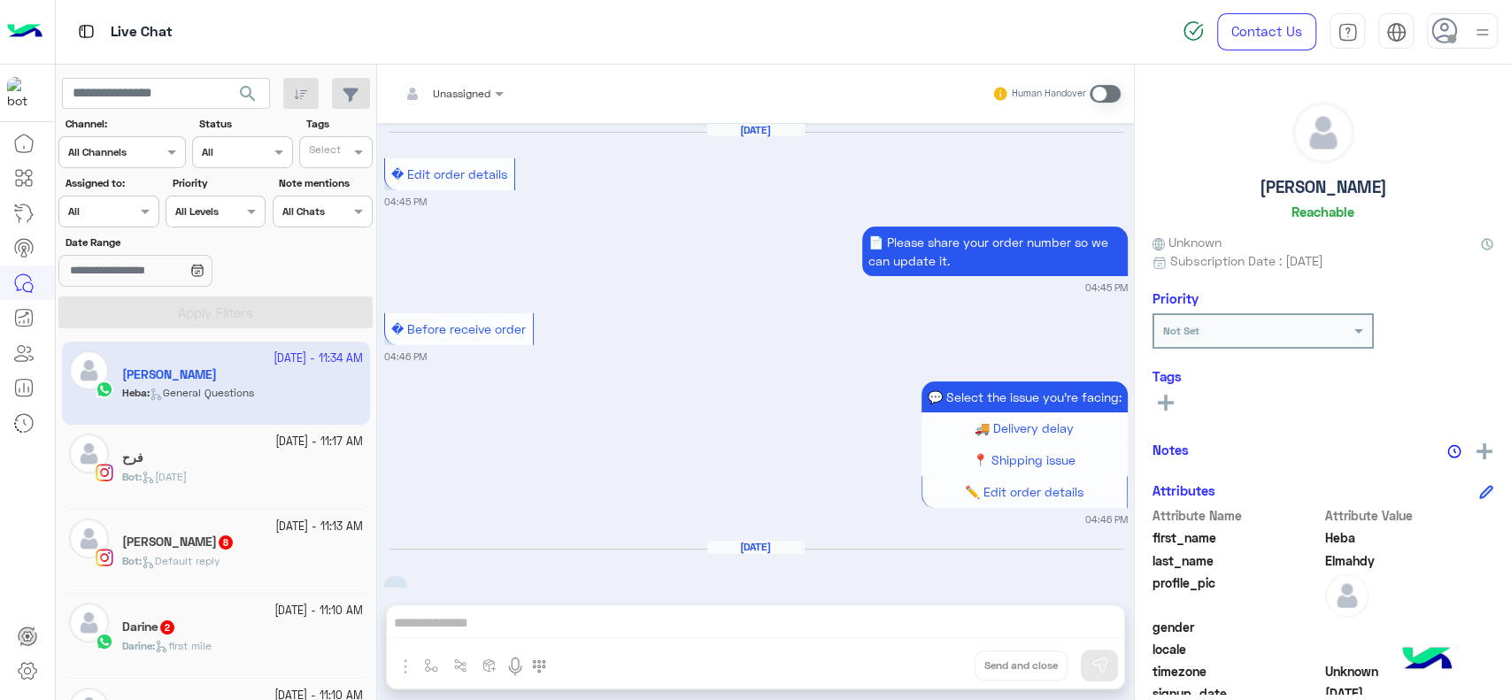
scroll to position [1641, 0]
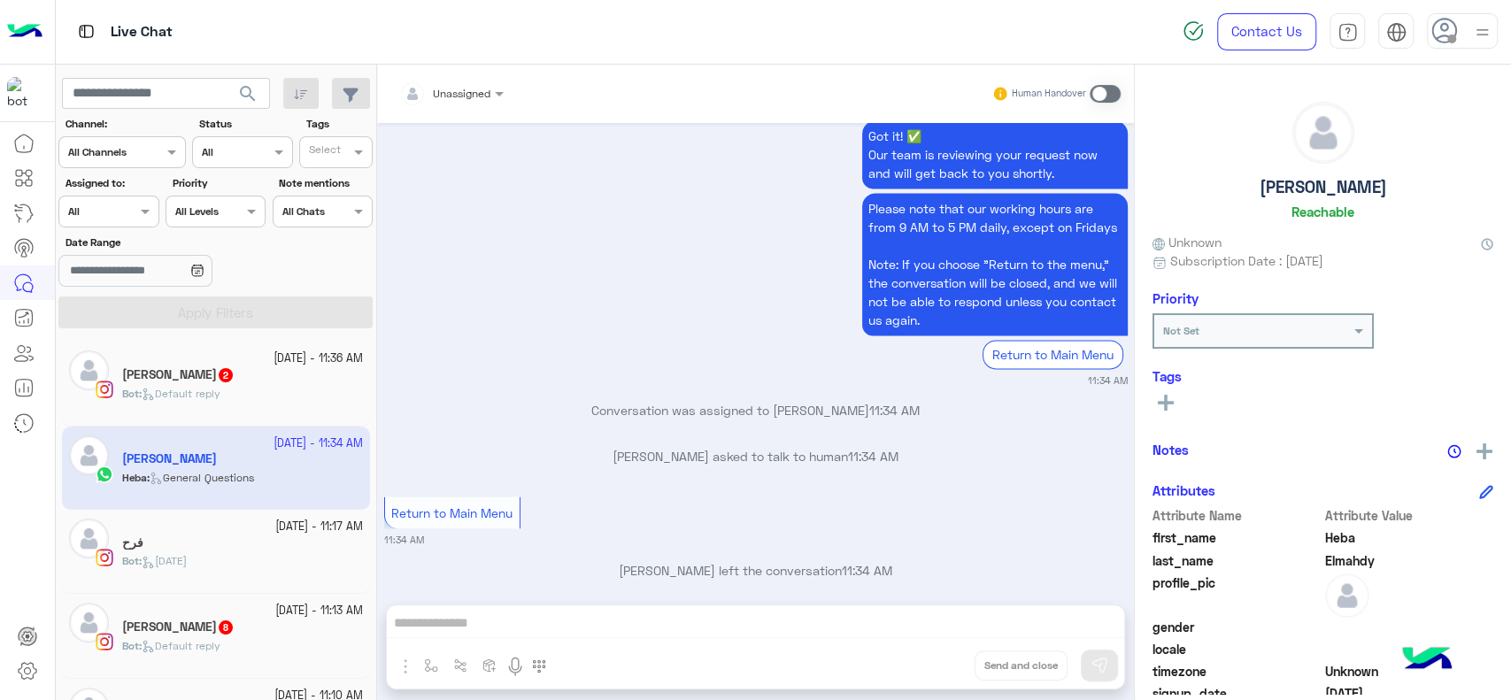
click at [1459, 39] on div at bounding box center [1462, 30] width 71 height 35
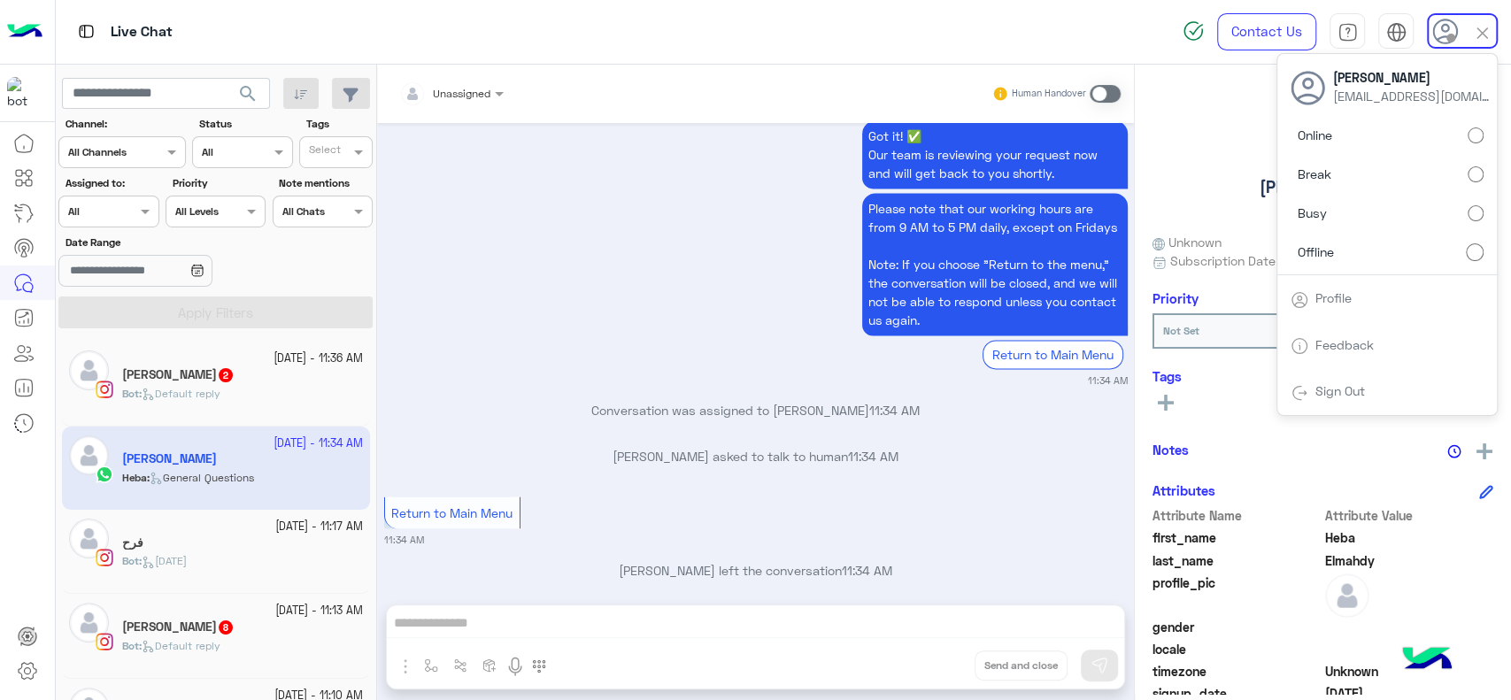
click at [1333, 382] on div "Sign Out" at bounding box center [1387, 391] width 220 height 47
click at [1318, 396] on link "Sign Out" at bounding box center [1340, 390] width 50 height 15
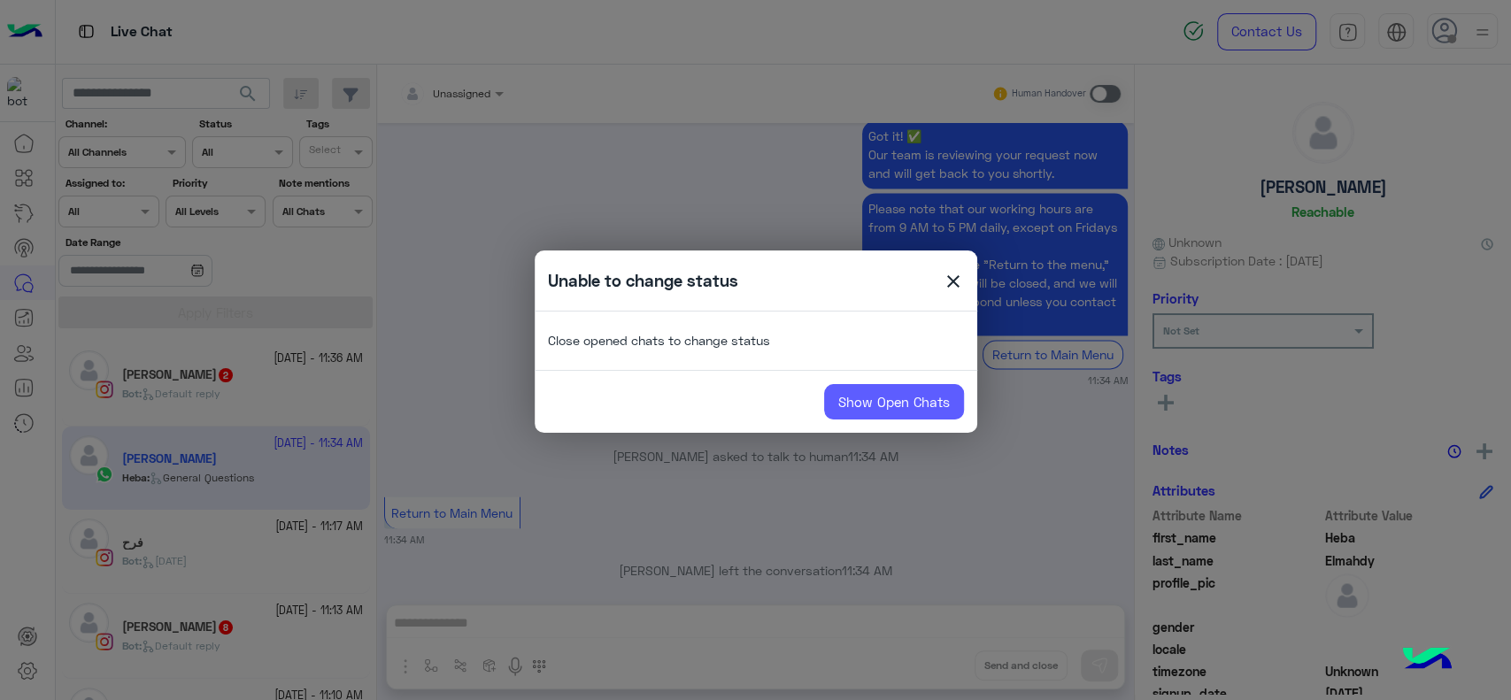
click at [931, 399] on link "Show Open Chats" at bounding box center [894, 401] width 140 height 35
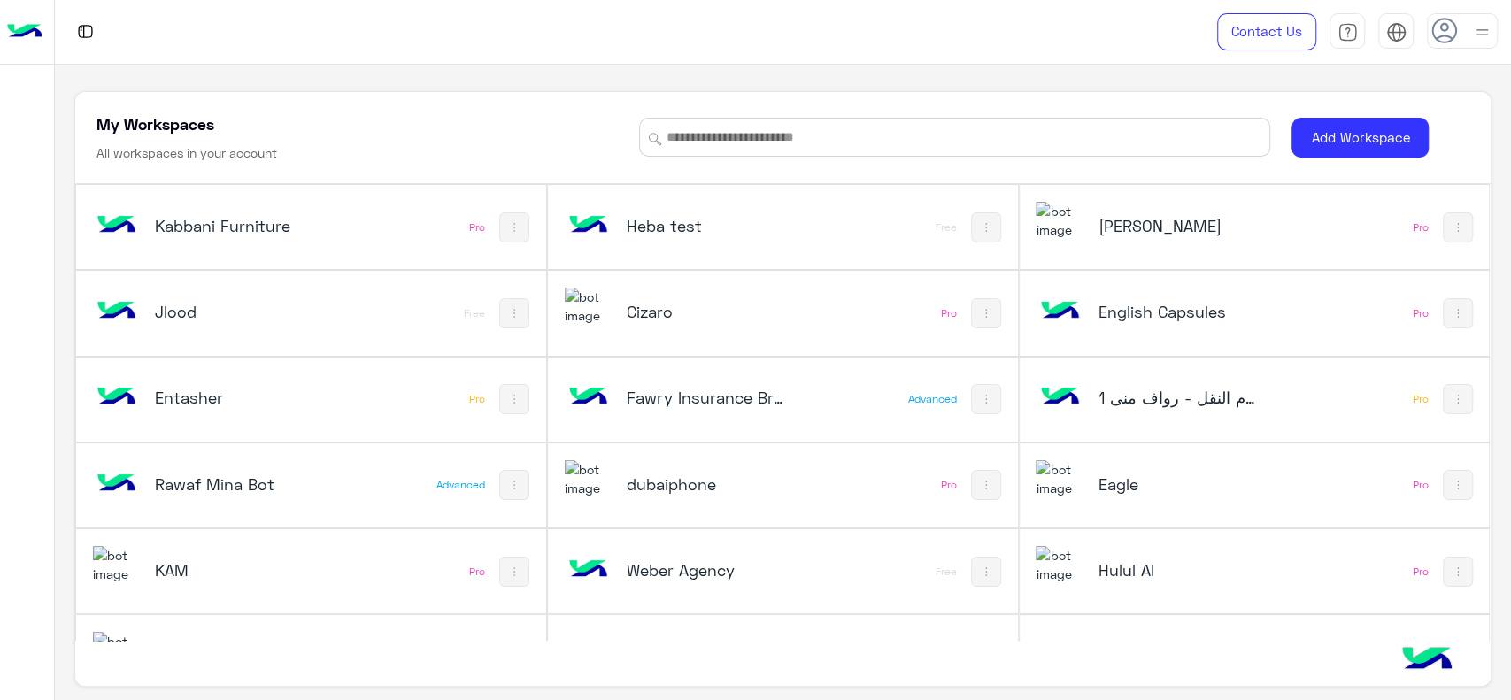
click at [1441, 37] on icon at bounding box center [1444, 31] width 27 height 27
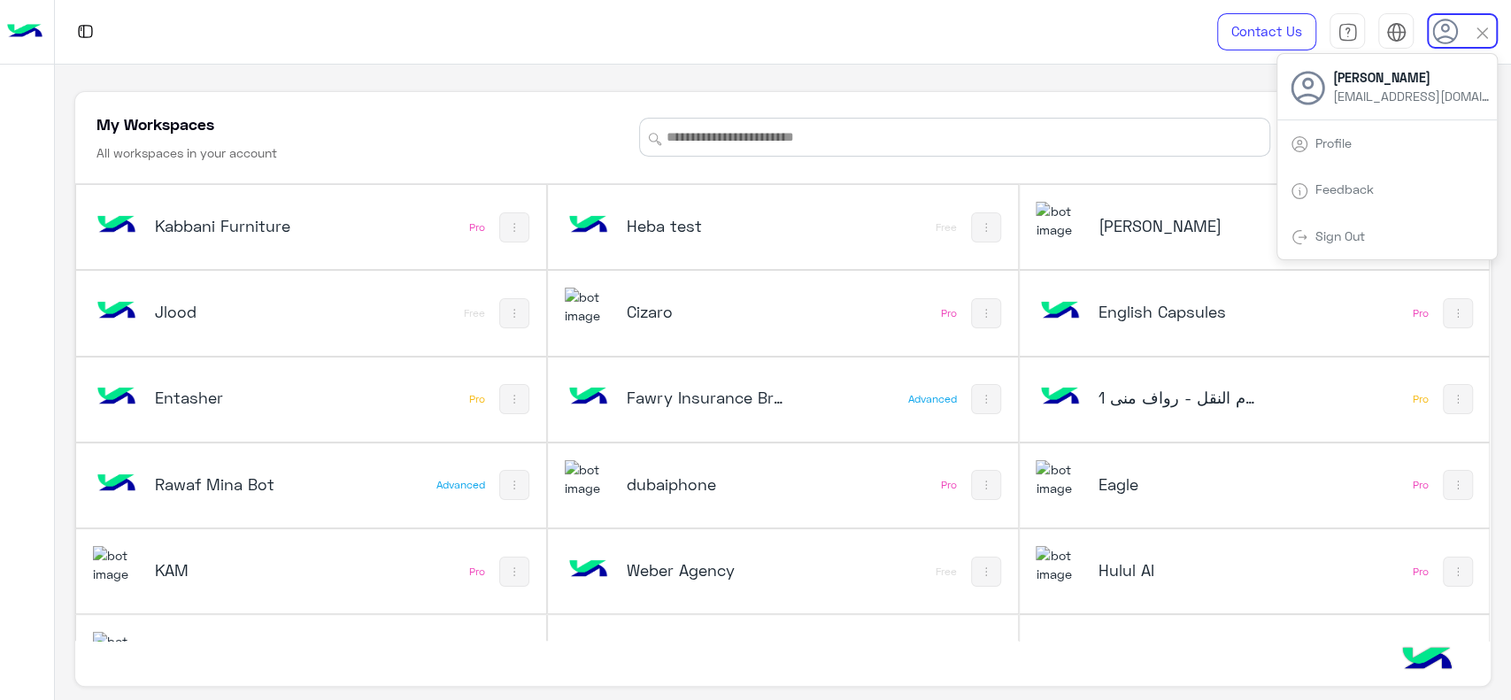
click at [1335, 240] on link "Sign Out" at bounding box center [1340, 235] width 50 height 15
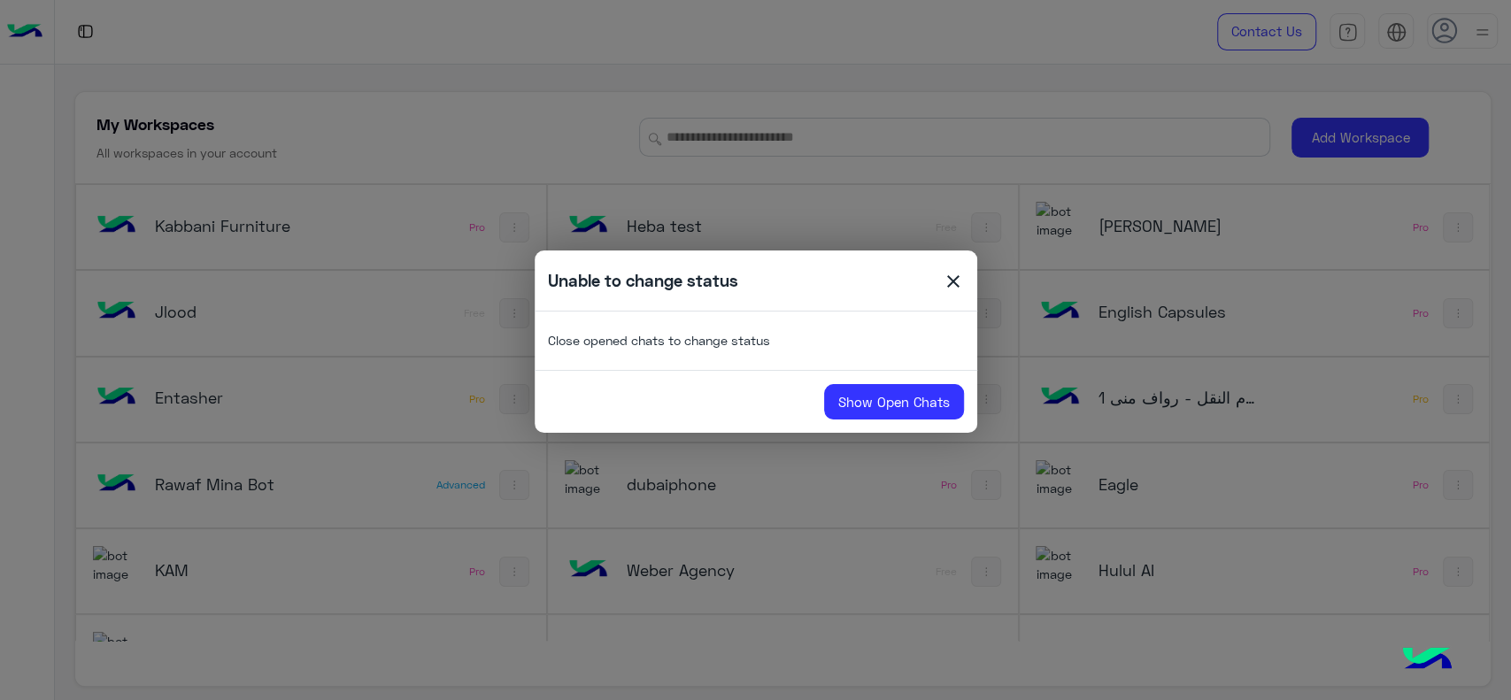
click at [953, 284] on span "close" at bounding box center [953, 284] width 21 height 27
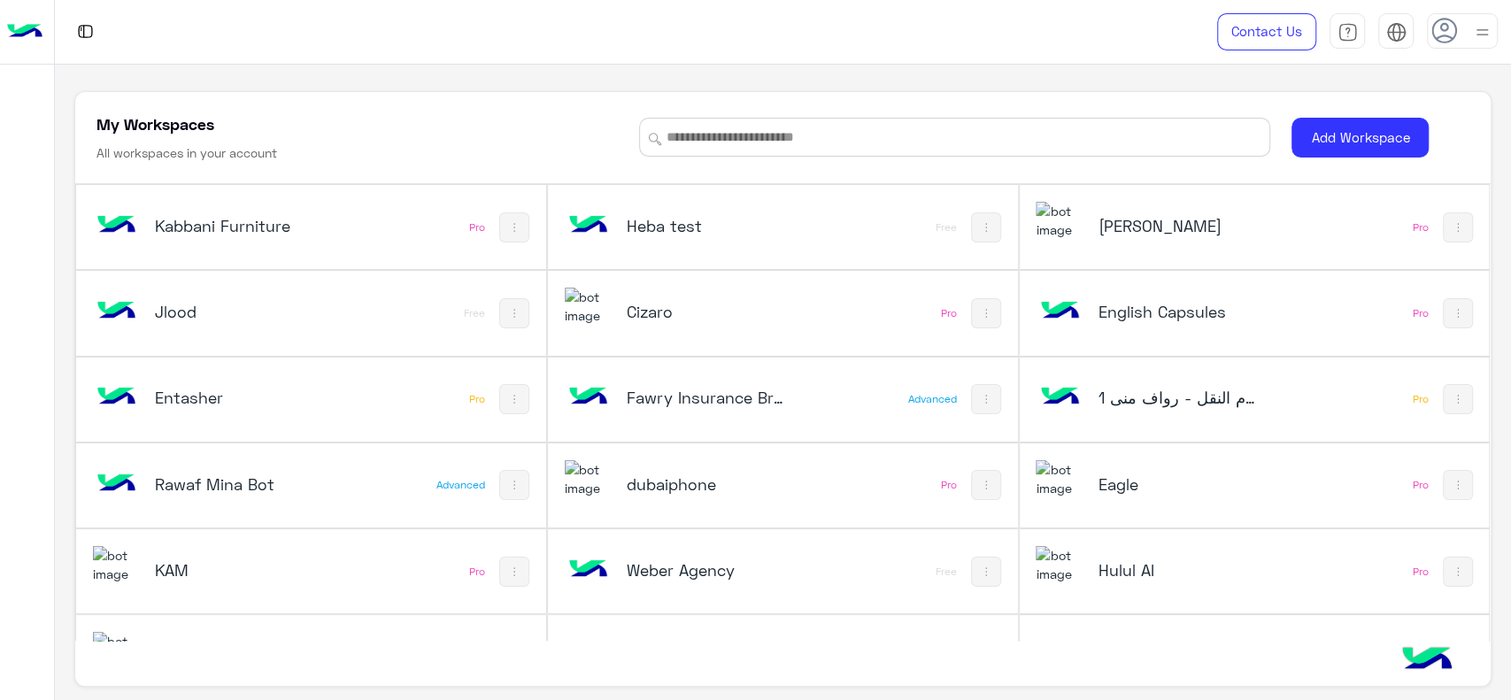
click at [695, 485] on h5 "dubaiphone" at bounding box center [706, 484] width 158 height 21
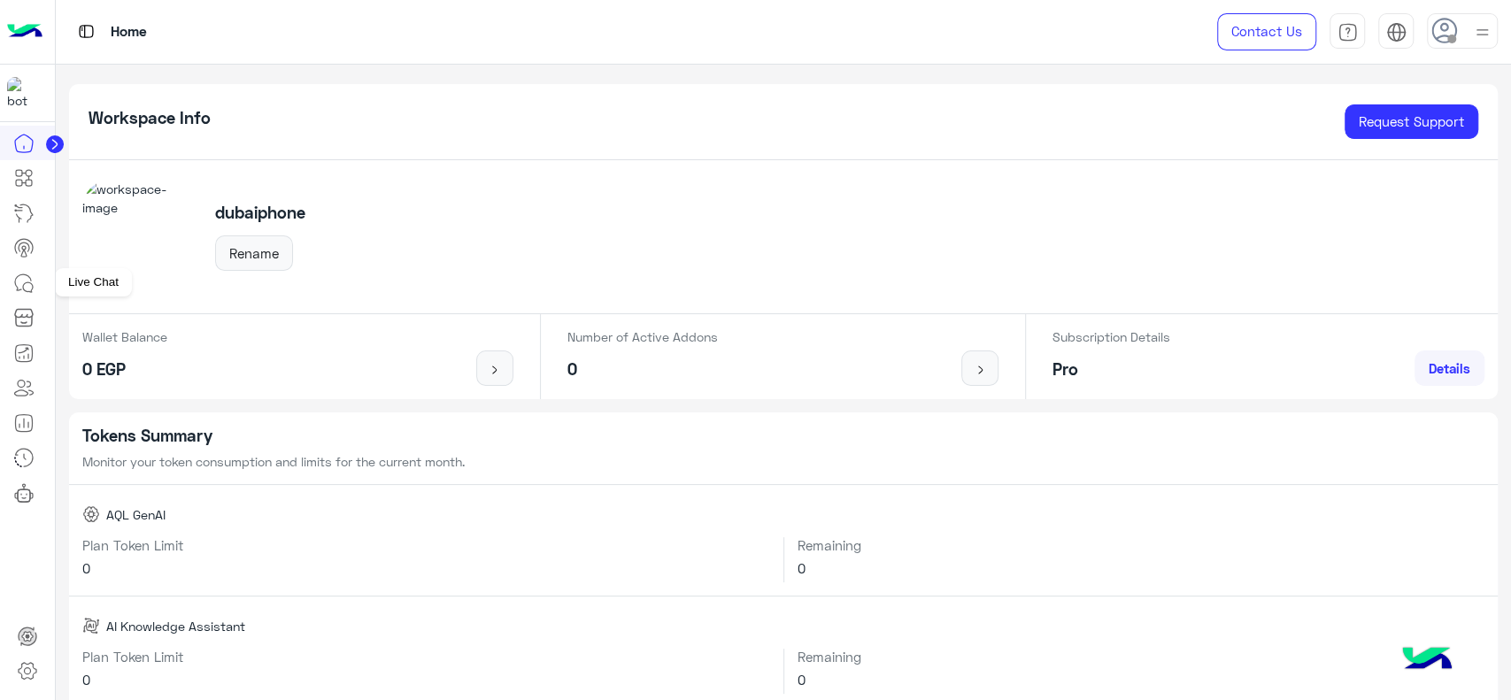
click at [28, 277] on icon at bounding box center [23, 283] width 21 height 21
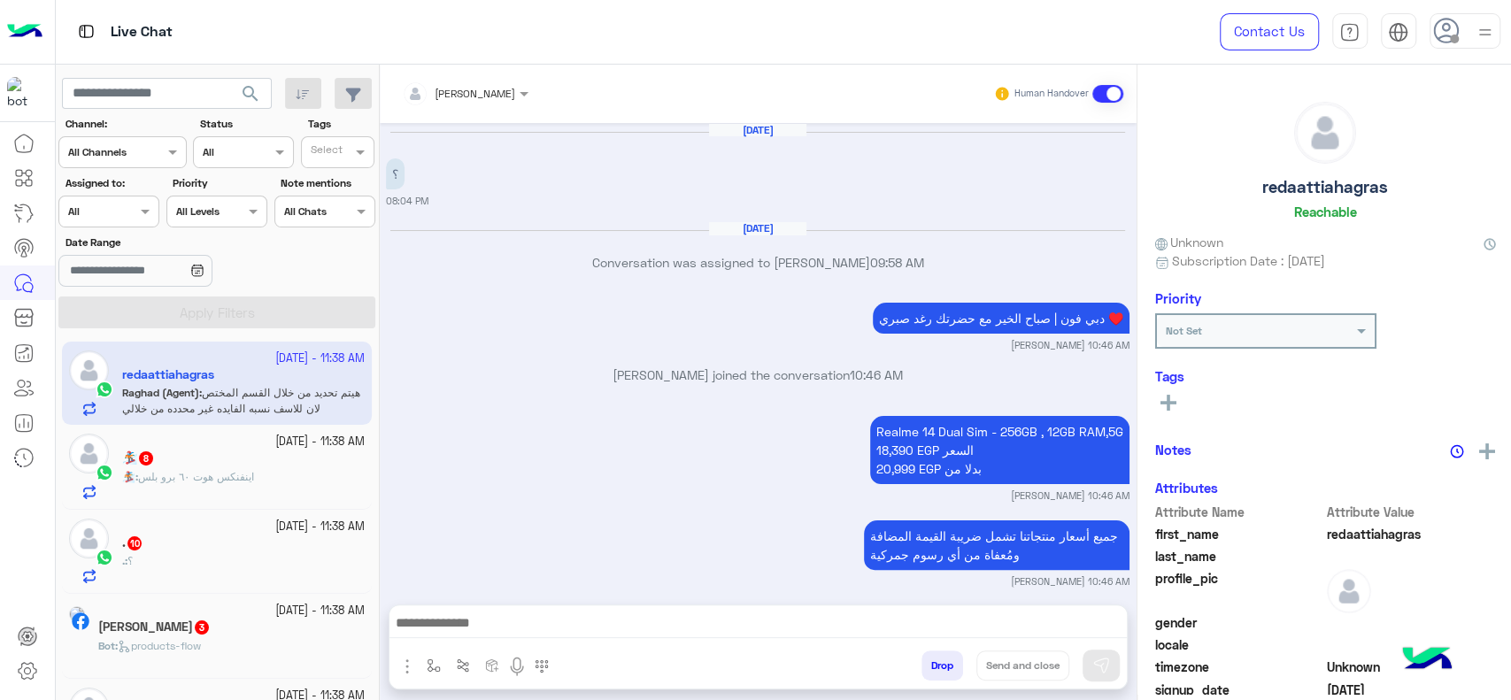
scroll to position [1277, 0]
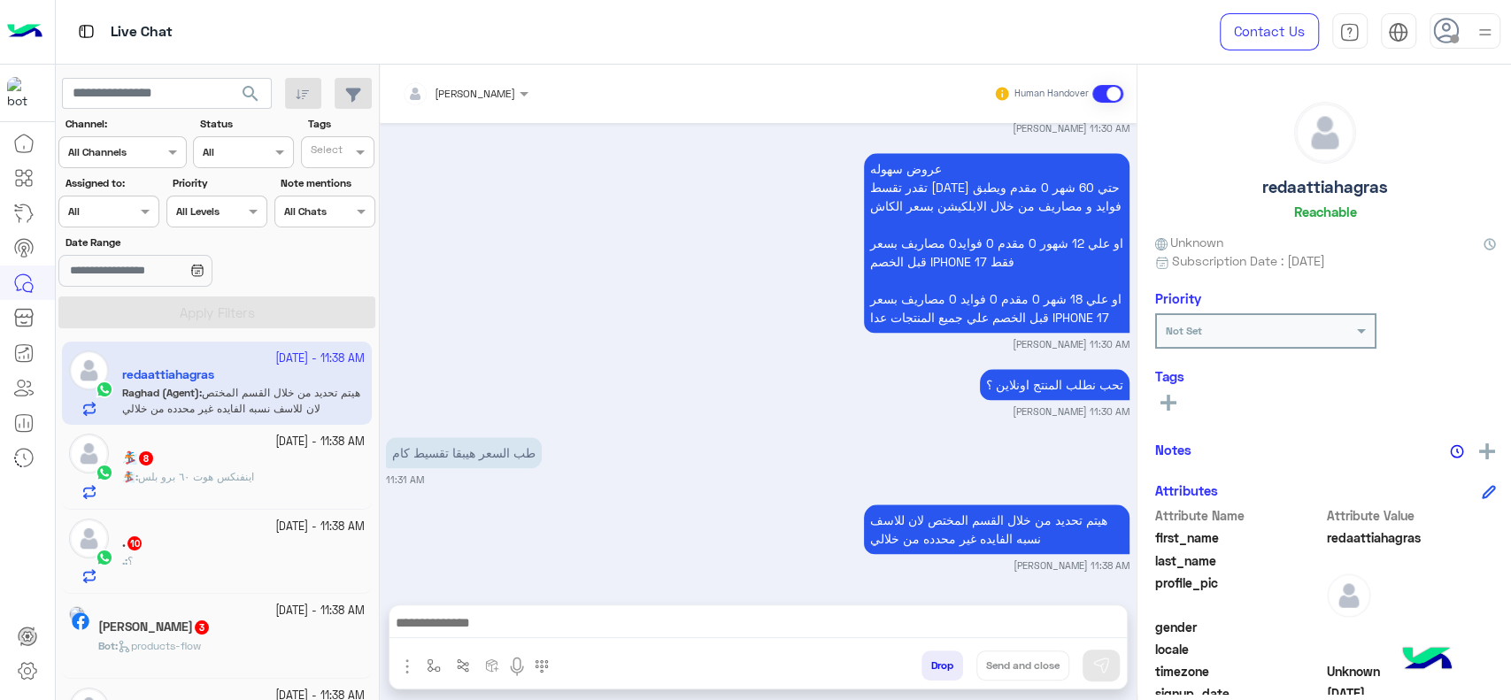
click at [110, 208] on input "text" at bounding box center [89, 210] width 42 height 16
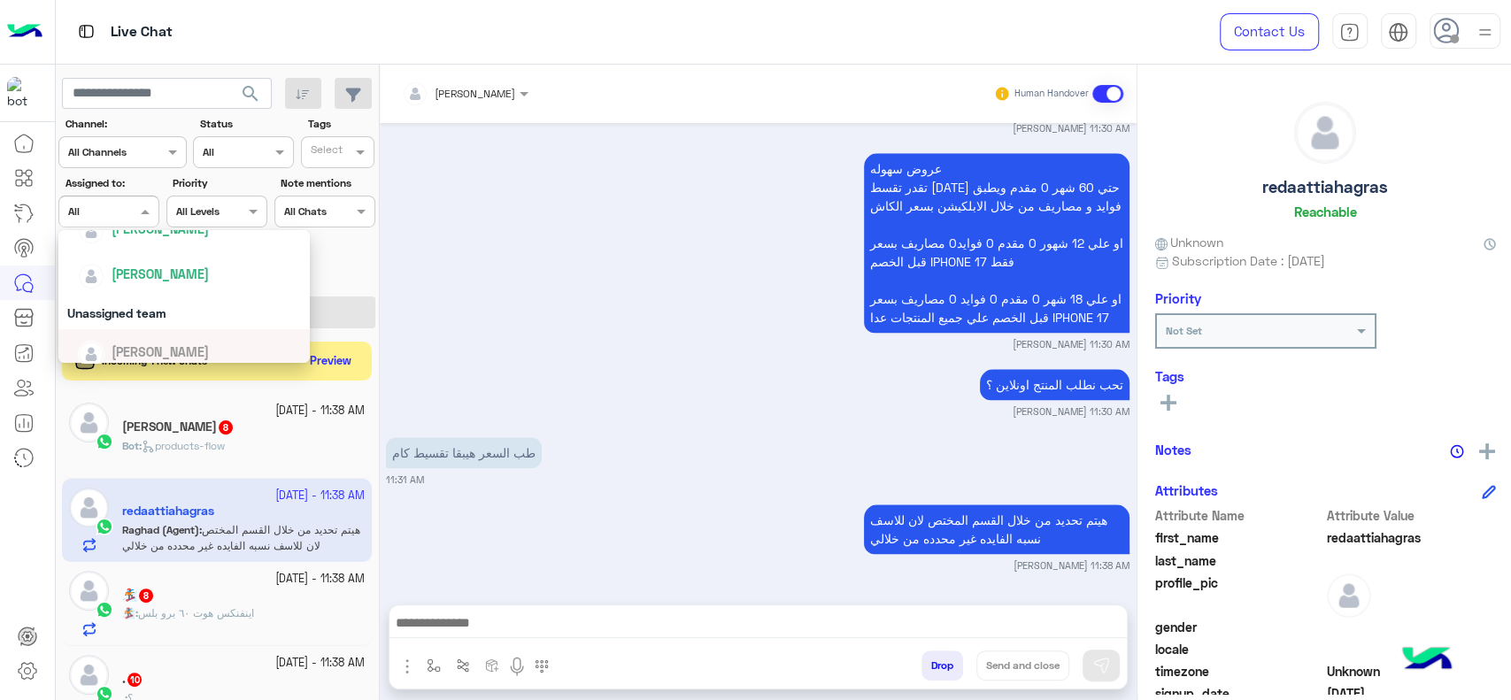
scroll to position [687, 0]
click at [135, 332] on div "[PERSON_NAME]" at bounding box center [160, 341] width 97 height 19
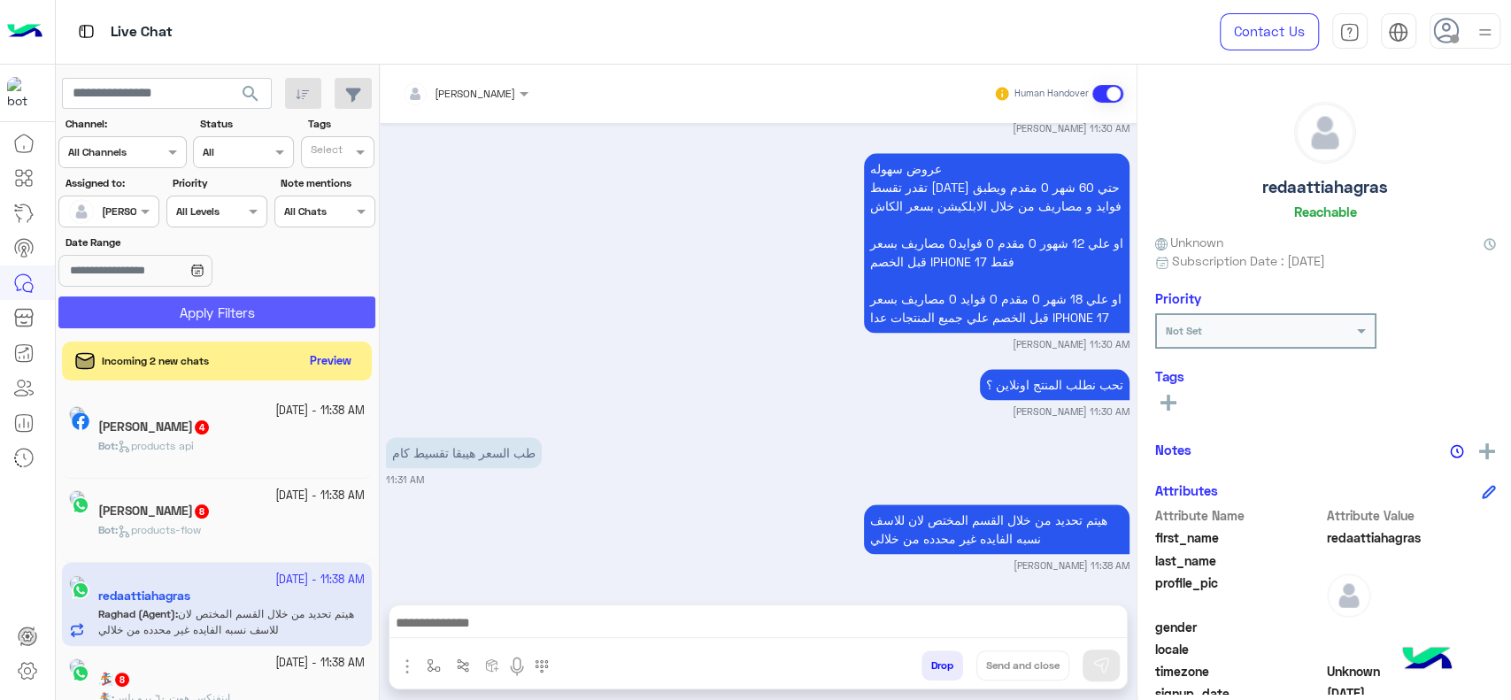
click at [149, 315] on button "Apply Filters" at bounding box center [216, 313] width 317 height 32
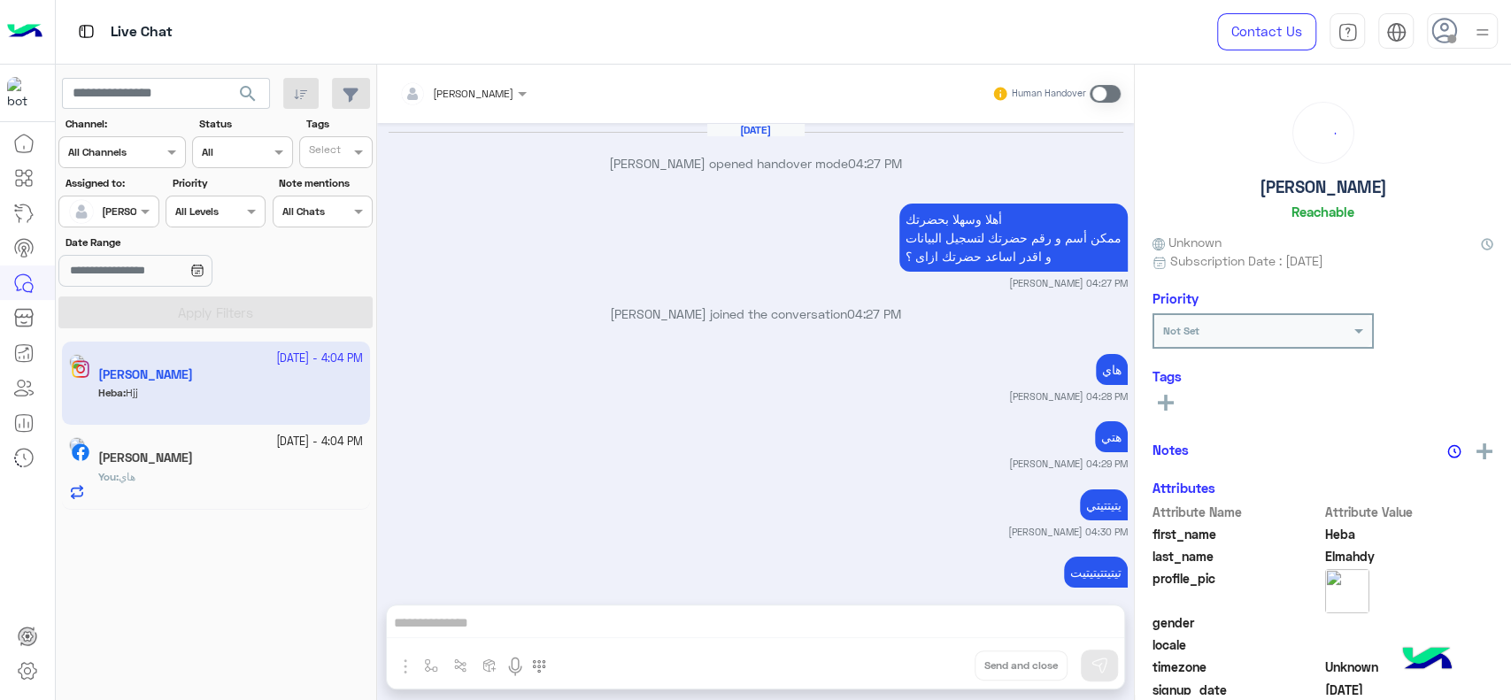
scroll to position [991, 0]
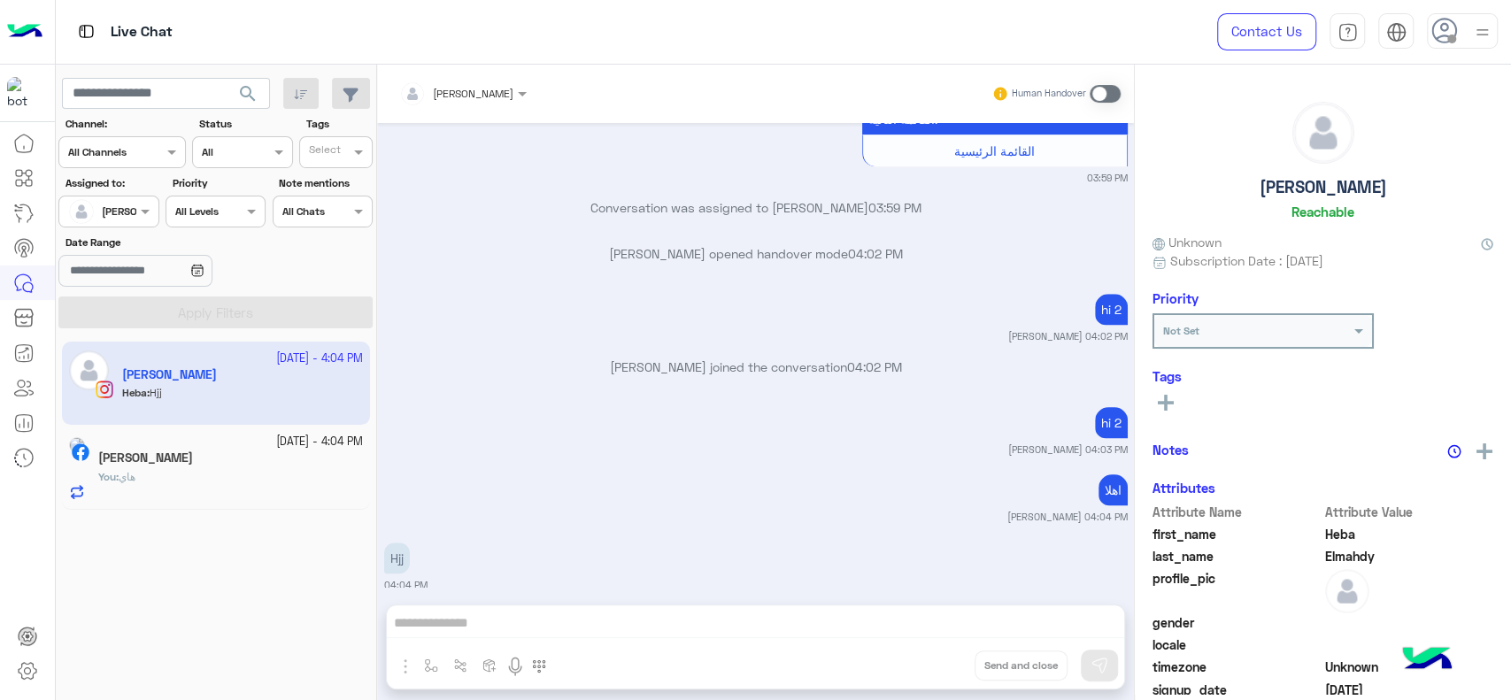
click at [225, 361] on app-inbox-user "26 September - 4:04 PM Heba Elmahdy Heba : Hjj" at bounding box center [216, 383] width 308 height 83
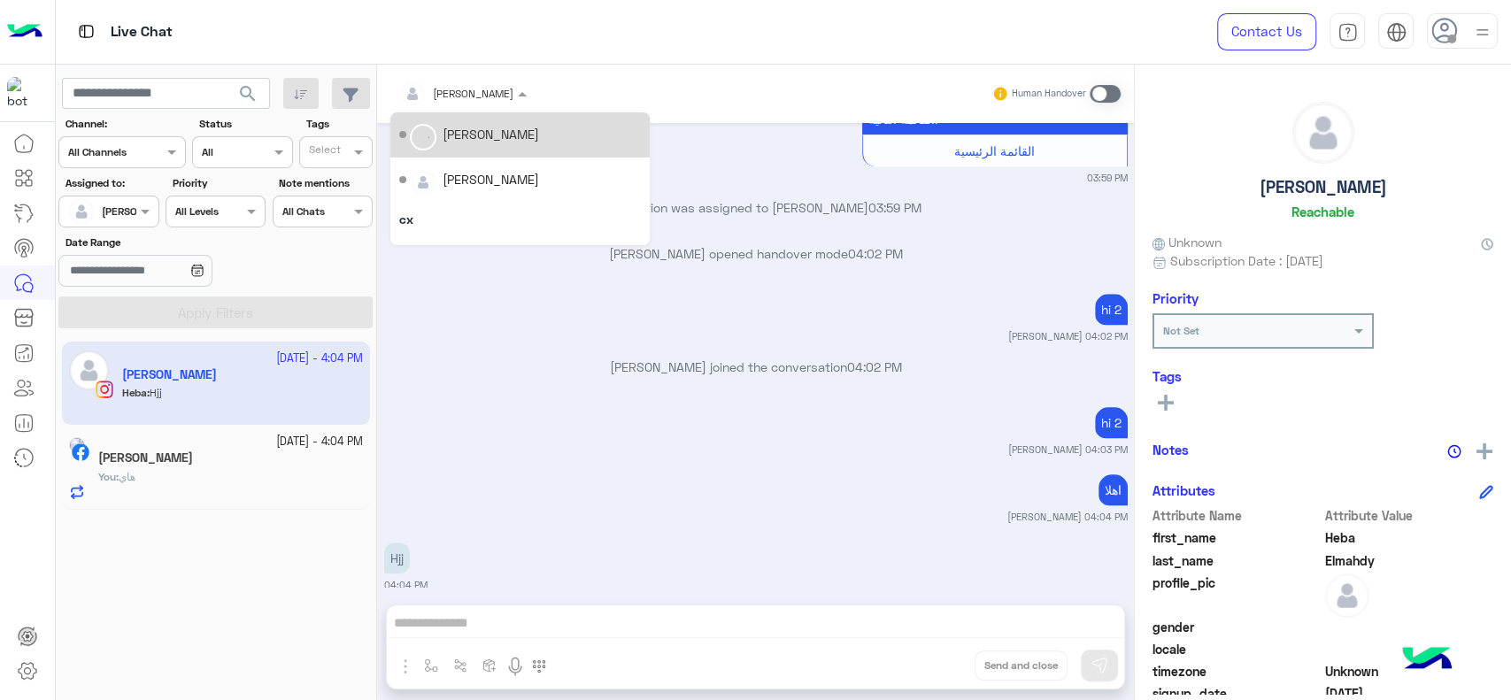
click at [488, 89] on div at bounding box center [462, 90] width 145 height 17
click at [472, 132] on div "Unassigned" at bounding box center [467, 134] width 69 height 19
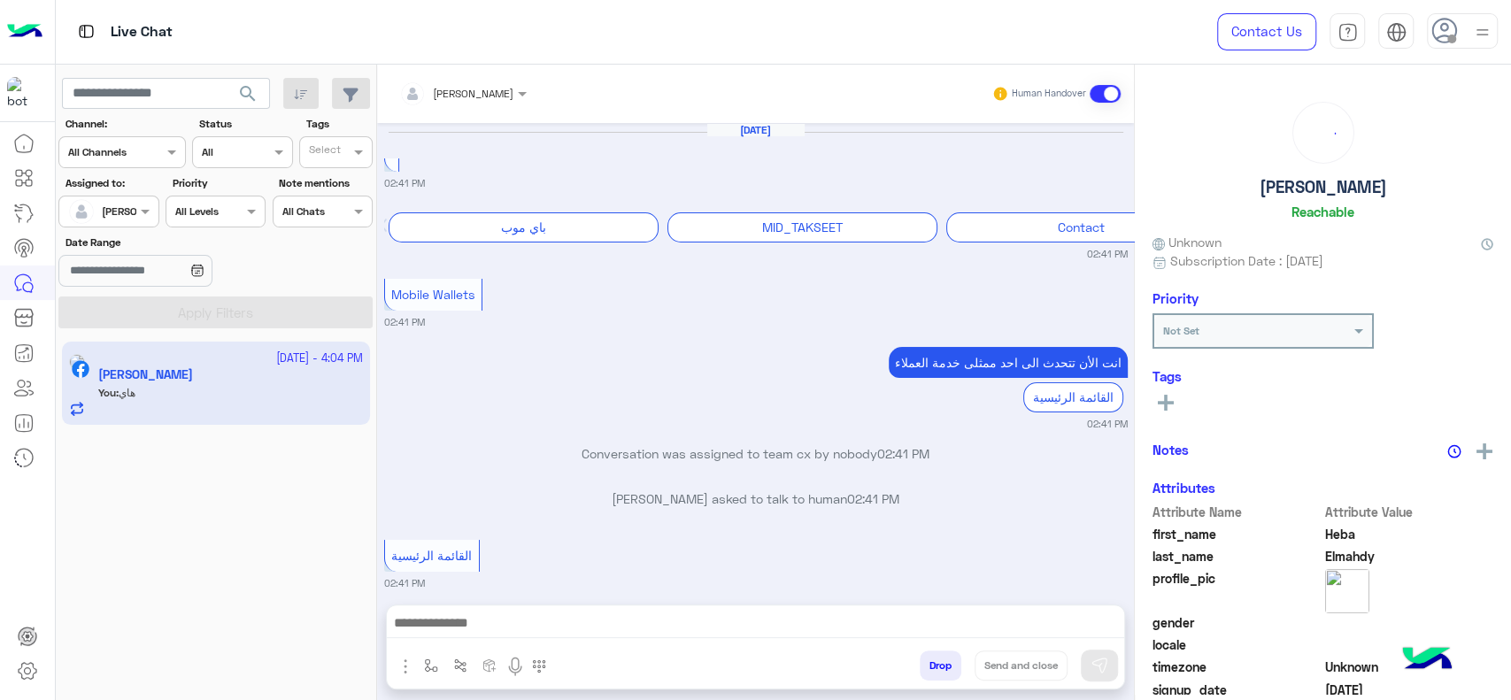
click at [229, 388] on app-inbox-user "26 September - 4:04 PM Heba Elmahdy You : هاي" at bounding box center [216, 383] width 308 height 83
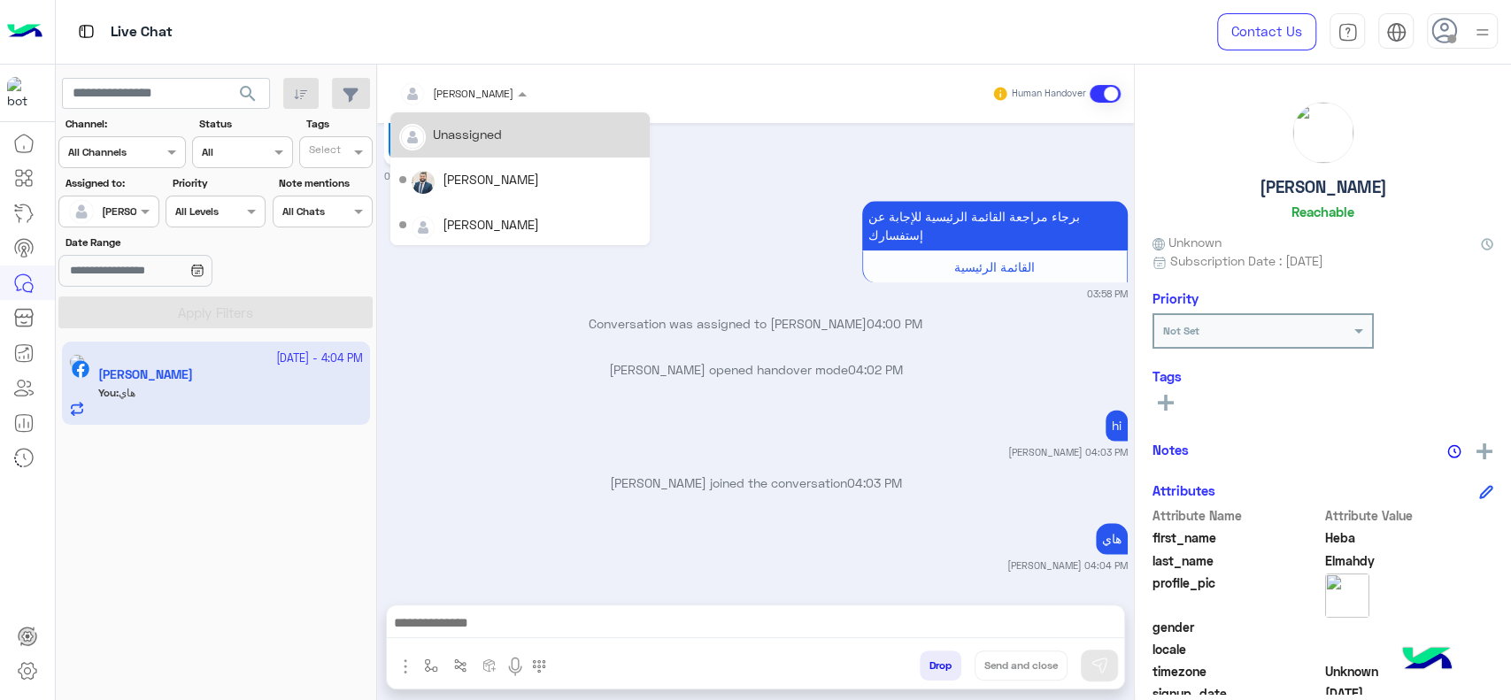
drag, startPoint x: 474, startPoint y: 88, endPoint x: 474, endPoint y: 145, distance: 57.5
click at [474, 110] on ng-select "Heba Elmahdy Unassigned Sameh Elewa Mohamed Osman cx Omar Mohamed Elmahdy Moham…" at bounding box center [462, 94] width 145 height 32
click at [474, 145] on div "Unassigned" at bounding box center [520, 135] width 242 height 31
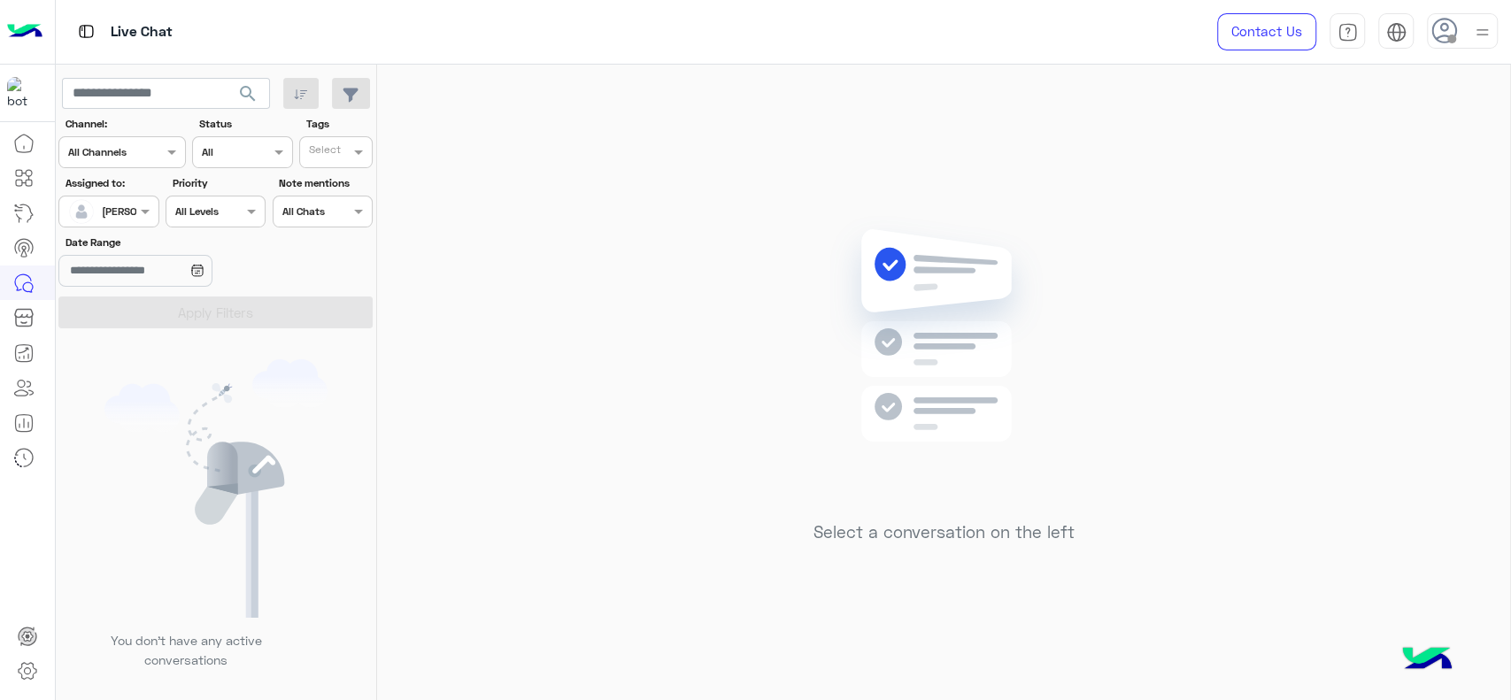
click at [1462, 43] on div at bounding box center [1462, 30] width 71 height 35
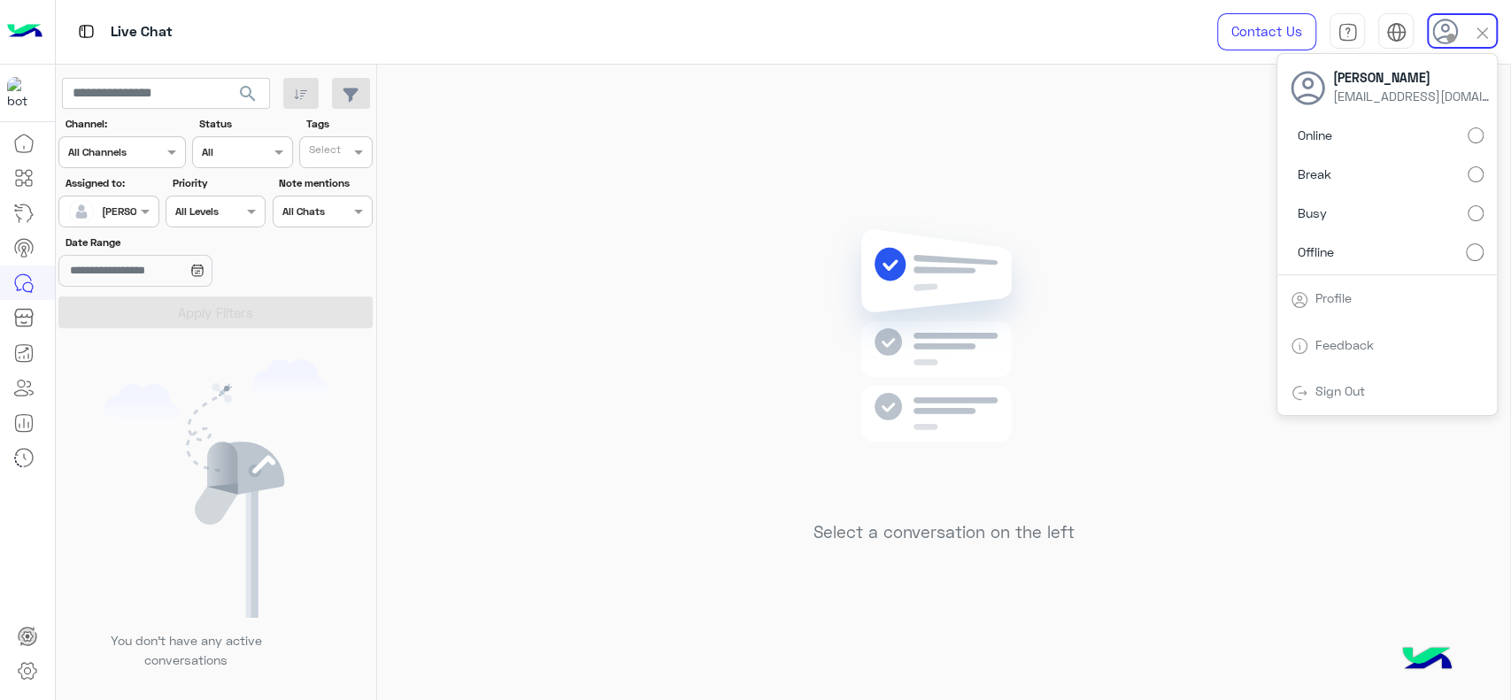
click at [1343, 386] on link "Sign Out" at bounding box center [1340, 390] width 50 height 15
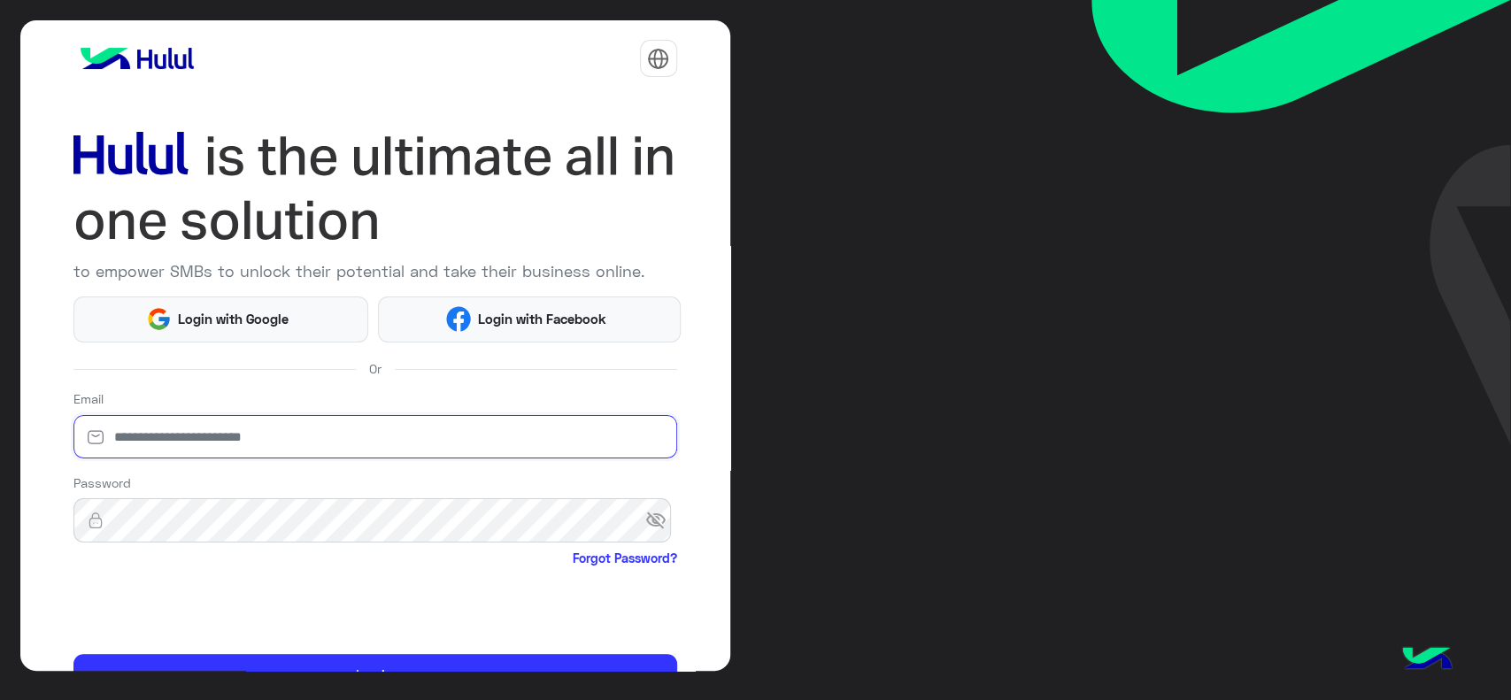
type input "**********"
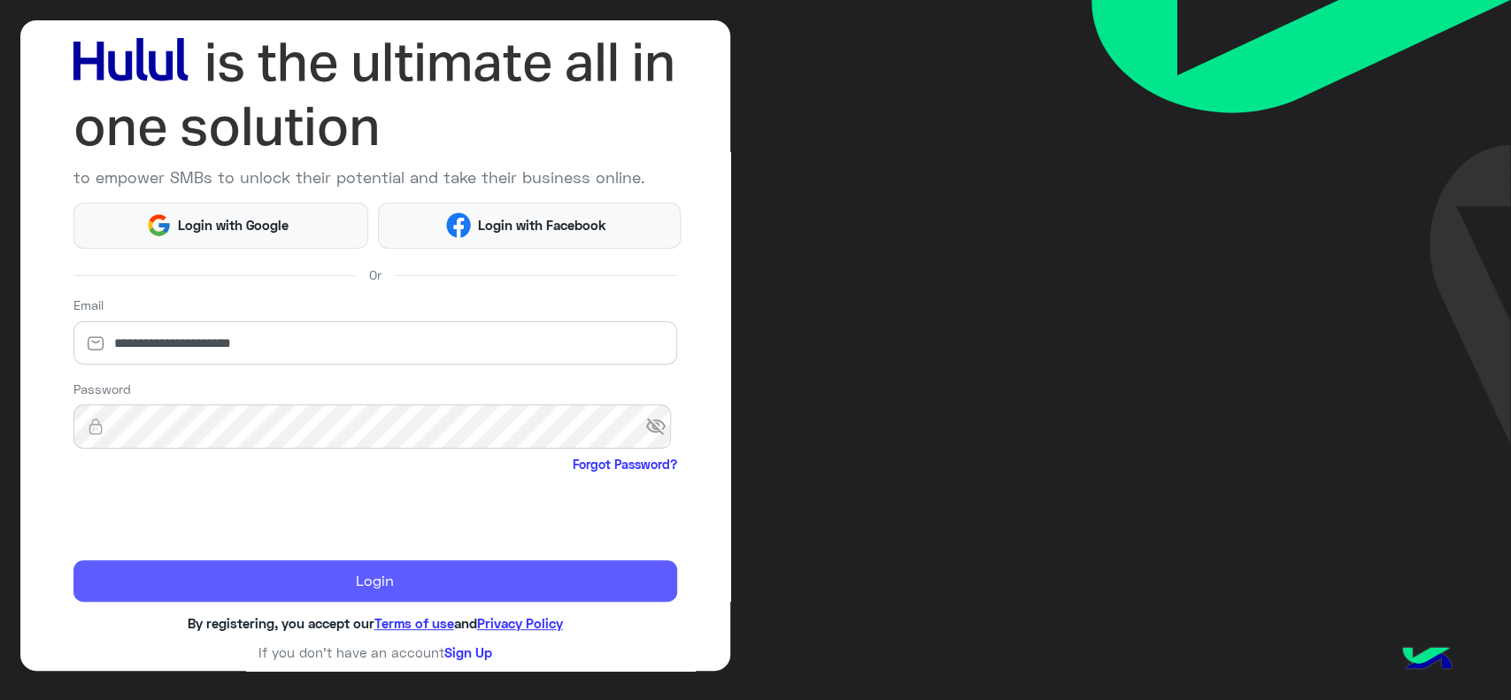
click at [574, 584] on button "Login" at bounding box center [375, 581] width 604 height 42
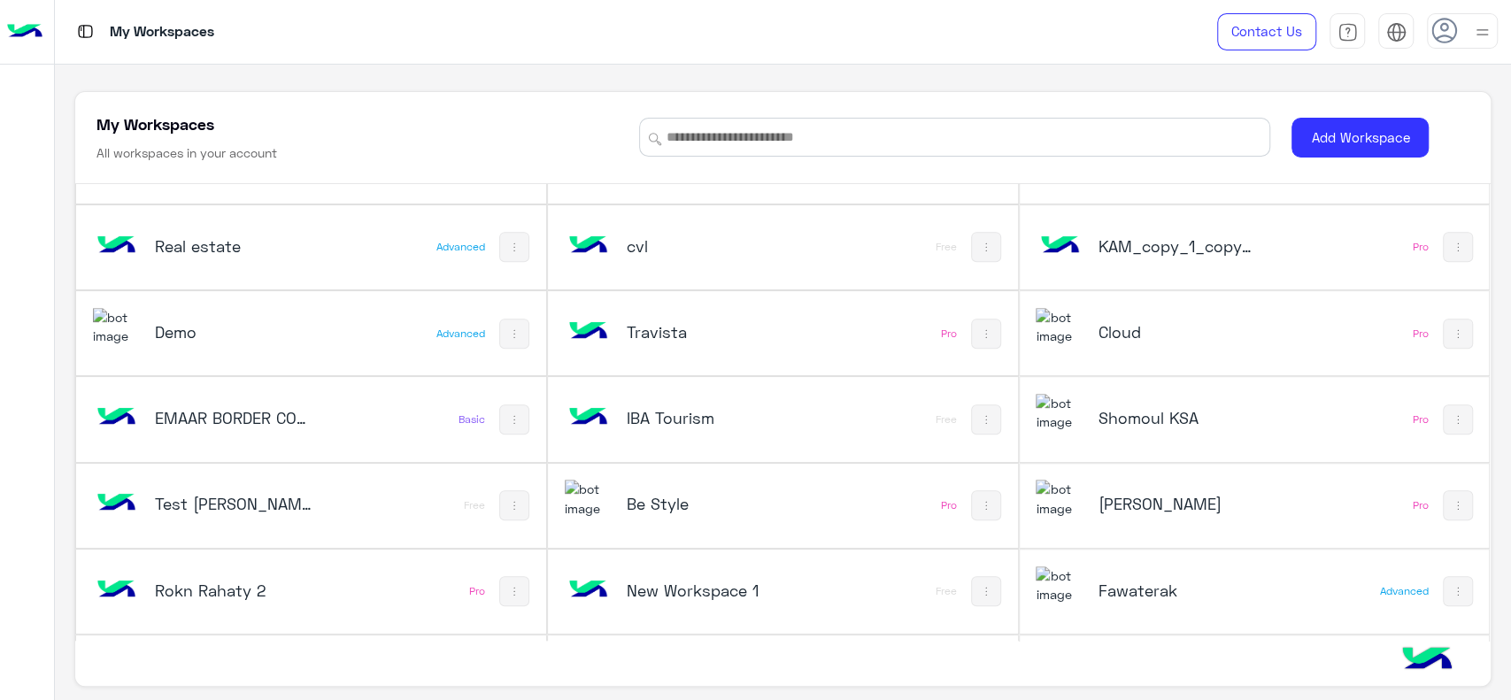
scroll to position [588, 0]
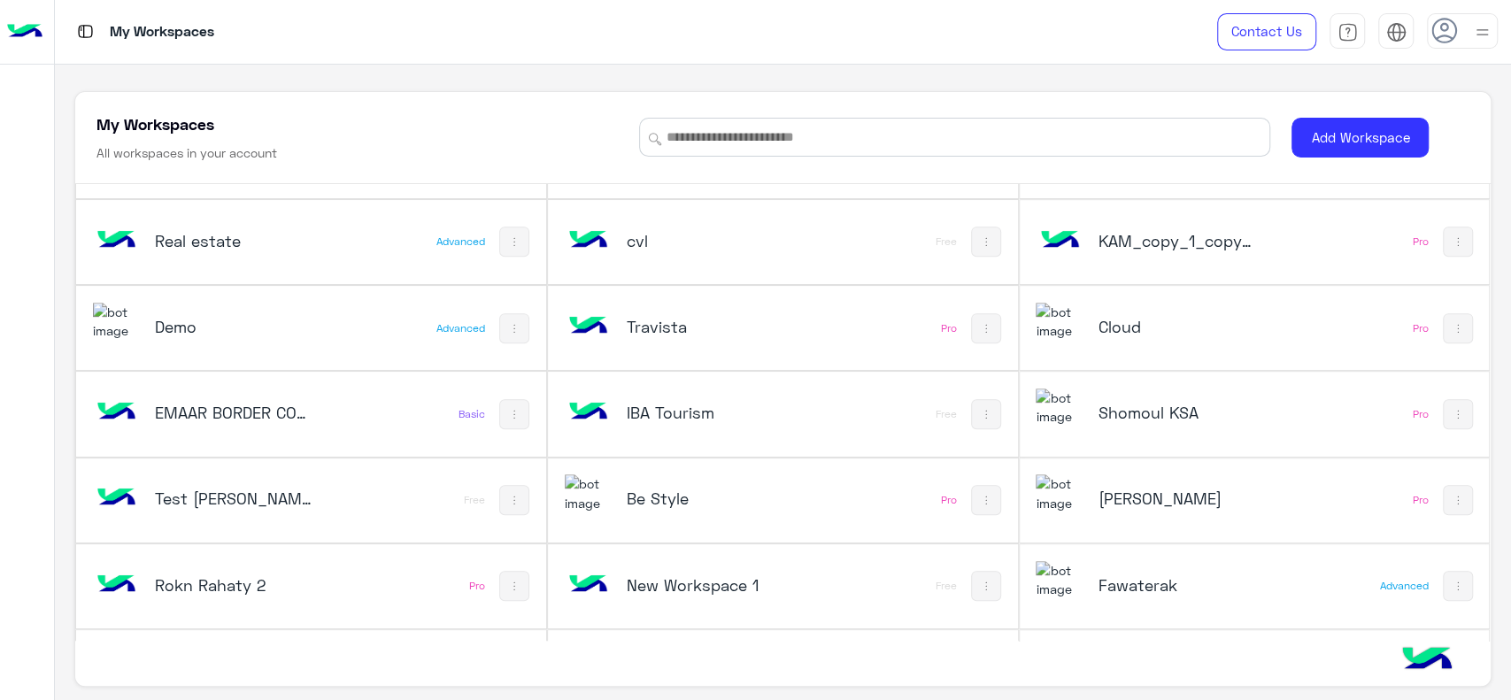
click at [1147, 336] on div "Cloud" at bounding box center [1177, 328] width 158 height 25
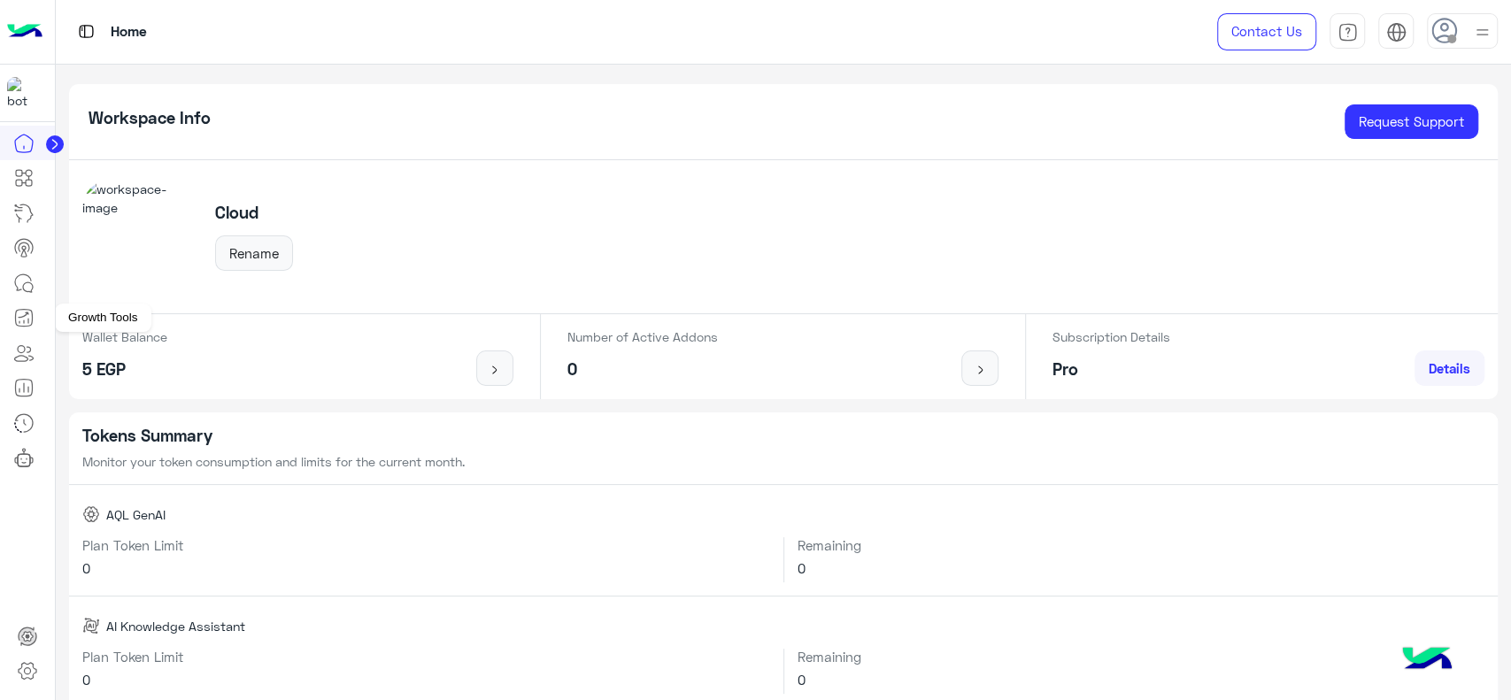
click at [28, 315] on icon at bounding box center [23, 317] width 21 height 21
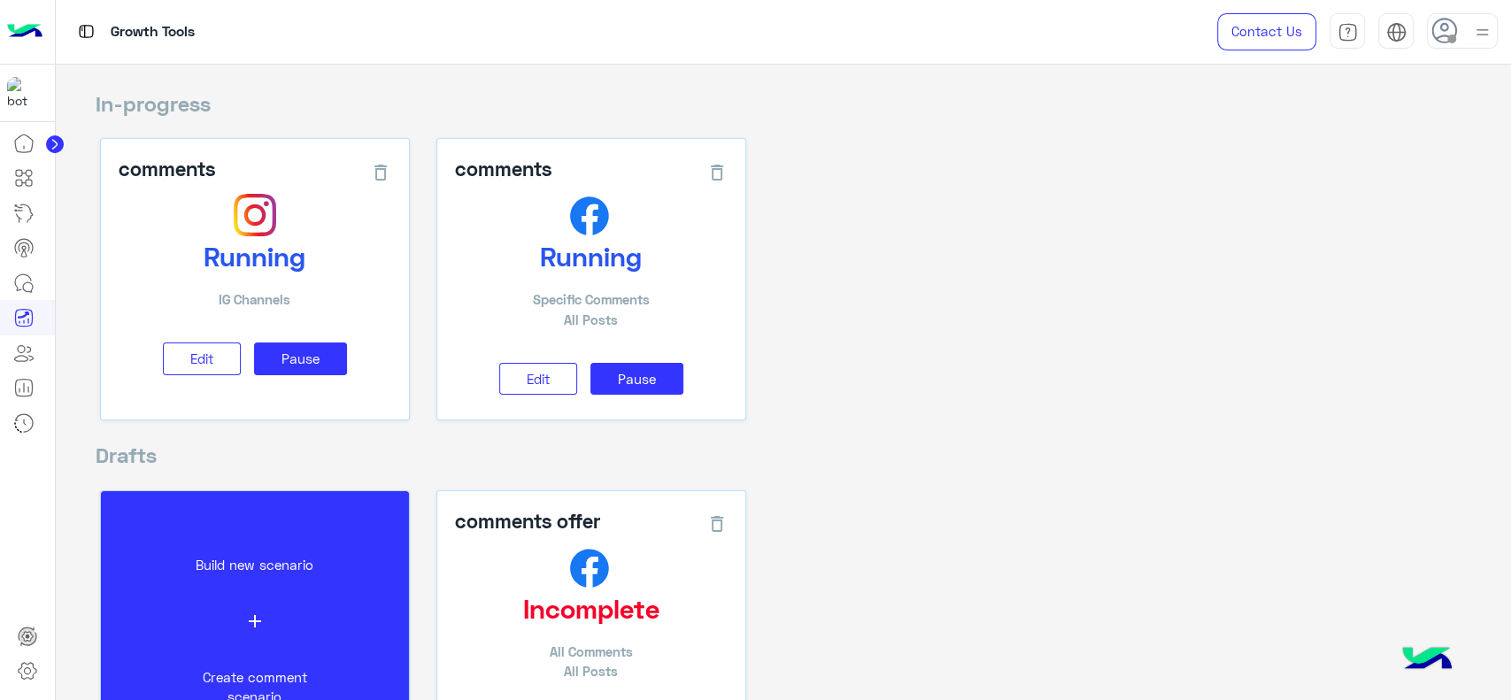
click at [25, 46] on img at bounding box center [24, 31] width 35 height 37
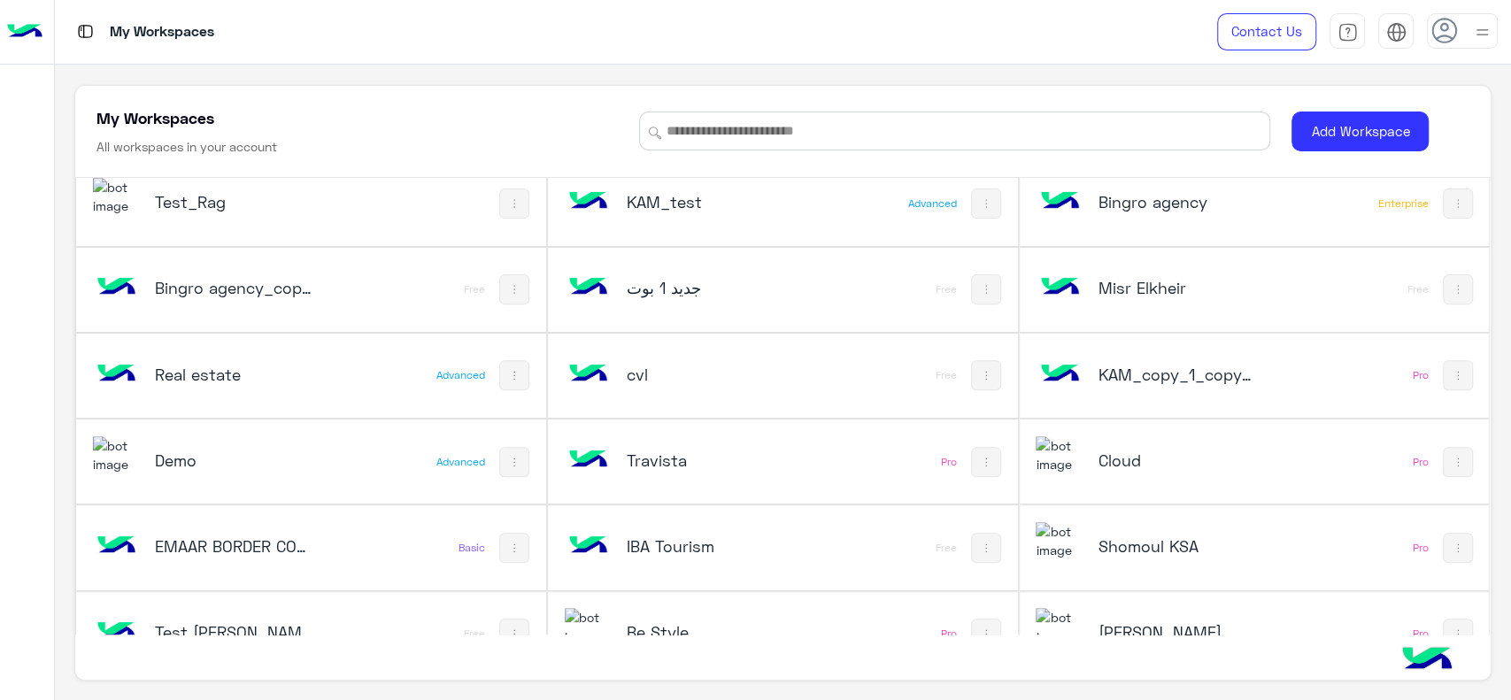
scroll to position [447, 0]
click at [1119, 460] on h5 "Cloud" at bounding box center [1177, 461] width 158 height 21
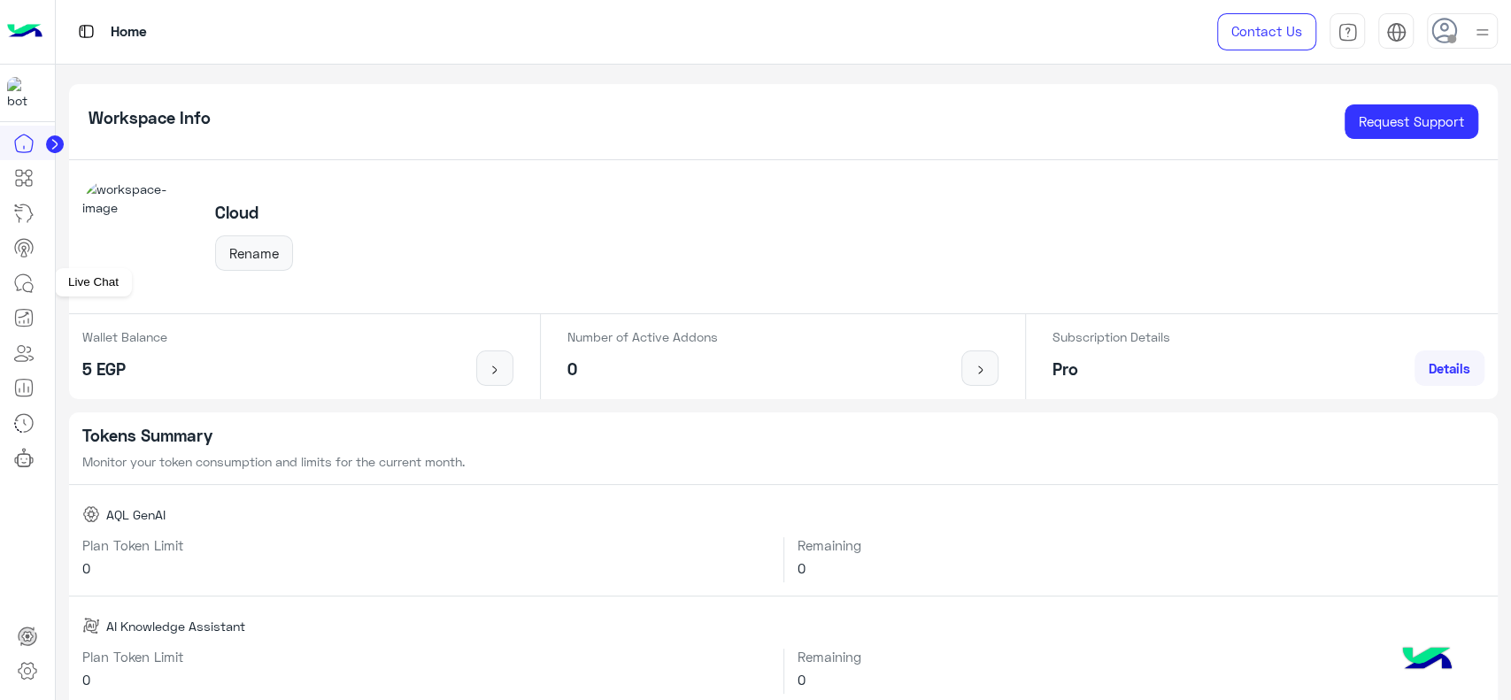
drag, startPoint x: 246, startPoint y: 2, endPoint x: 22, endPoint y: 283, distance: 359.7
click at [22, 283] on icon at bounding box center [23, 283] width 21 height 21
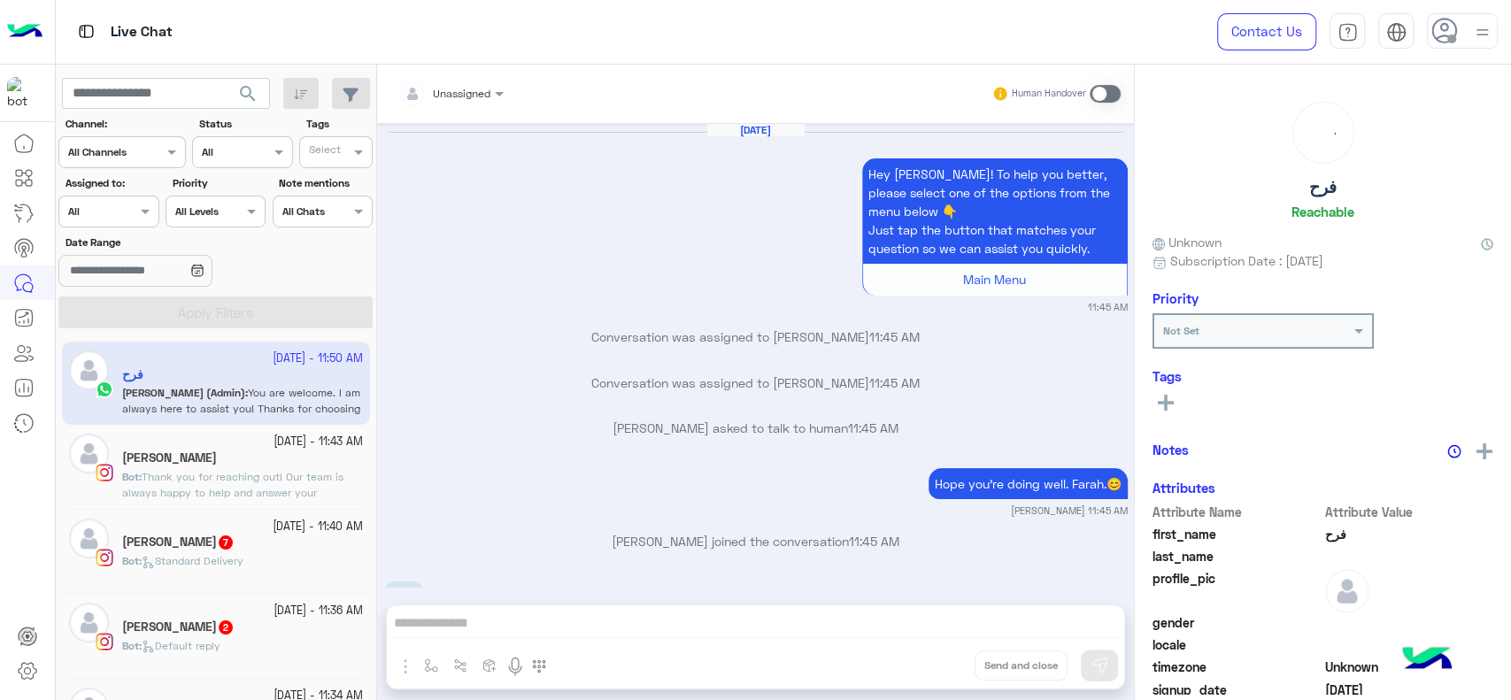
scroll to position [1057, 0]
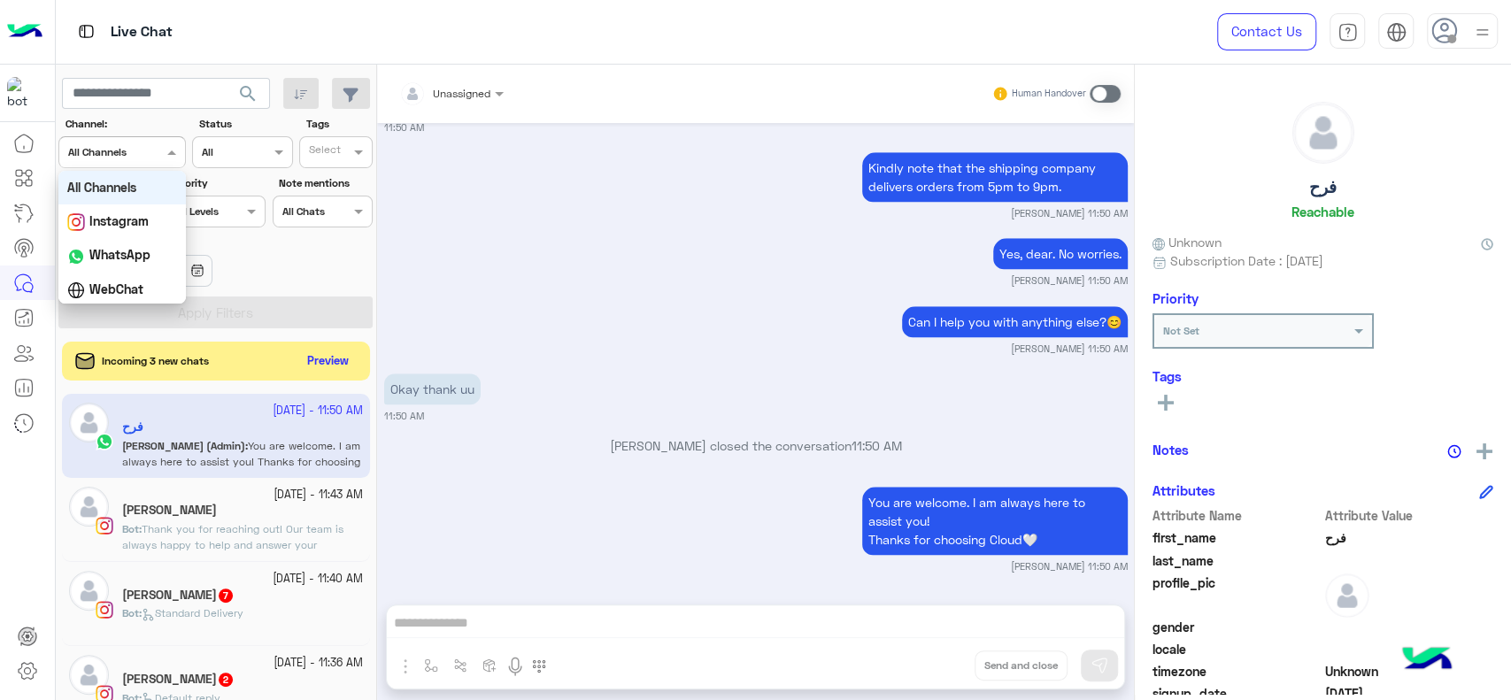
click at [147, 153] on div at bounding box center [122, 150] width 126 height 17
click at [411, 362] on div "Sep 28, 2025 Hey فرح! To help you better, please select one of the options from…" at bounding box center [755, 355] width 757 height 464
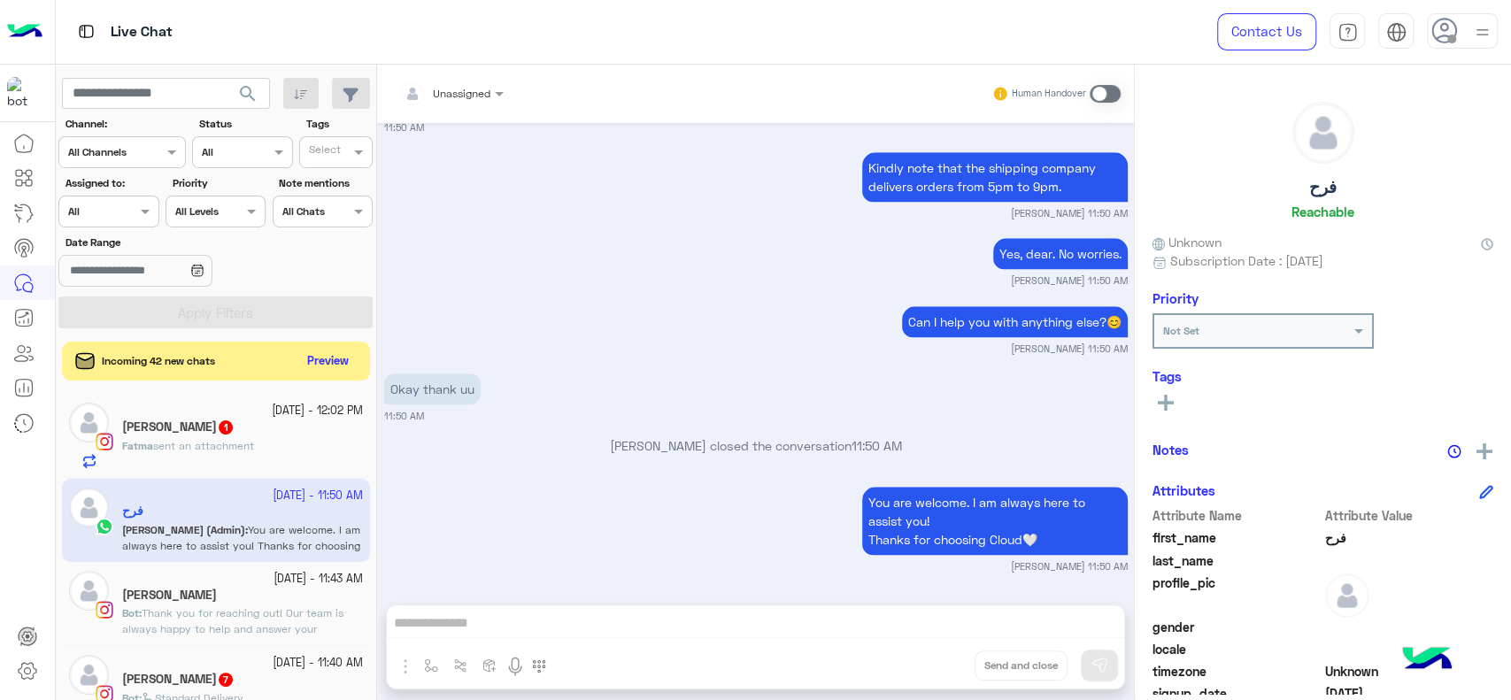
click at [28, 35] on img at bounding box center [24, 31] width 35 height 37
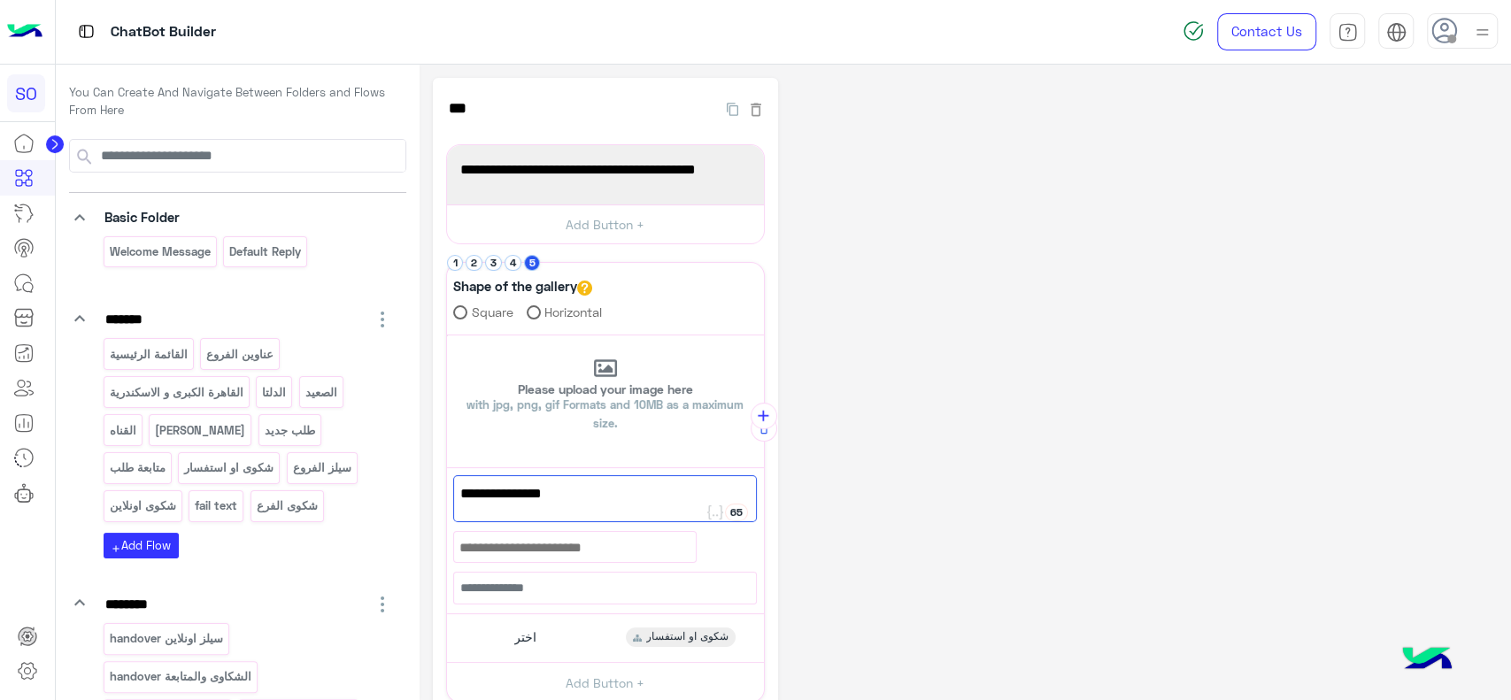
click at [887, 237] on div "**********" at bounding box center [965, 511] width 1065 height 866
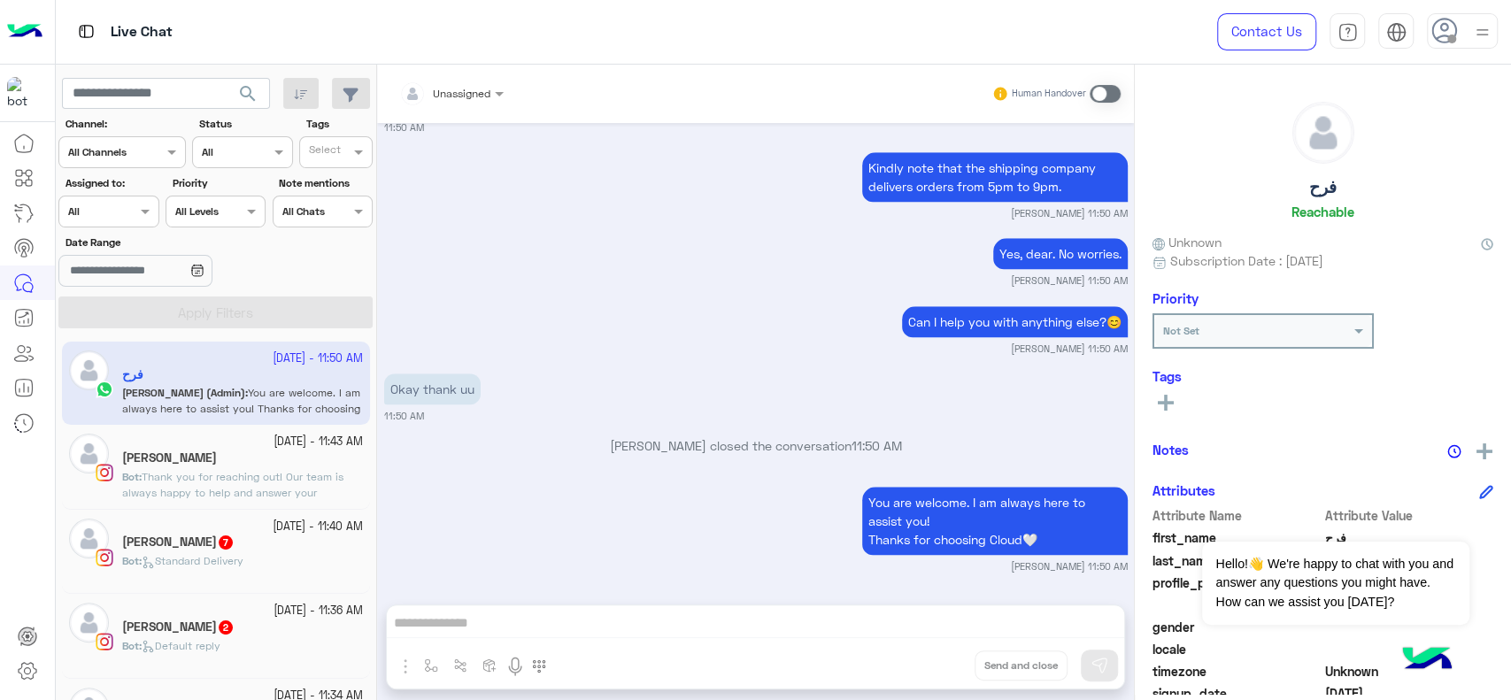
click at [34, 37] on img at bounding box center [24, 31] width 35 height 37
